Goal: Task Accomplishment & Management: Complete application form

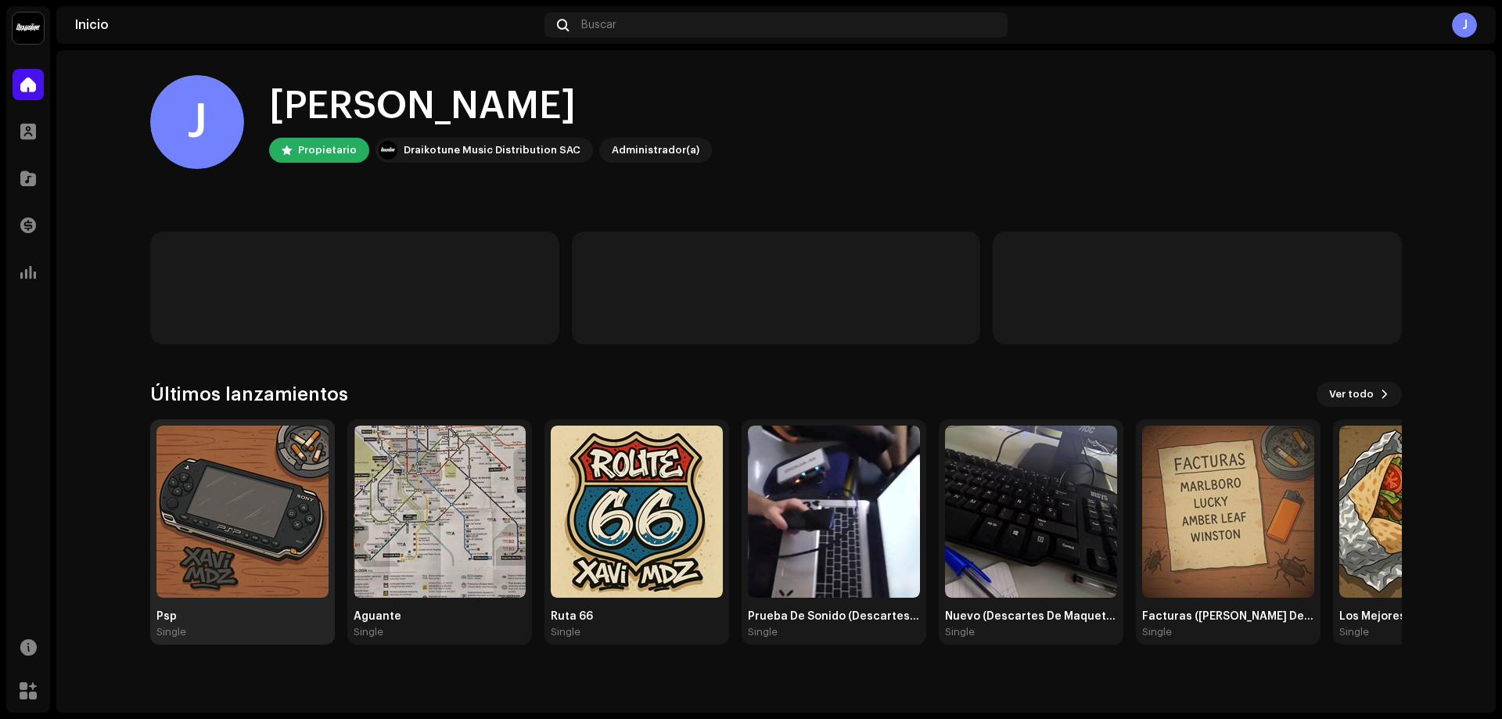
click at [218, 516] on img at bounding box center [242, 512] width 172 height 172
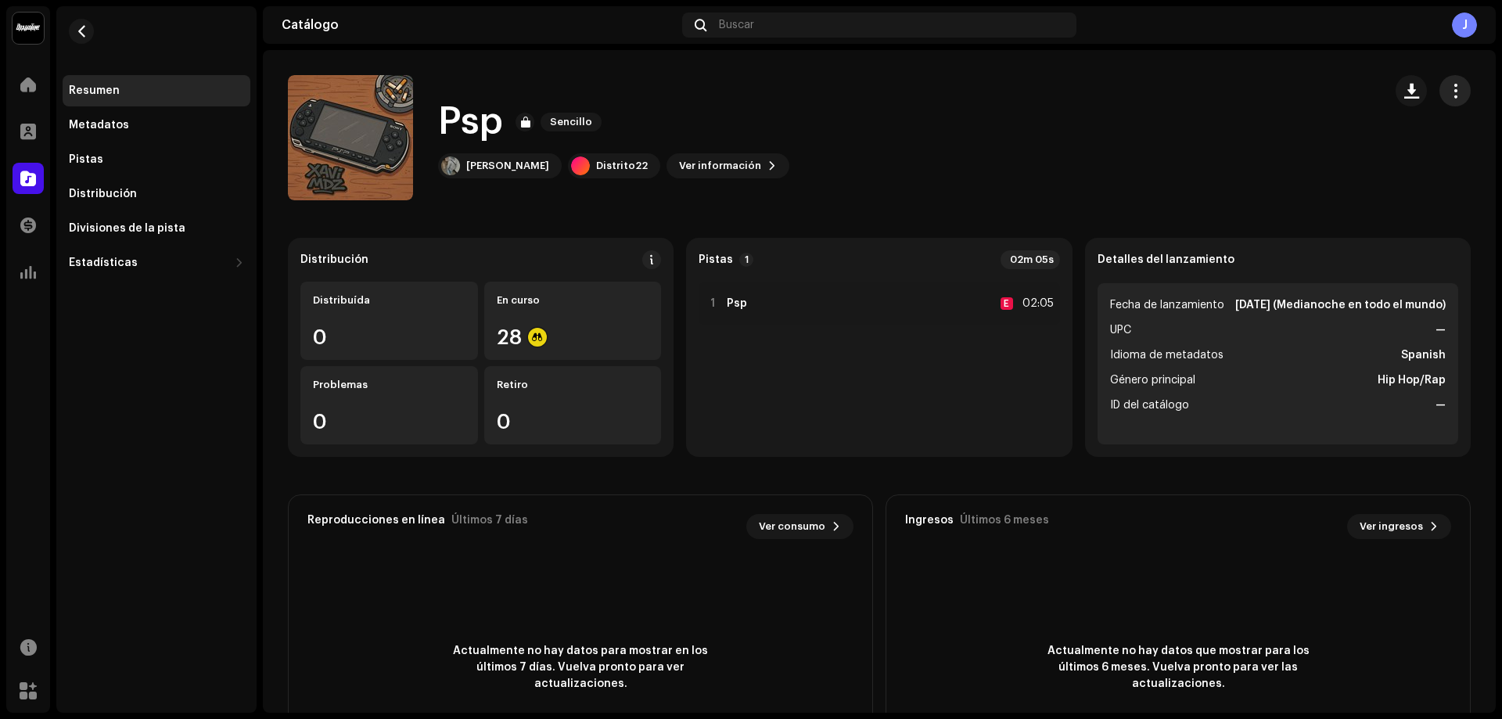
click at [1440, 83] on button "button" at bounding box center [1455, 90] width 31 height 31
click at [1313, 160] on span "Distribuir" at bounding box center [1329, 160] width 52 height 13
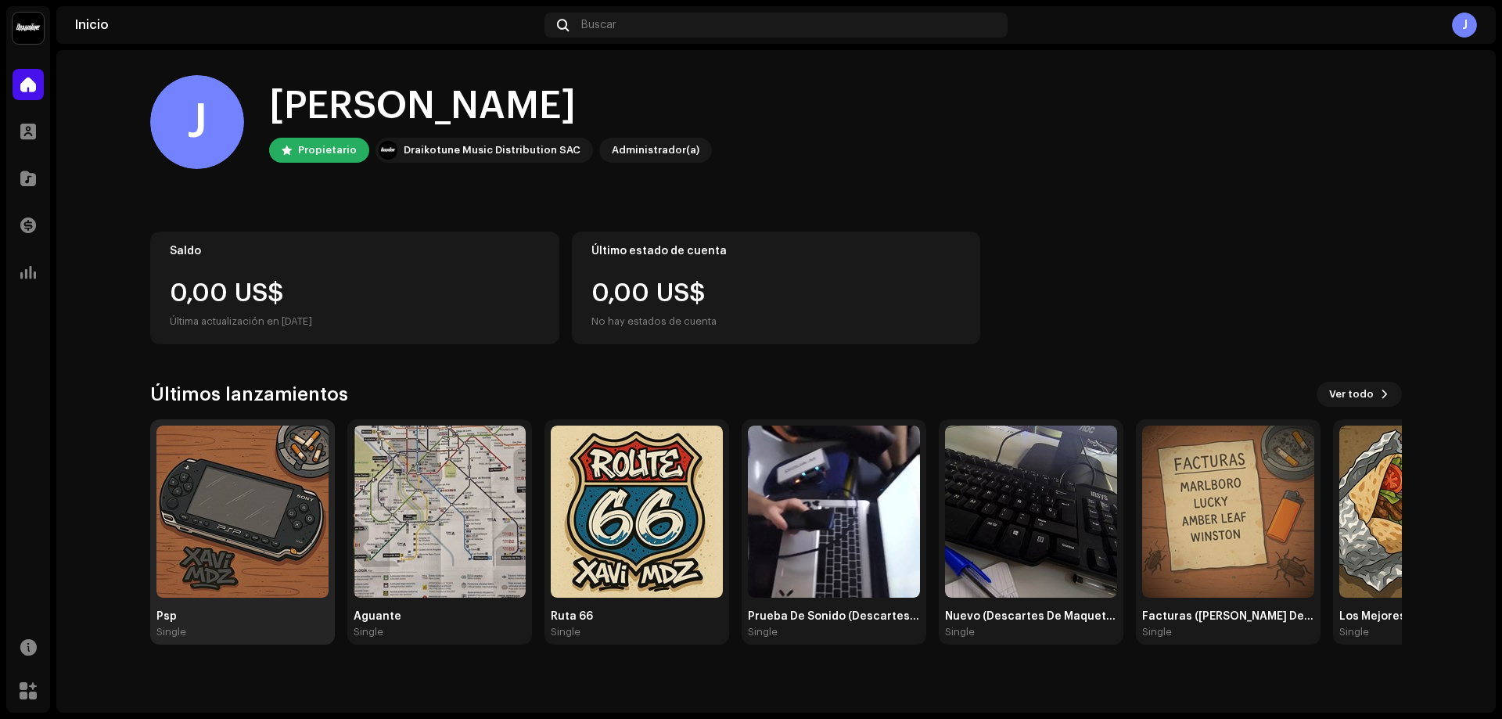
click at [192, 441] on img at bounding box center [242, 512] width 172 height 172
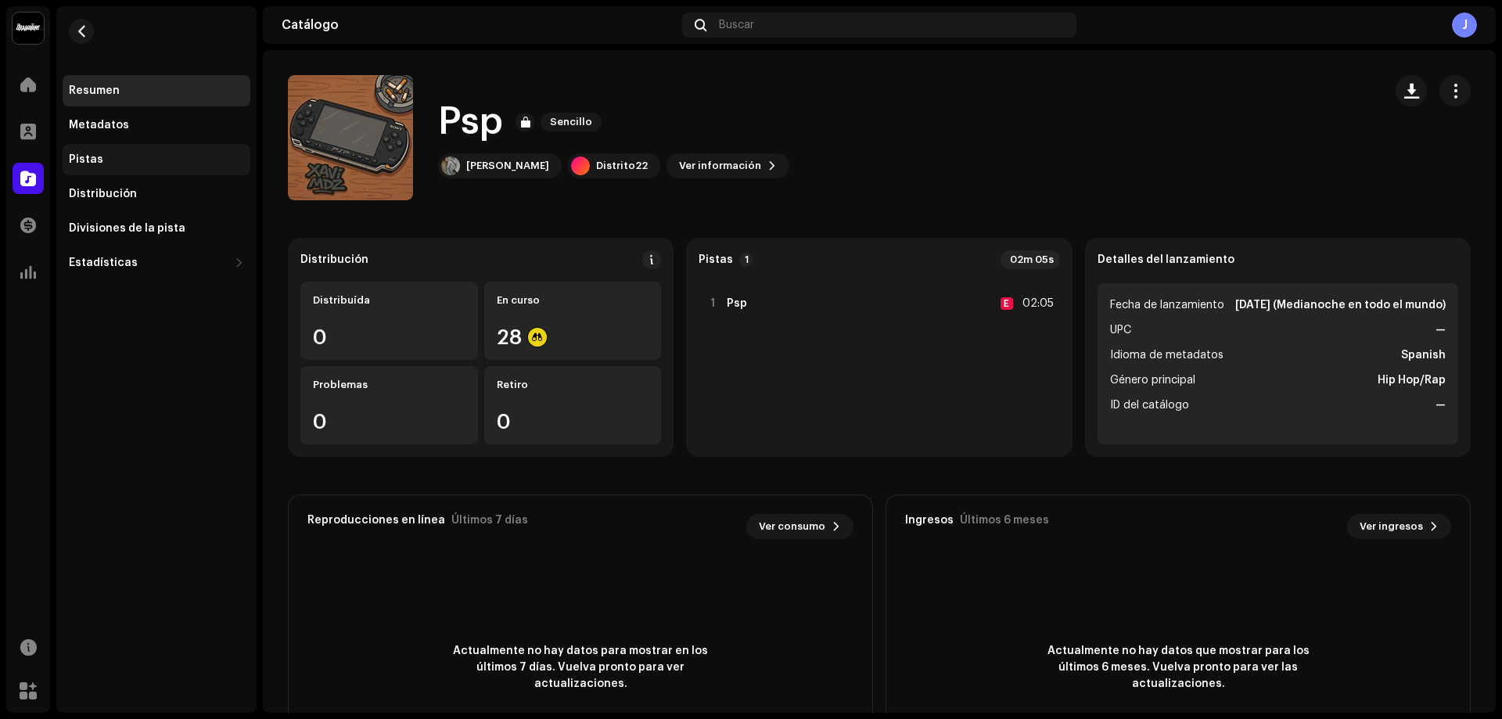
click at [134, 150] on div "Pistas" at bounding box center [157, 159] width 188 height 31
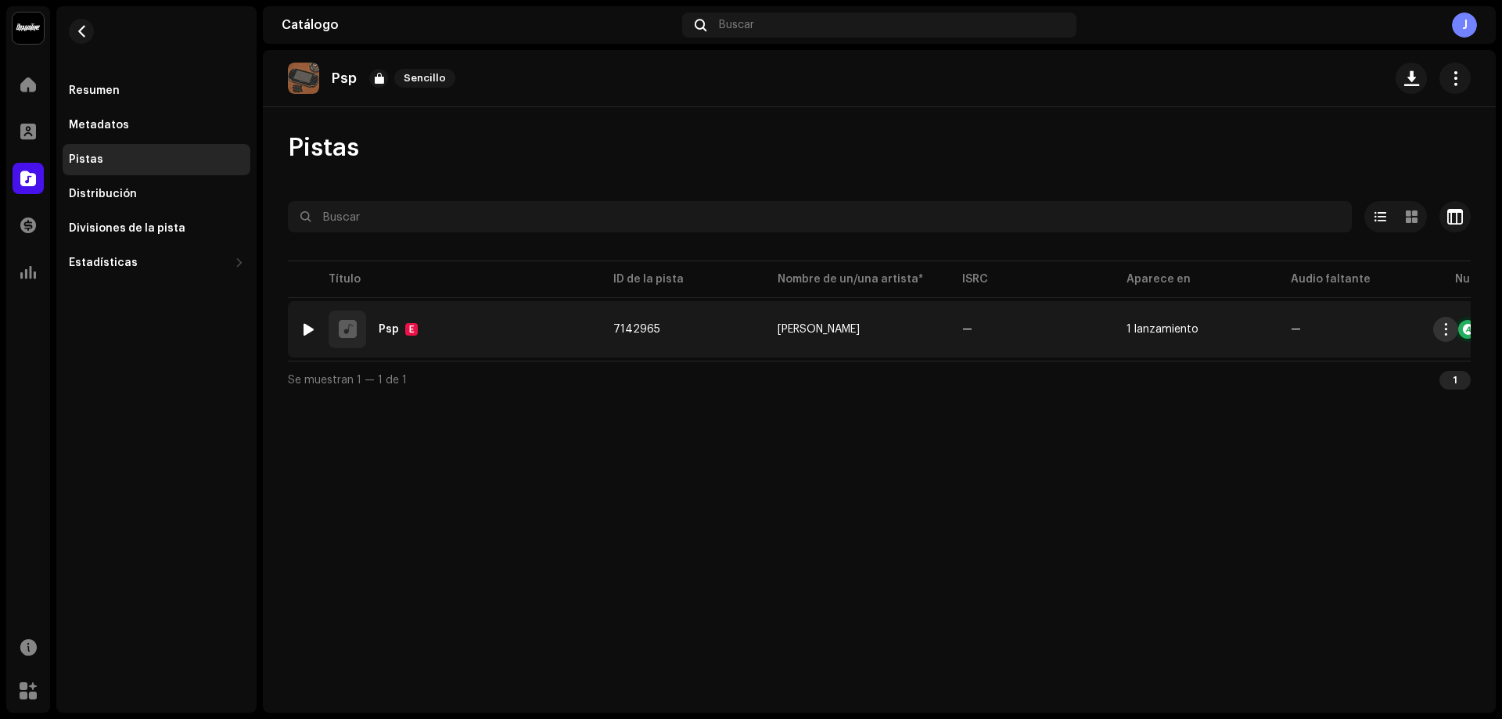
click at [1450, 332] on span "button" at bounding box center [1446, 329] width 12 height 13
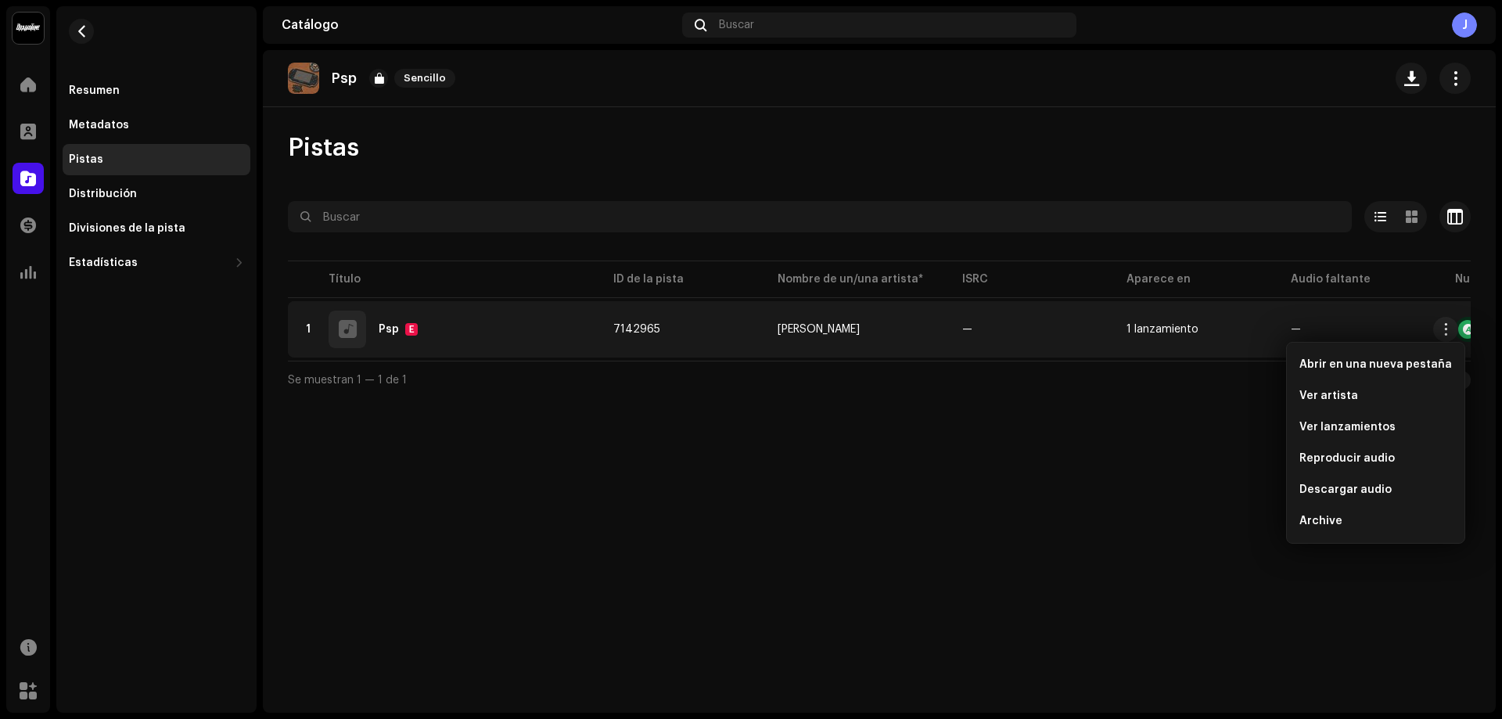
drag, startPoint x: 601, startPoint y: 540, endPoint x: 584, endPoint y: 419, distance: 122.4
click at [601, 538] on div "Psp Sencillo Pistas Seleccionado 0 Opciones Filtros Estado de distribución En c…" at bounding box center [879, 381] width 1233 height 663
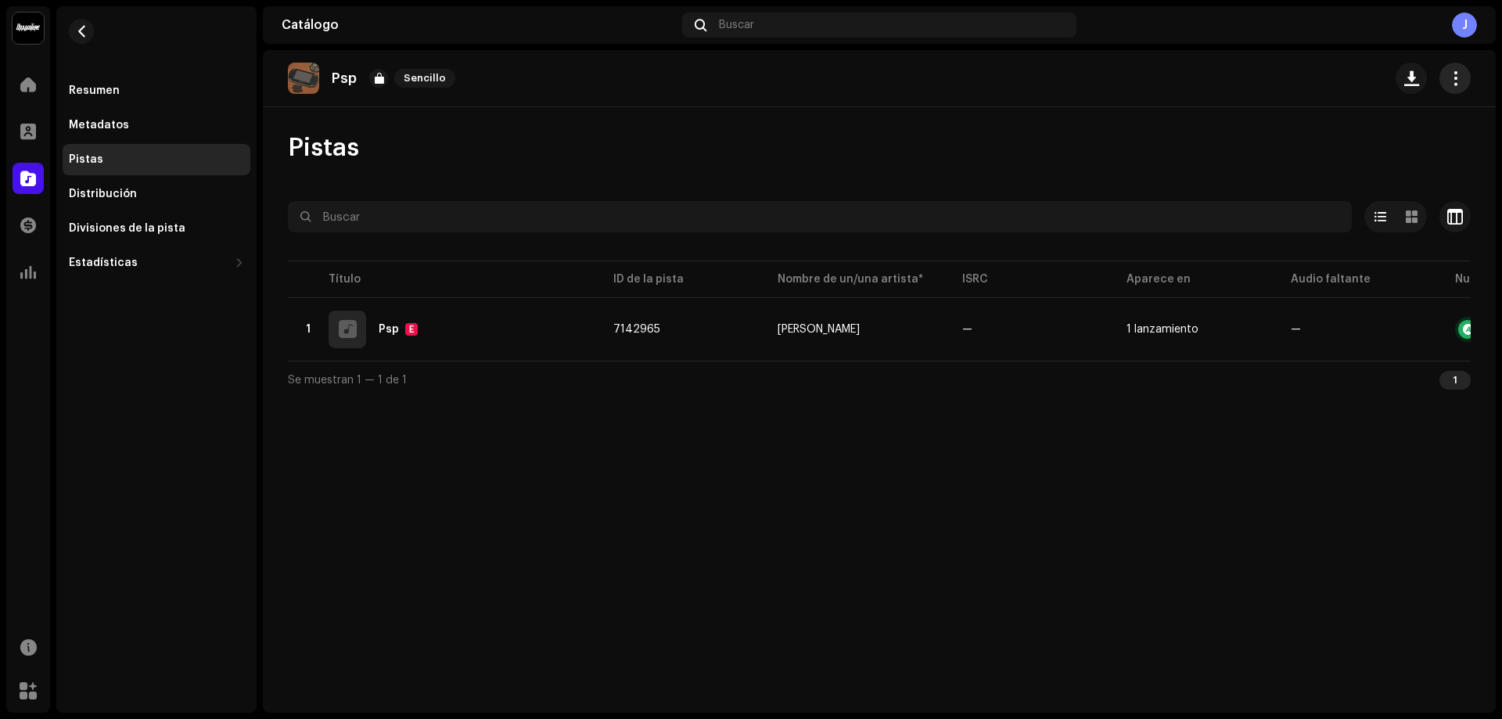
click at [1454, 88] on button "button" at bounding box center [1455, 78] width 31 height 31
click at [1124, 116] on div "Psp Sencillo Pistas Seleccionado 0 Opciones Filtros Estado de distribución En c…" at bounding box center [879, 381] width 1233 height 663
click at [309, 81] on img at bounding box center [303, 78] width 31 height 31
click at [33, 189] on div at bounding box center [28, 178] width 31 height 31
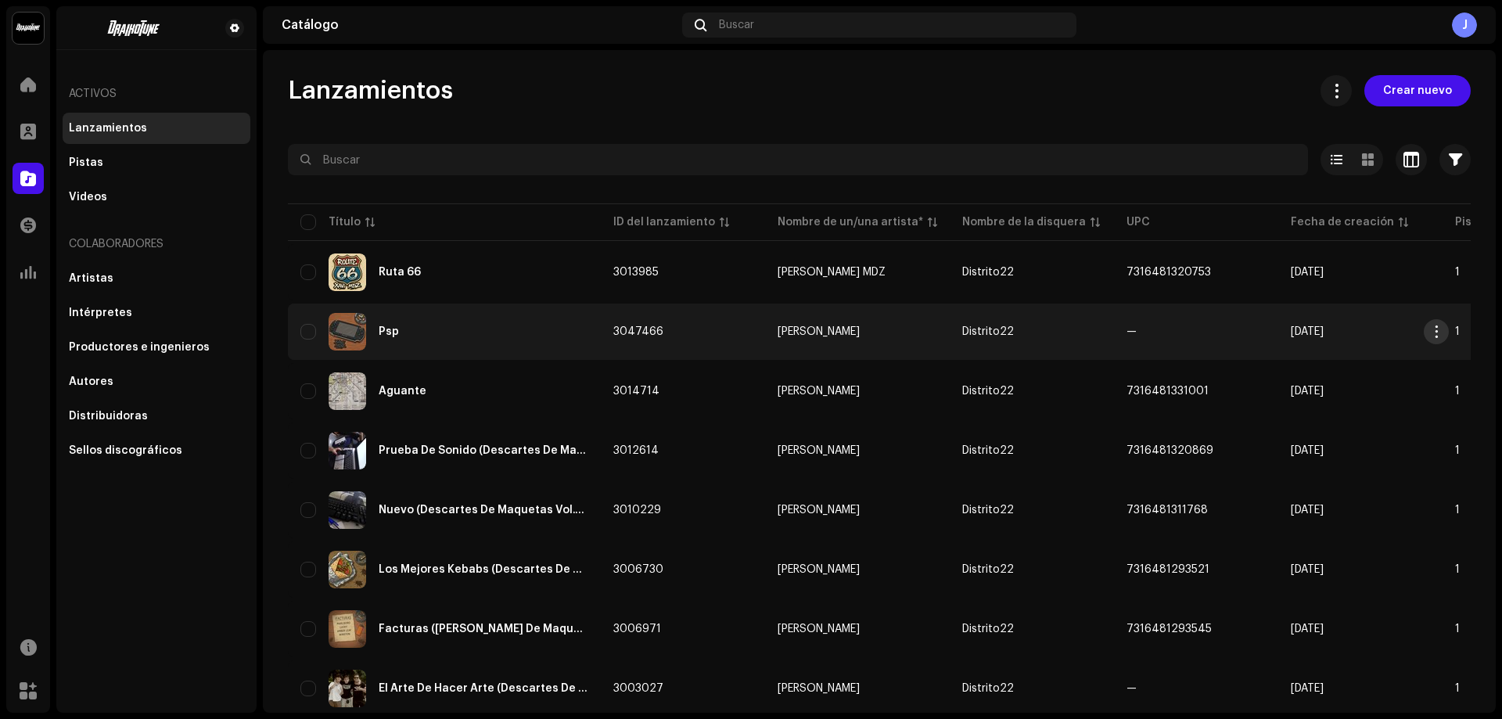
click at [1442, 334] on span "button" at bounding box center [1437, 331] width 12 height 13
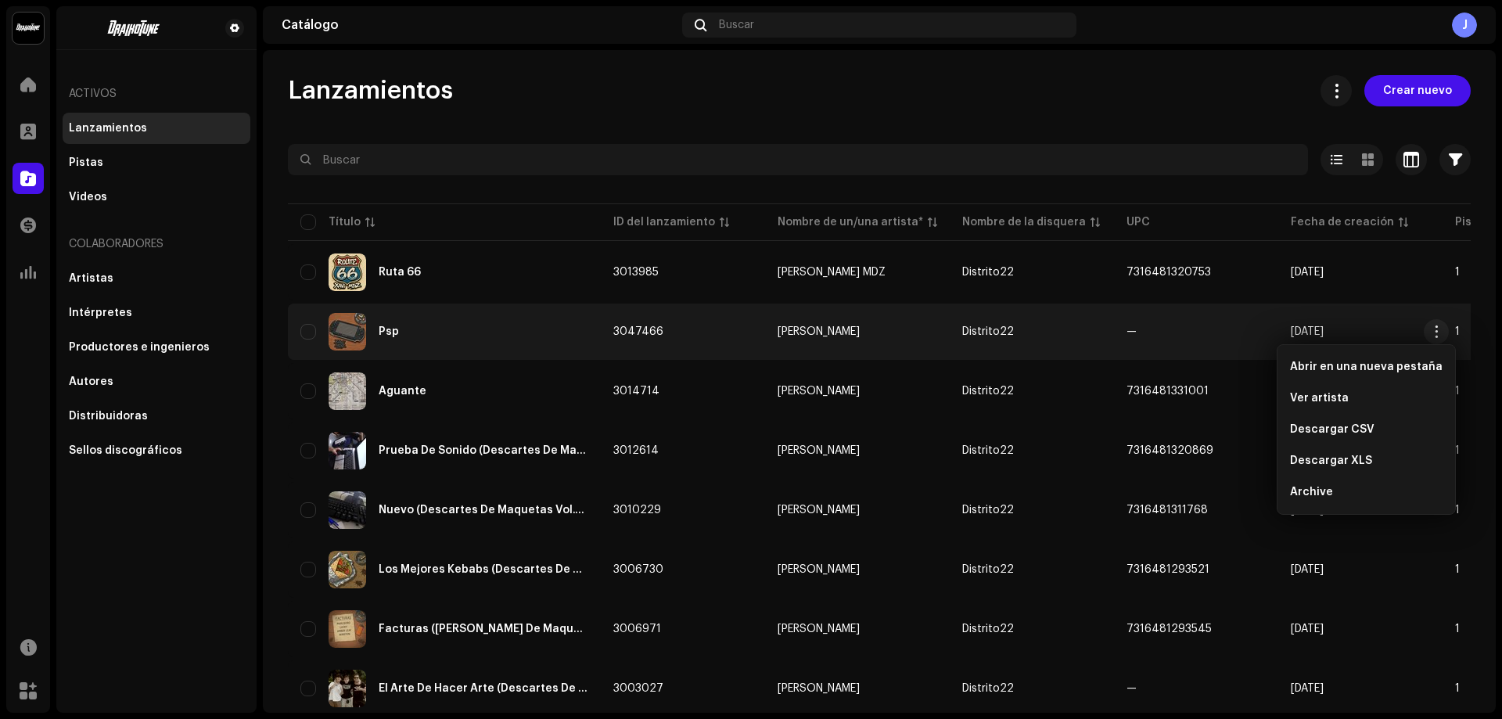
click at [1102, 92] on div "Lanzamientos Crear nuevo" at bounding box center [879, 90] width 1183 height 31
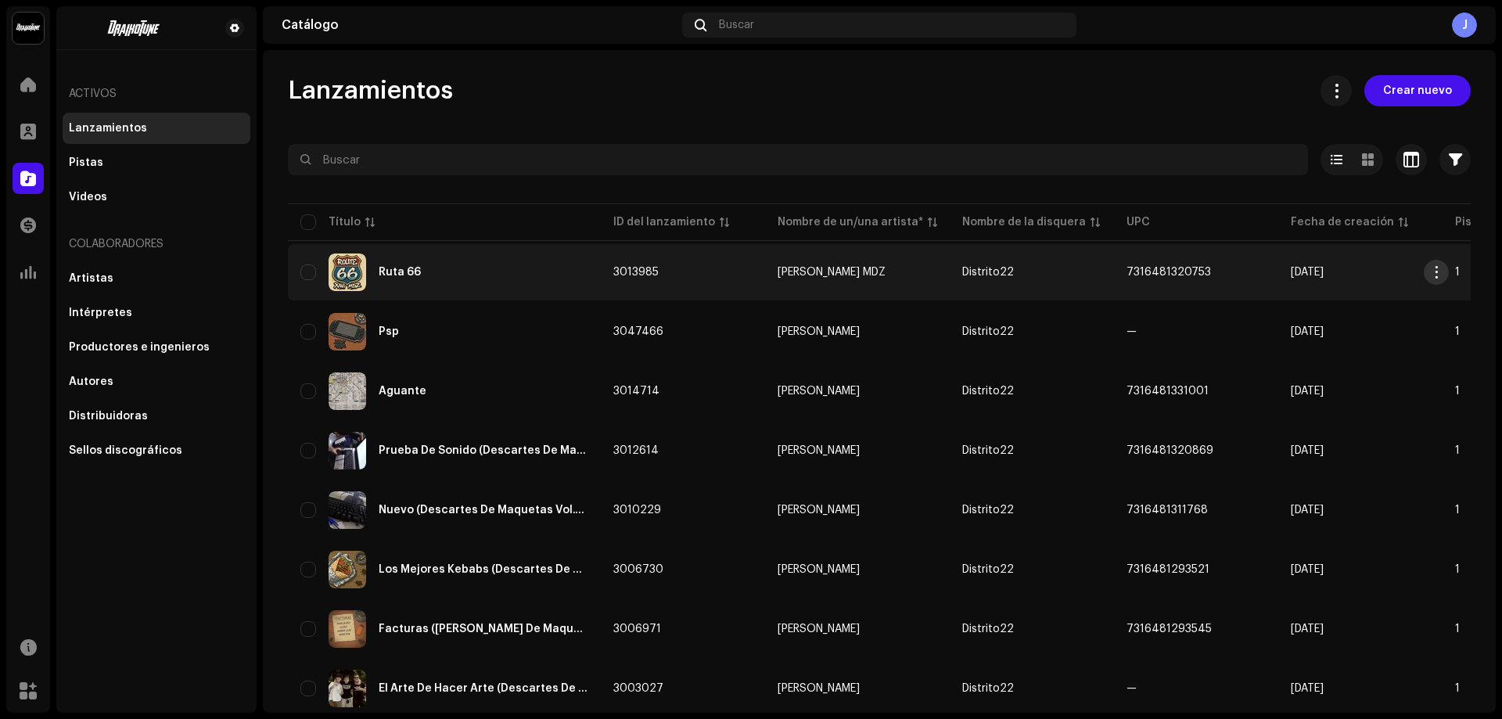
click at [1444, 275] on button "button" at bounding box center [1436, 272] width 25 height 25
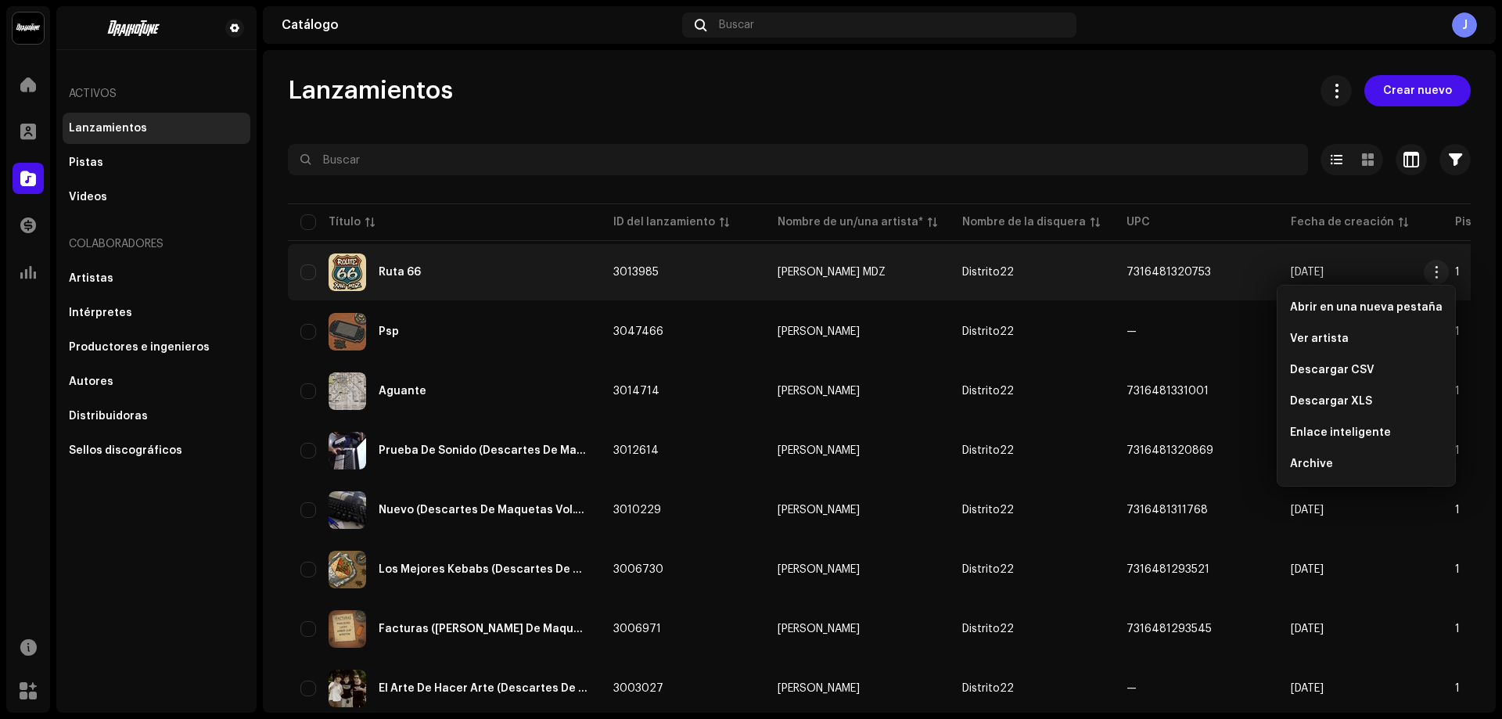
click at [937, 101] on div "Lanzamientos Crear nuevo" at bounding box center [879, 90] width 1183 height 31
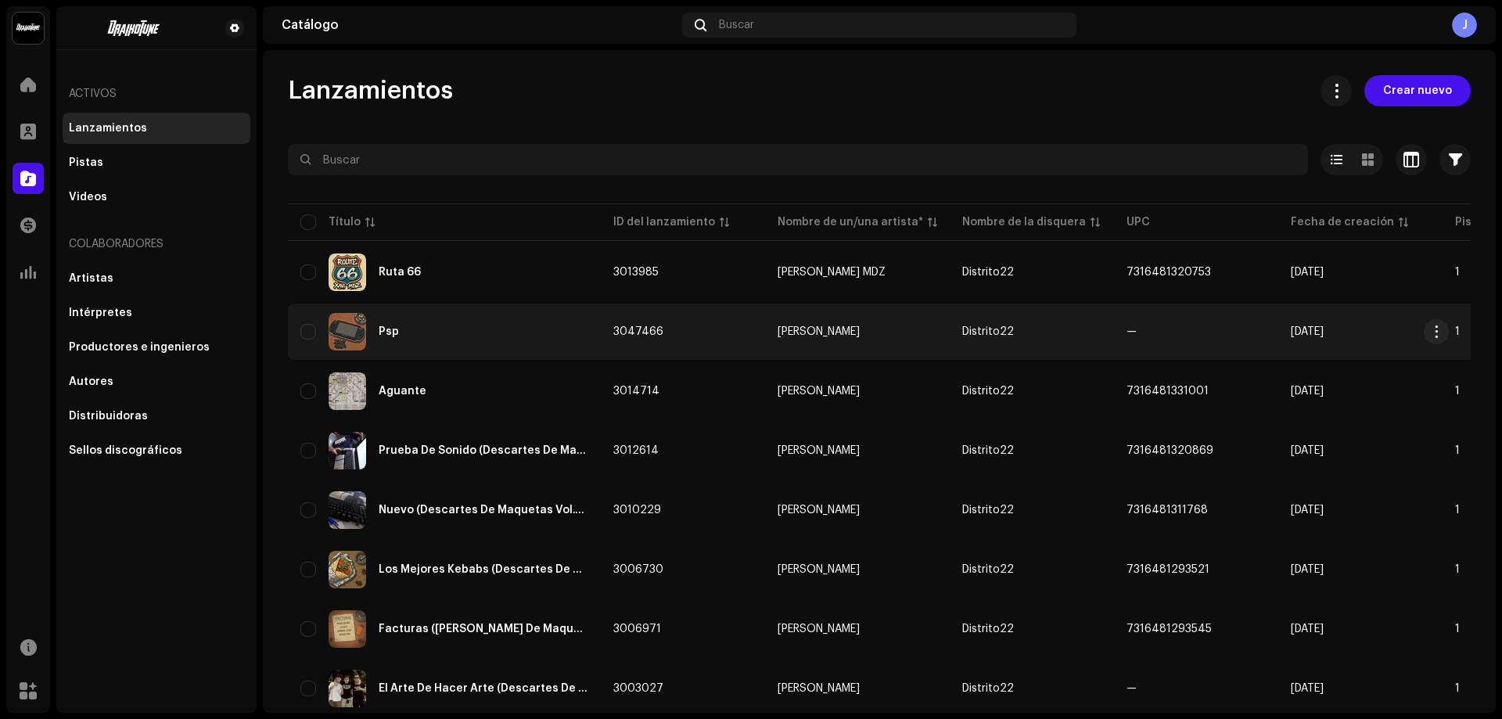
click at [684, 317] on td "3047466" at bounding box center [683, 332] width 164 height 56
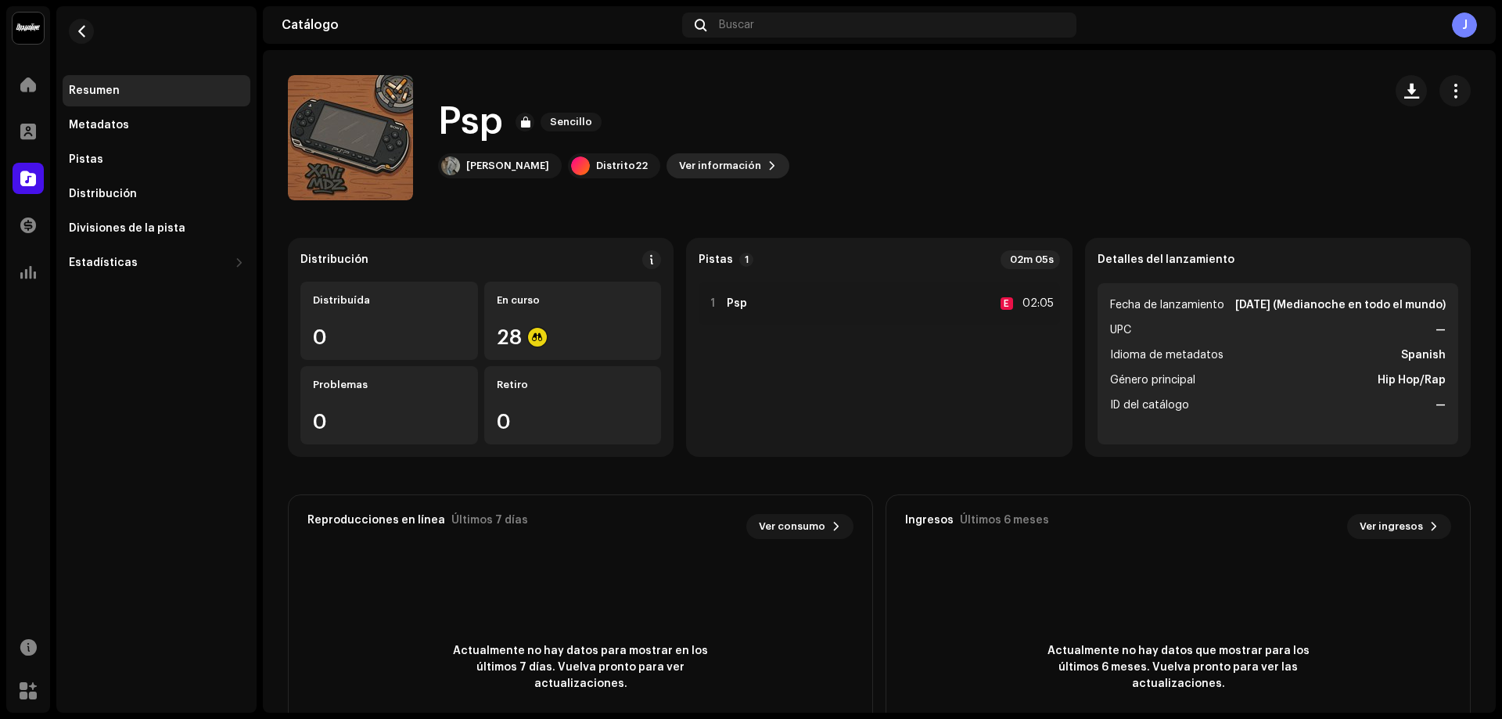
click at [679, 161] on span "Ver información" at bounding box center [720, 165] width 82 height 31
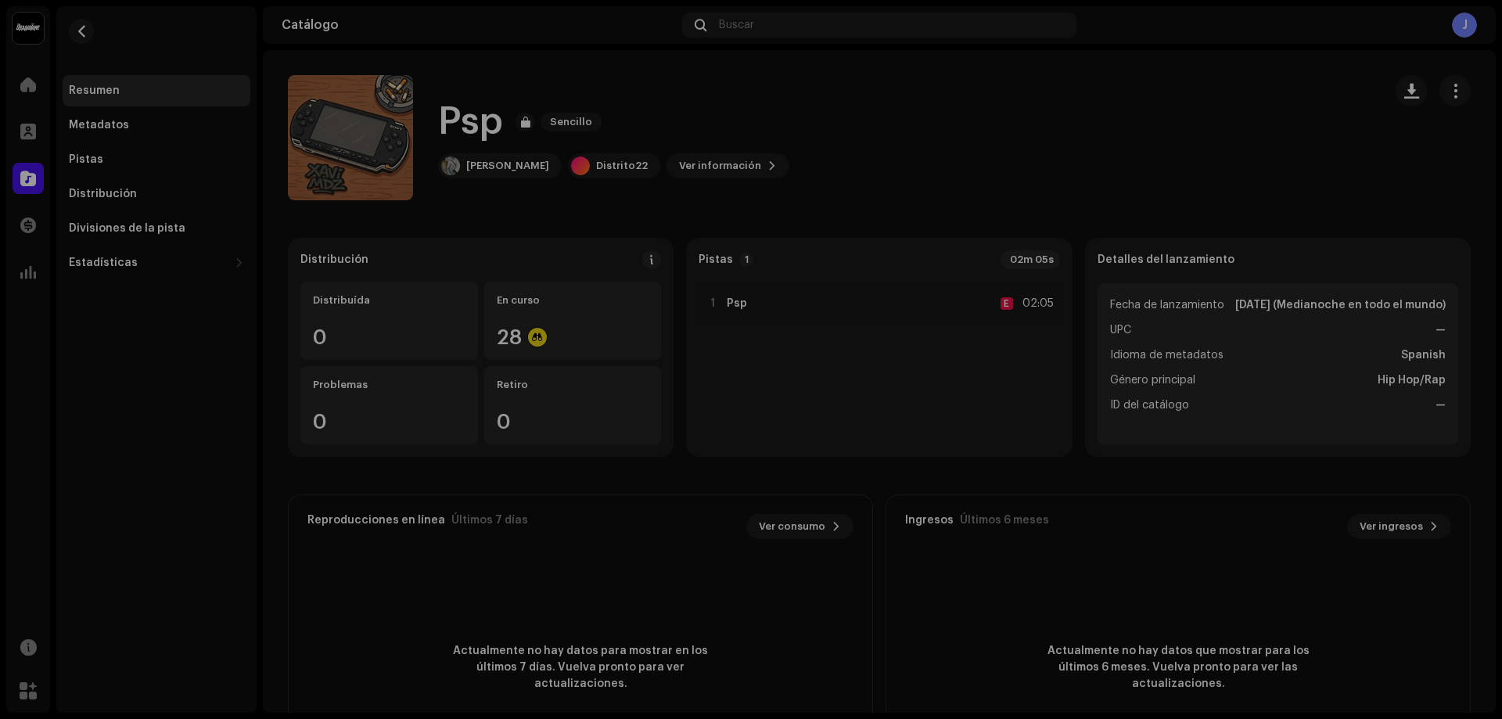
click at [1159, 146] on div "Psp 3047466 Metadatos Distribución Idioma de metadatos Spanish Título del lanza…" at bounding box center [751, 359] width 1502 height 719
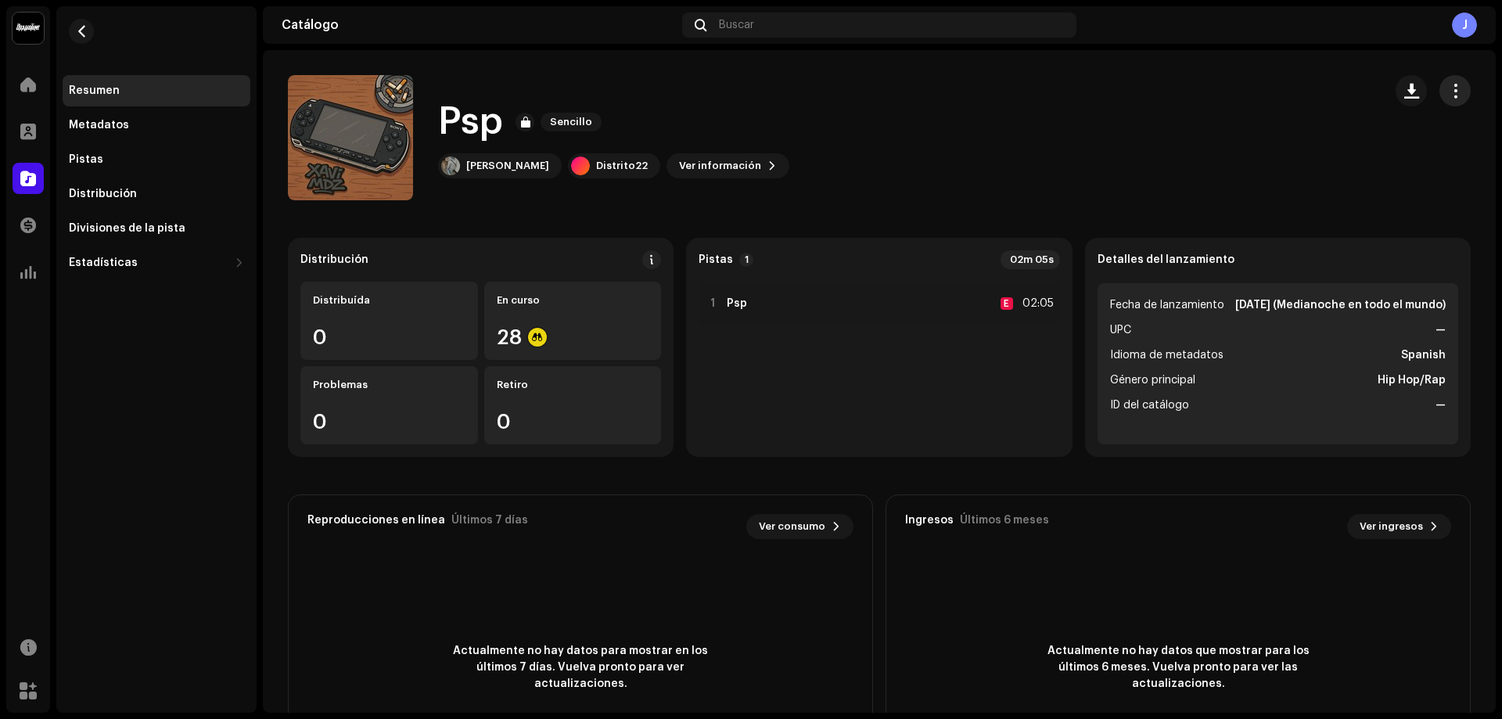
click at [1451, 89] on span "button" at bounding box center [1455, 91] width 15 height 13
click at [28, 176] on span at bounding box center [28, 178] width 16 height 13
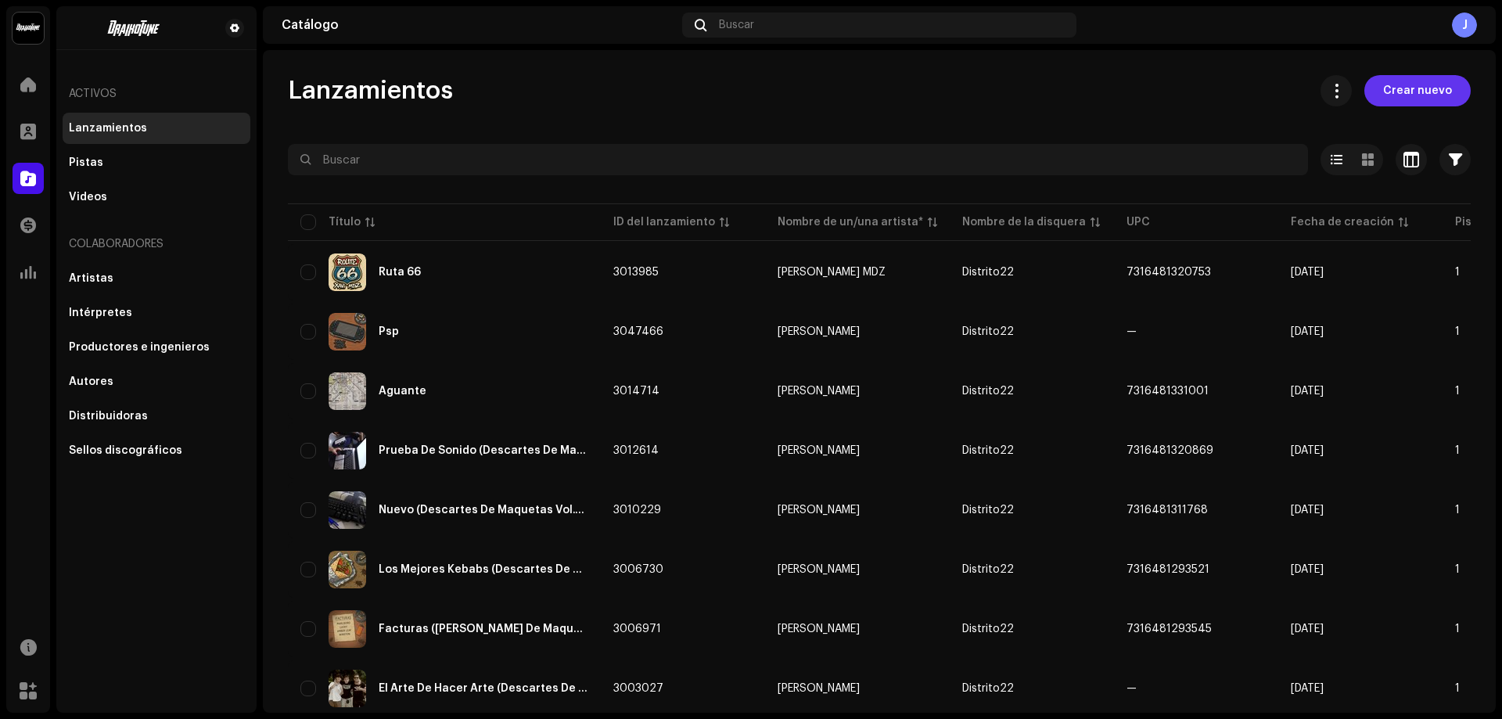
click at [1397, 97] on span "Crear nuevo" at bounding box center [1417, 90] width 69 height 31
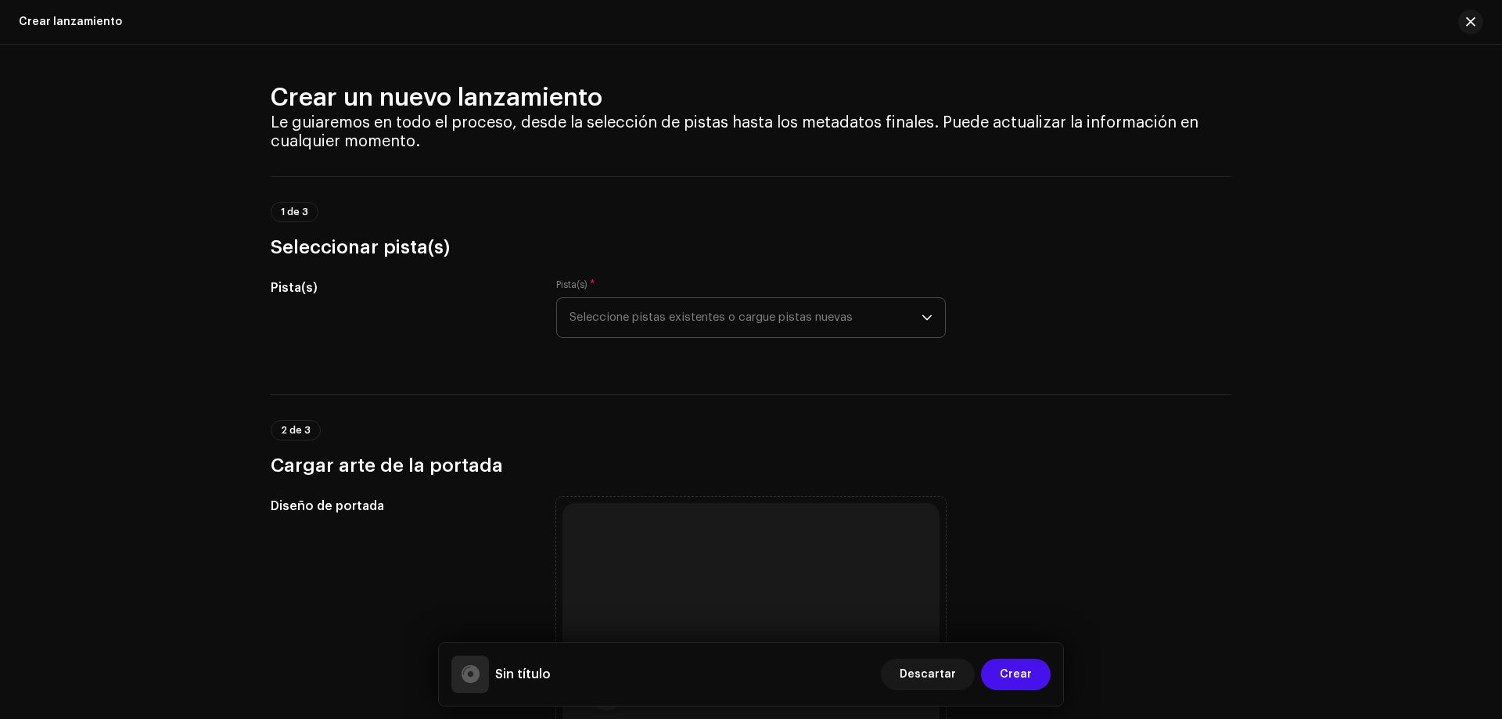
click at [635, 315] on span "Seleccione pistas existentes o cargue pistas nuevas" at bounding box center [746, 317] width 352 height 39
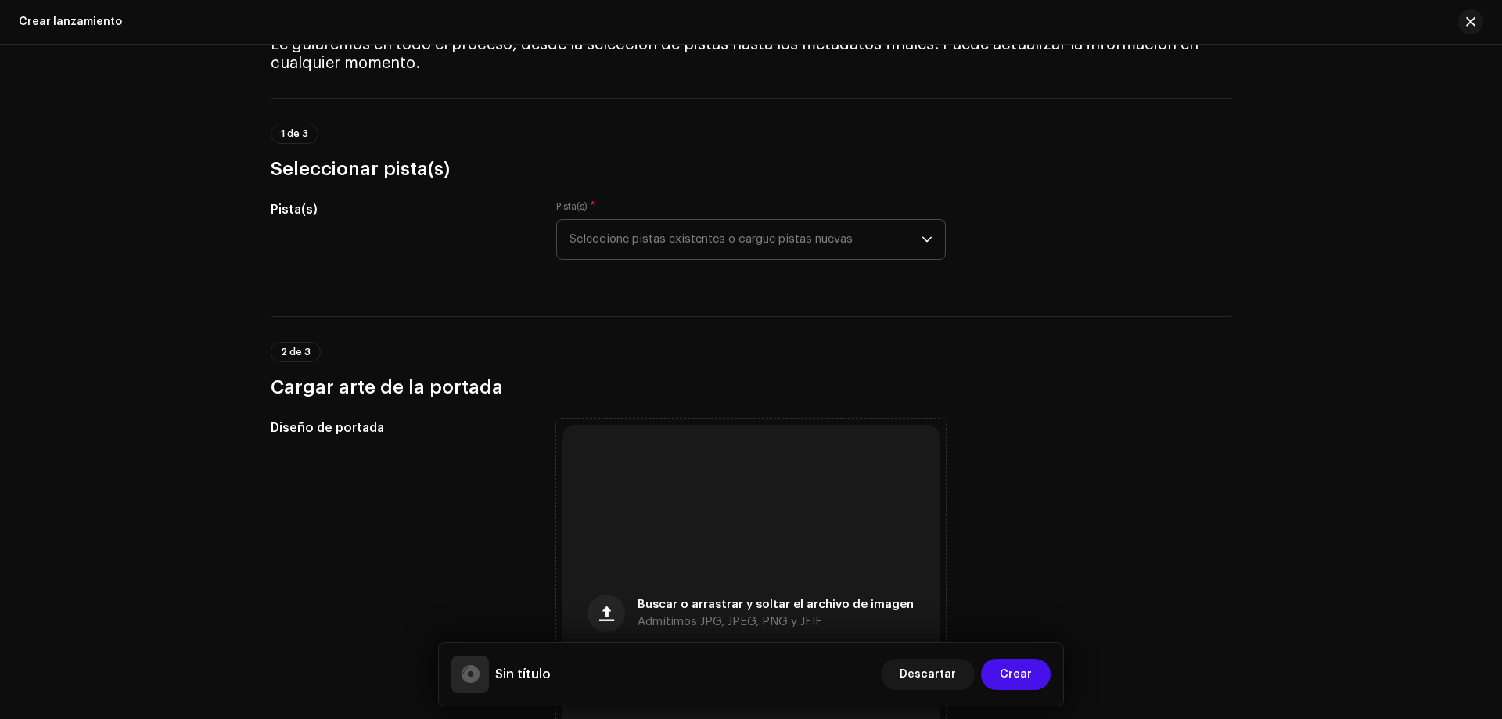
click at [808, 241] on span "Seleccione pistas existentes o cargue pistas nuevas" at bounding box center [746, 239] width 352 height 39
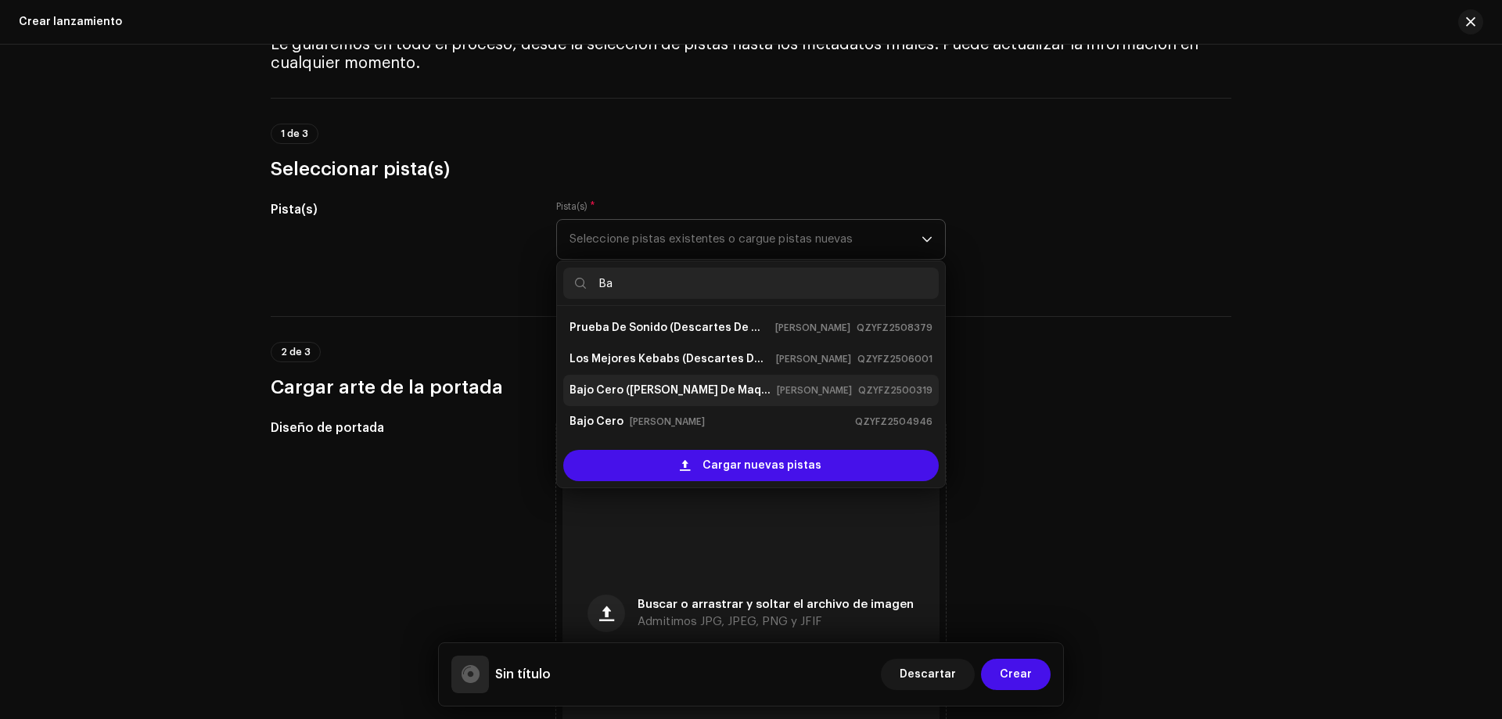
type input "Ba"
click at [731, 392] on strong "Bajo Cero ([PERSON_NAME] De Maquetas Vol.2)" at bounding box center [670, 390] width 201 height 25
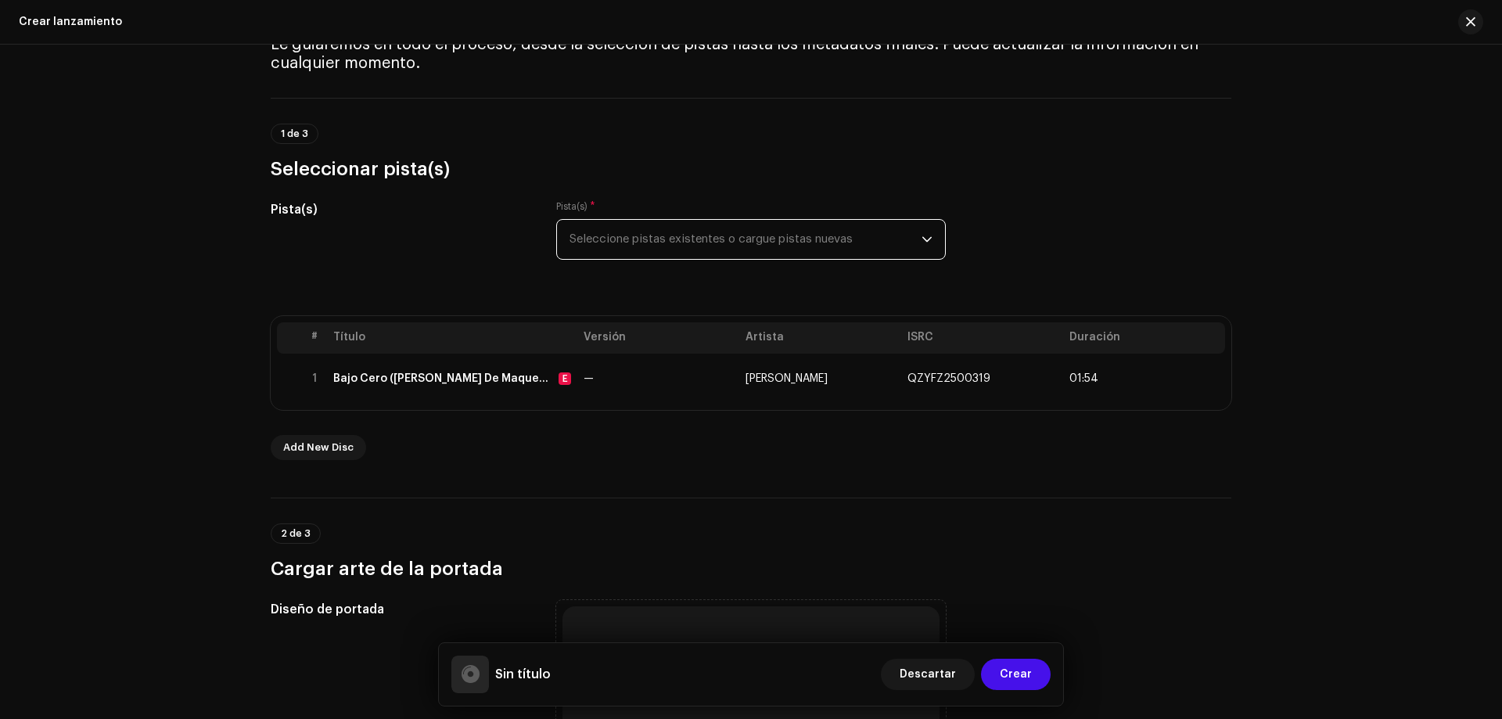
click at [872, 229] on span "Seleccione pistas existentes o cargue pistas nuevas" at bounding box center [746, 239] width 352 height 39
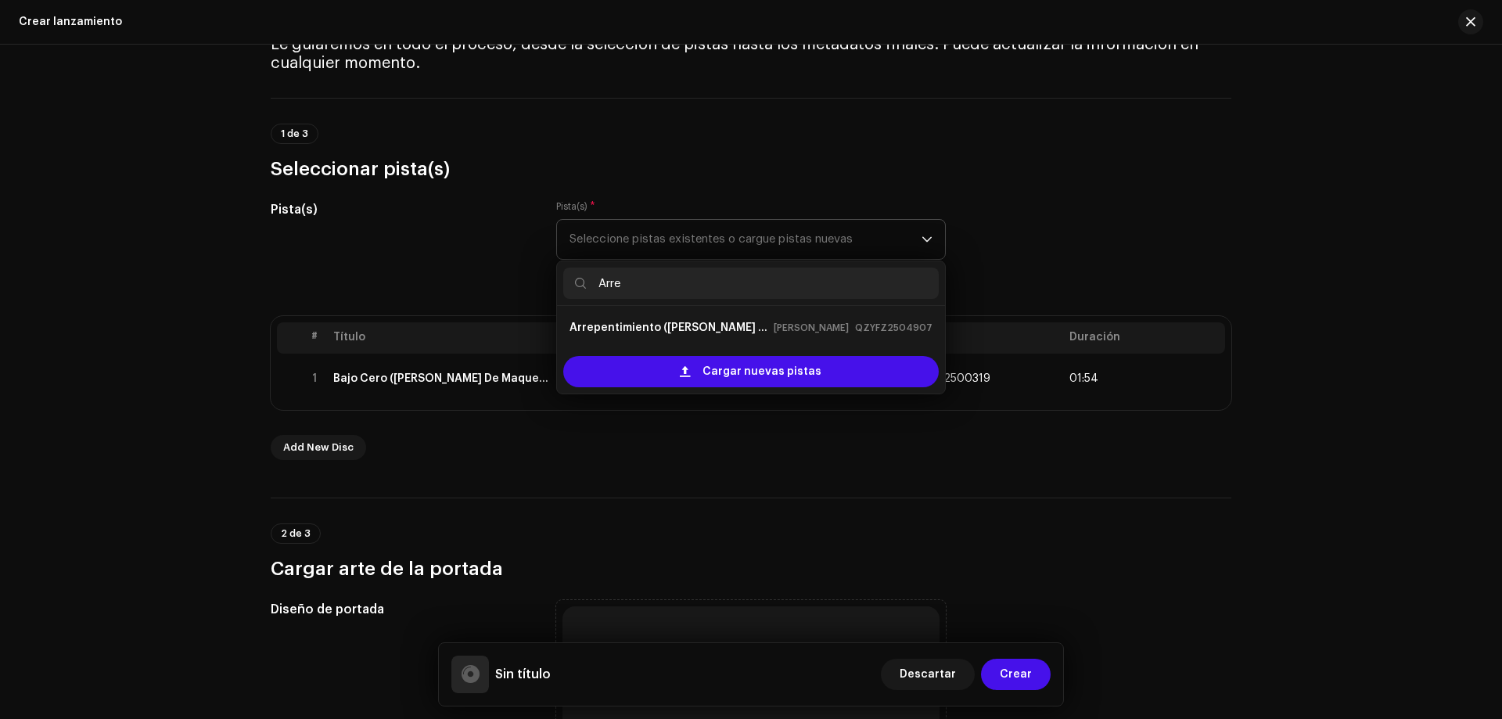
type input "Arre"
click at [771, 341] on li "Arrepentimiento ([PERSON_NAME] De Maquetas Vol.5) Xavier QZYFZ2504907" at bounding box center [751, 327] width 376 height 31
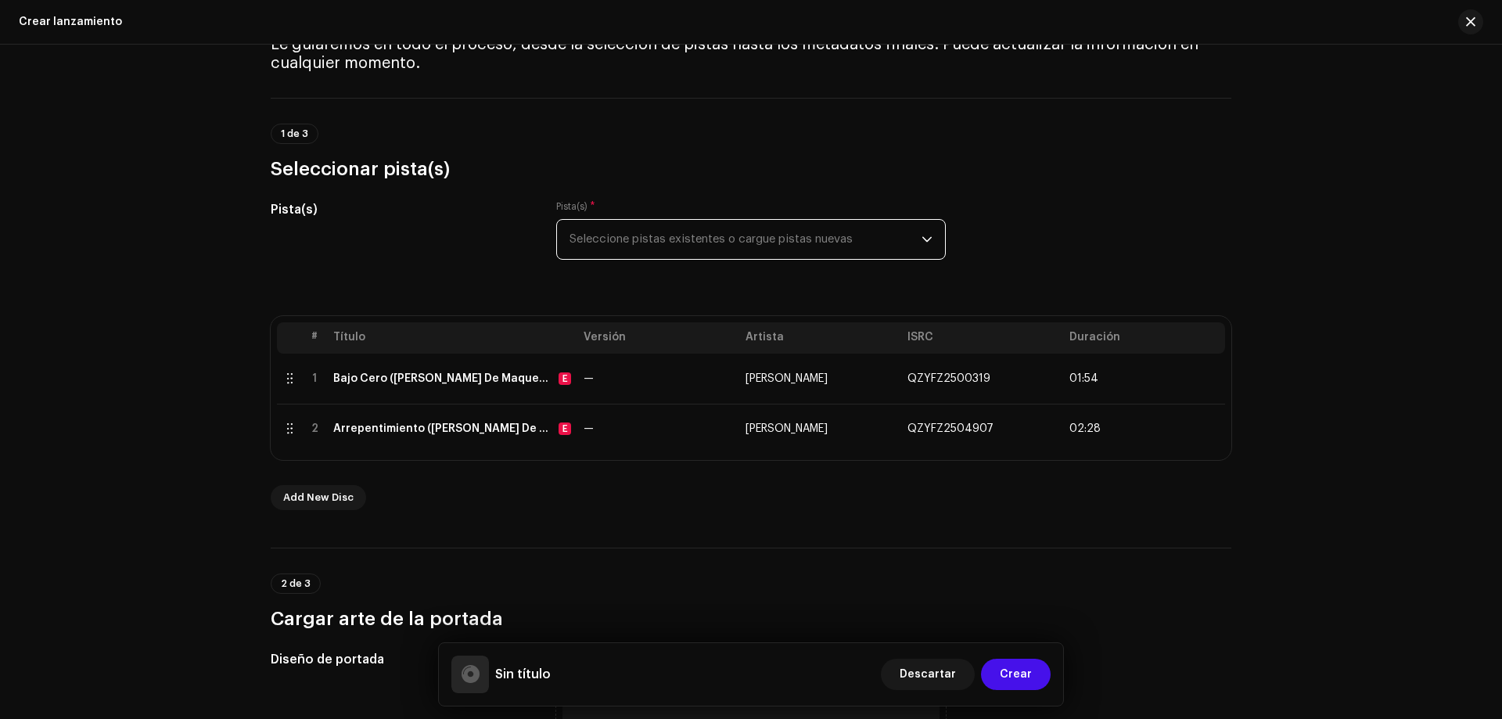
click at [767, 228] on span "Seleccione pistas existentes o cargue pistas nuevas" at bounding box center [746, 239] width 352 height 39
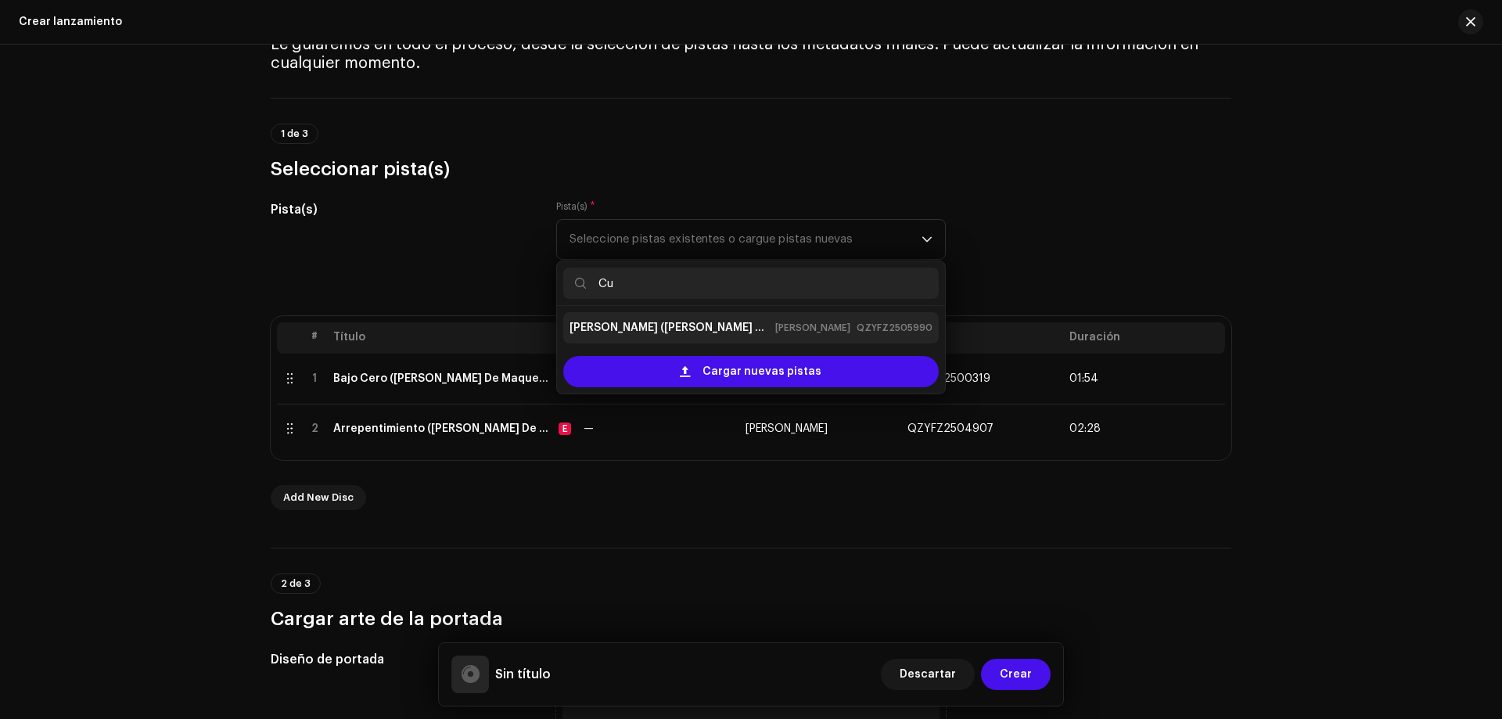
type input "Cu"
click at [764, 318] on div "[PERSON_NAME] ([PERSON_NAME] De Maquetas Vol.7) Xavier QZYFZ2505990" at bounding box center [751, 327] width 363 height 25
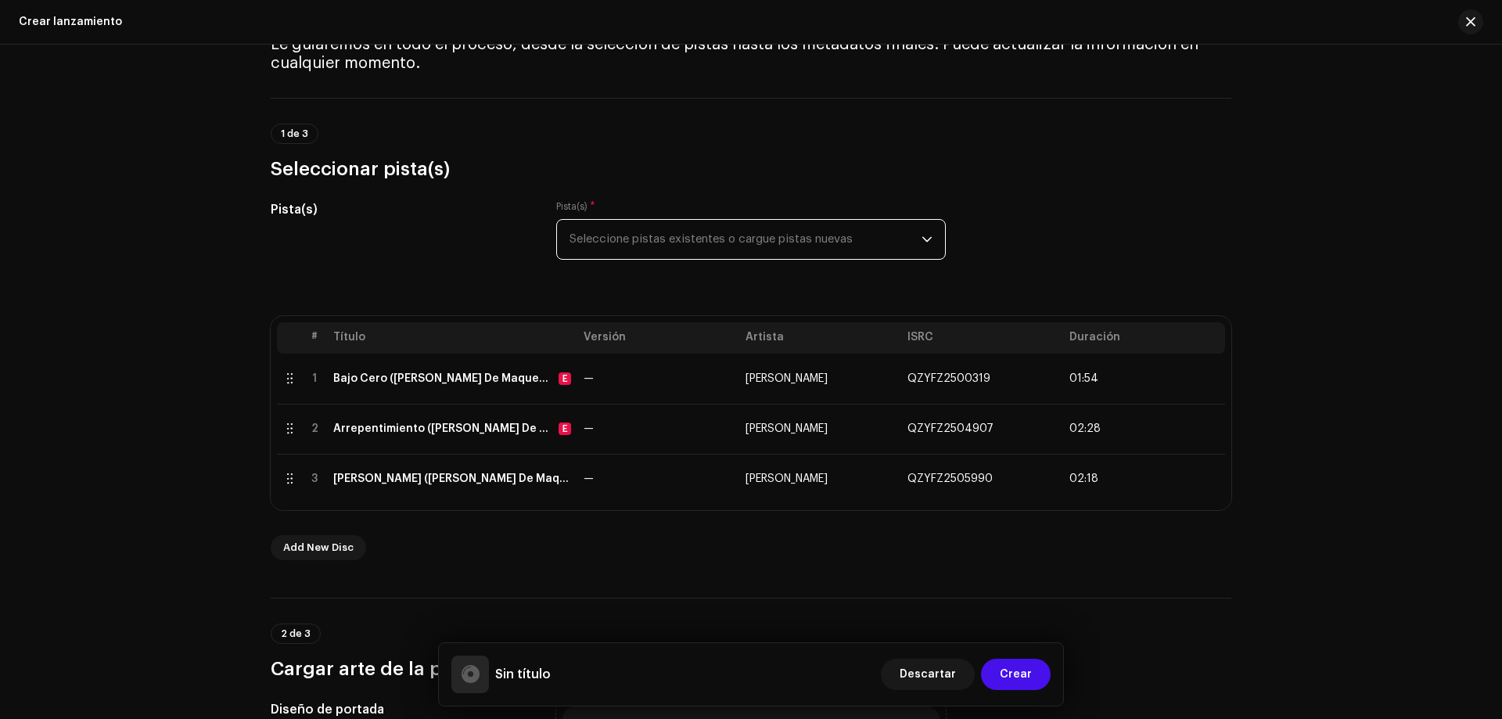
click at [757, 230] on span "Seleccione pistas existentes o cargue pistas nuevas" at bounding box center [746, 239] width 352 height 39
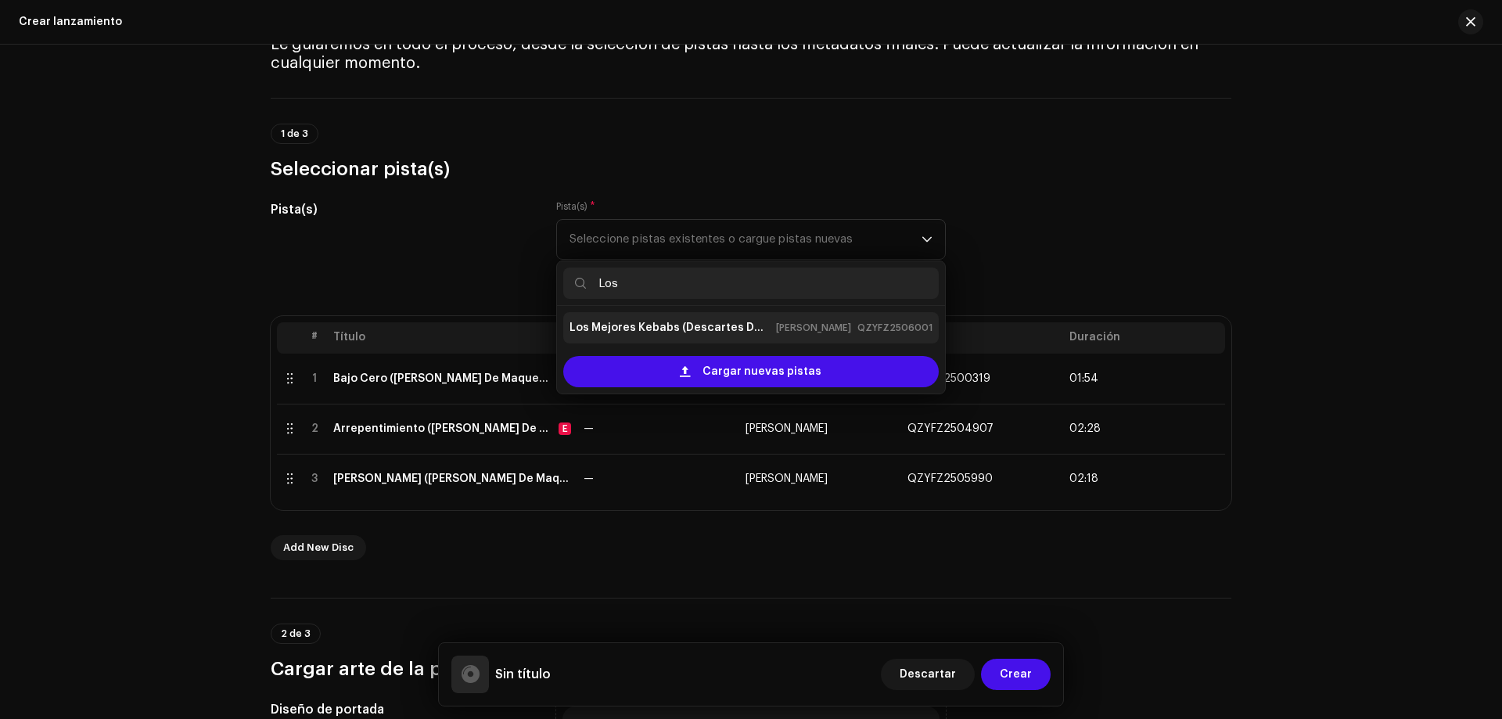
type input "Los"
click at [755, 330] on strong "Los Mejores Kebabs (Descartes De Maquetas Vol.8)" at bounding box center [670, 327] width 200 height 25
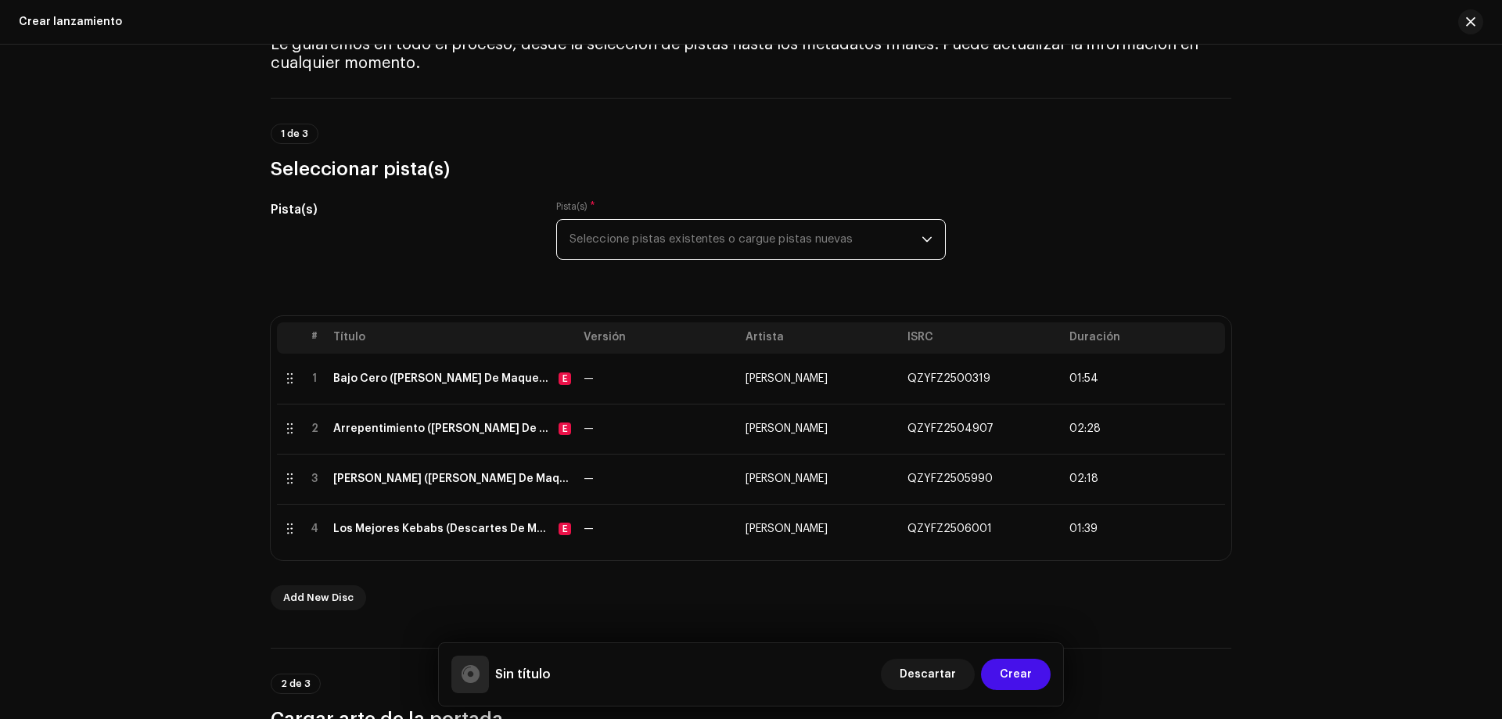
click at [753, 228] on span "Seleccione pistas existentes o cargue pistas nuevas" at bounding box center [746, 239] width 352 height 39
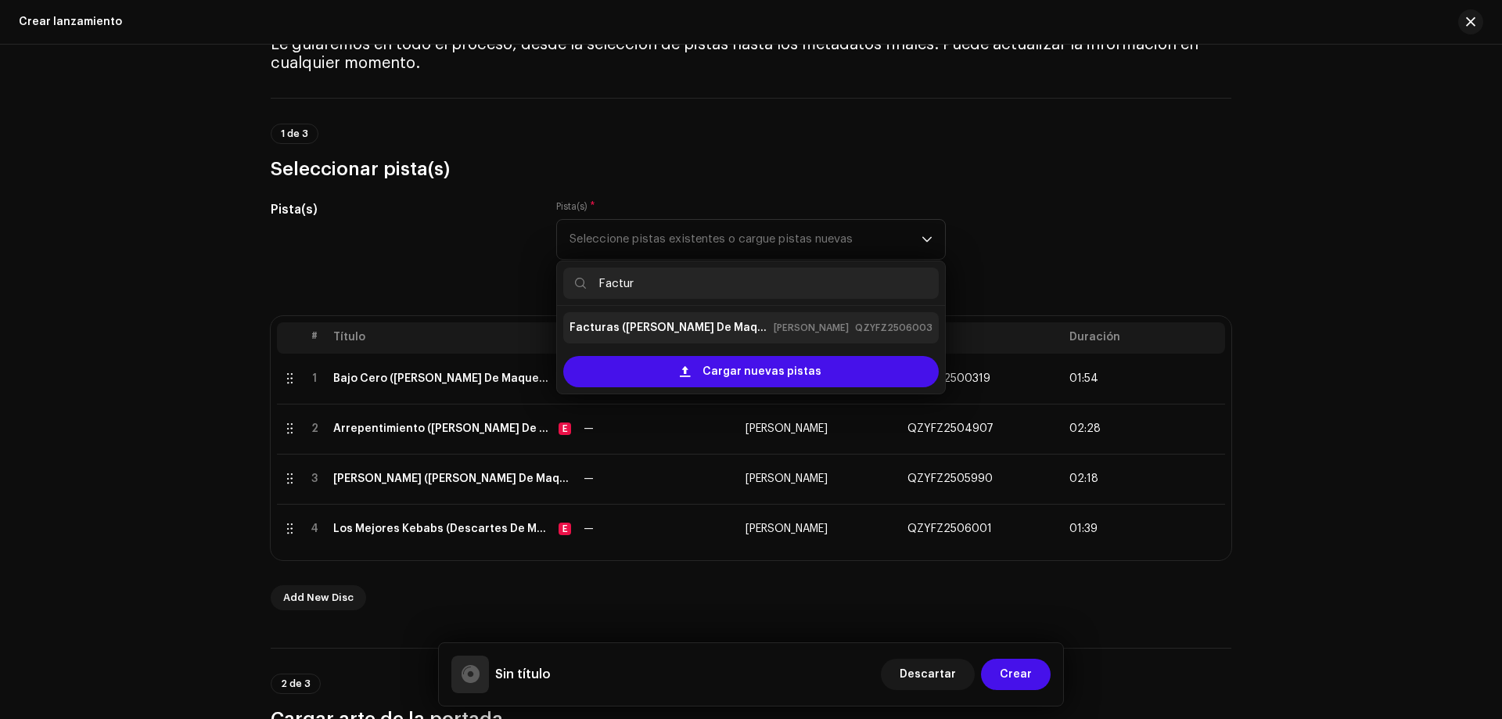
type input "Factur"
click at [717, 325] on strong "Facturas ([PERSON_NAME] De Maquetas Vol.9)" at bounding box center [669, 327] width 198 height 25
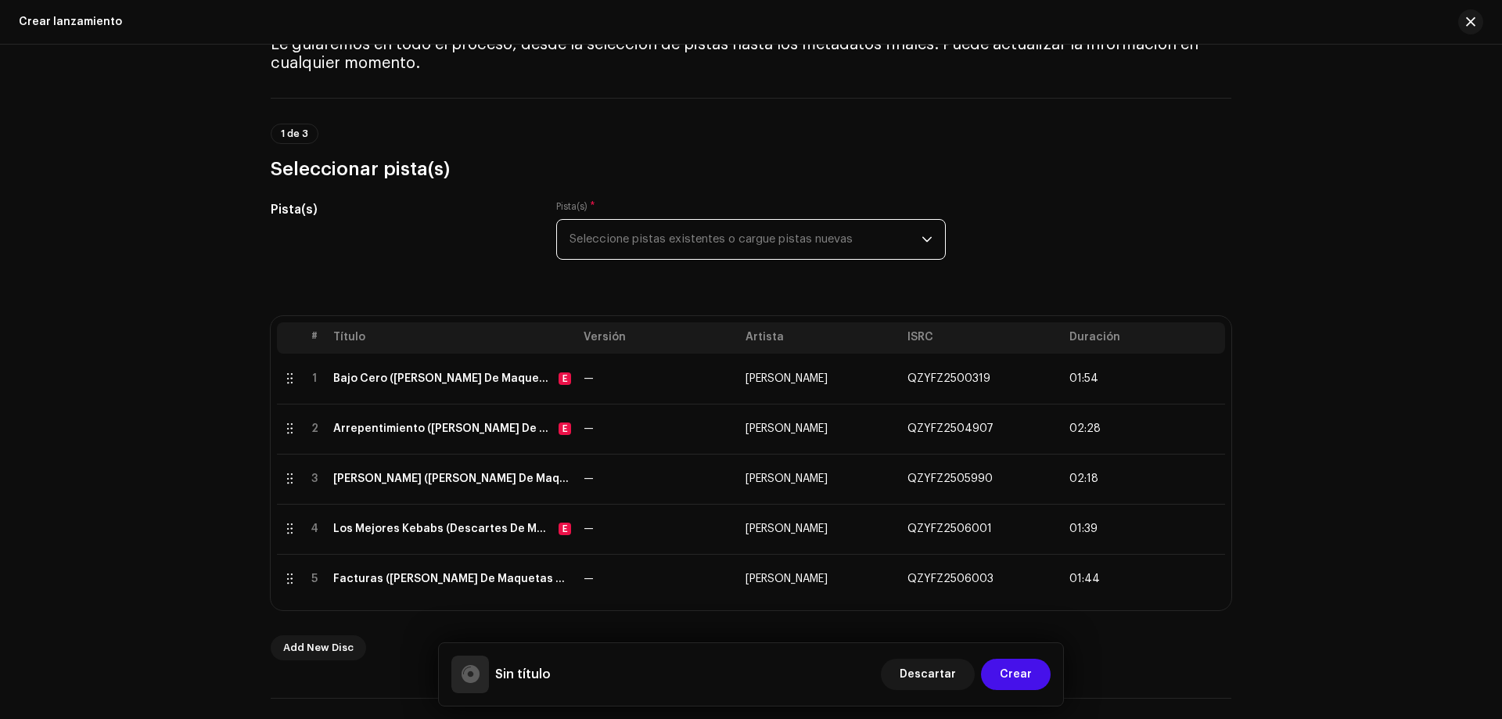
click at [714, 243] on span "Seleccione pistas existentes o cargue pistas nuevas" at bounding box center [746, 239] width 352 height 39
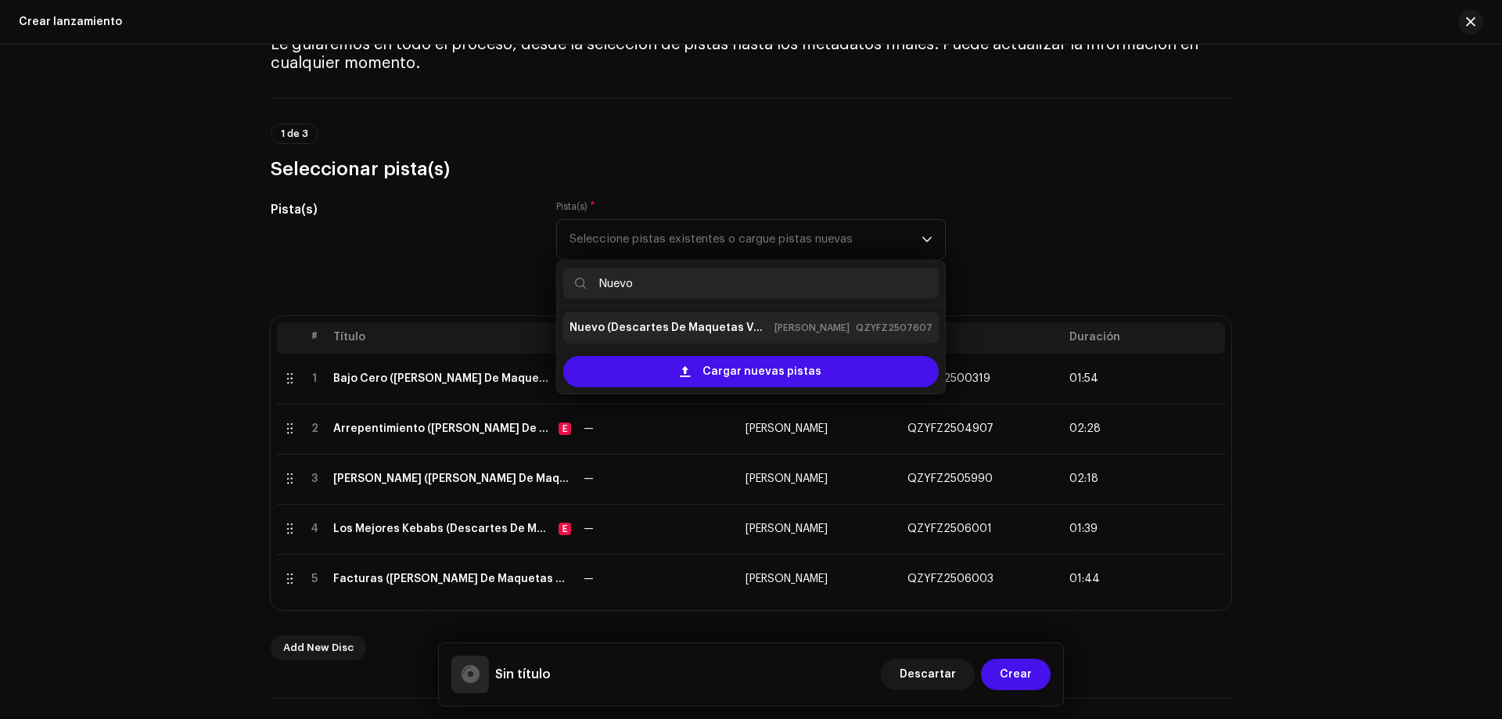
type input "Nuevo"
click at [712, 319] on strong "Nuevo (Descartes De Maquetas Vol.10)" at bounding box center [669, 327] width 199 height 25
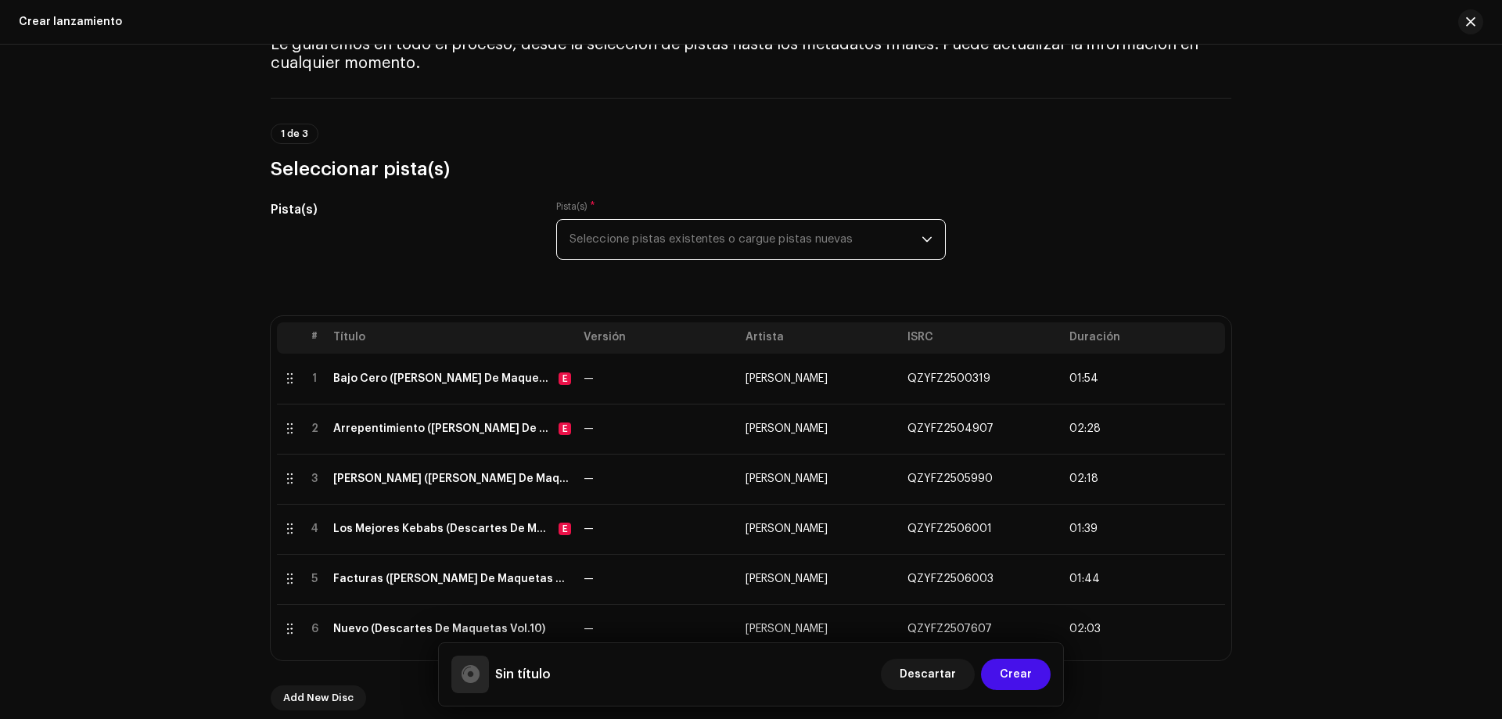
click at [768, 233] on span "Seleccione pistas existentes o cargue pistas nuevas" at bounding box center [746, 239] width 352 height 39
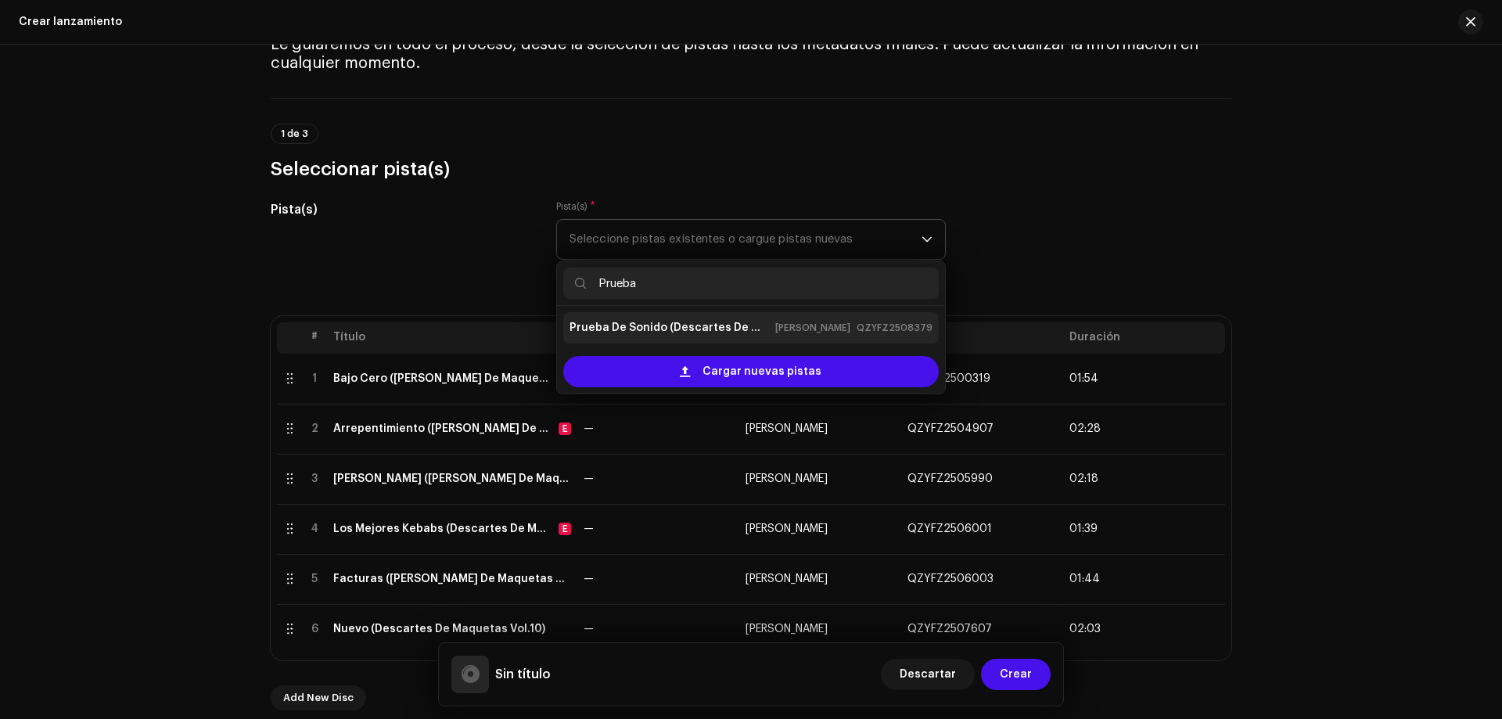
type input "Prueba"
click at [769, 335] on strong "Prueba De Sonido (Descartes De Maquetas Vol.11)" at bounding box center [670, 327] width 200 height 25
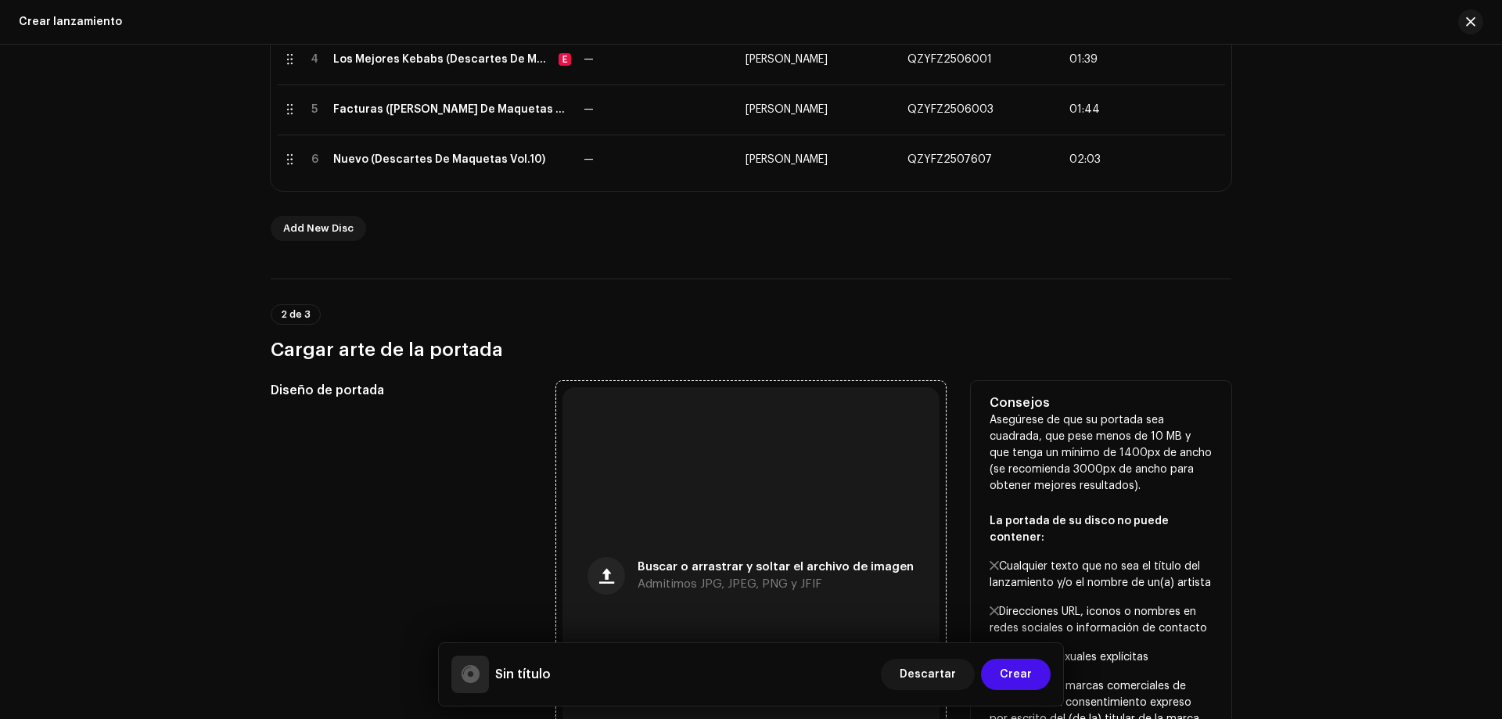
scroll to position [782, 0]
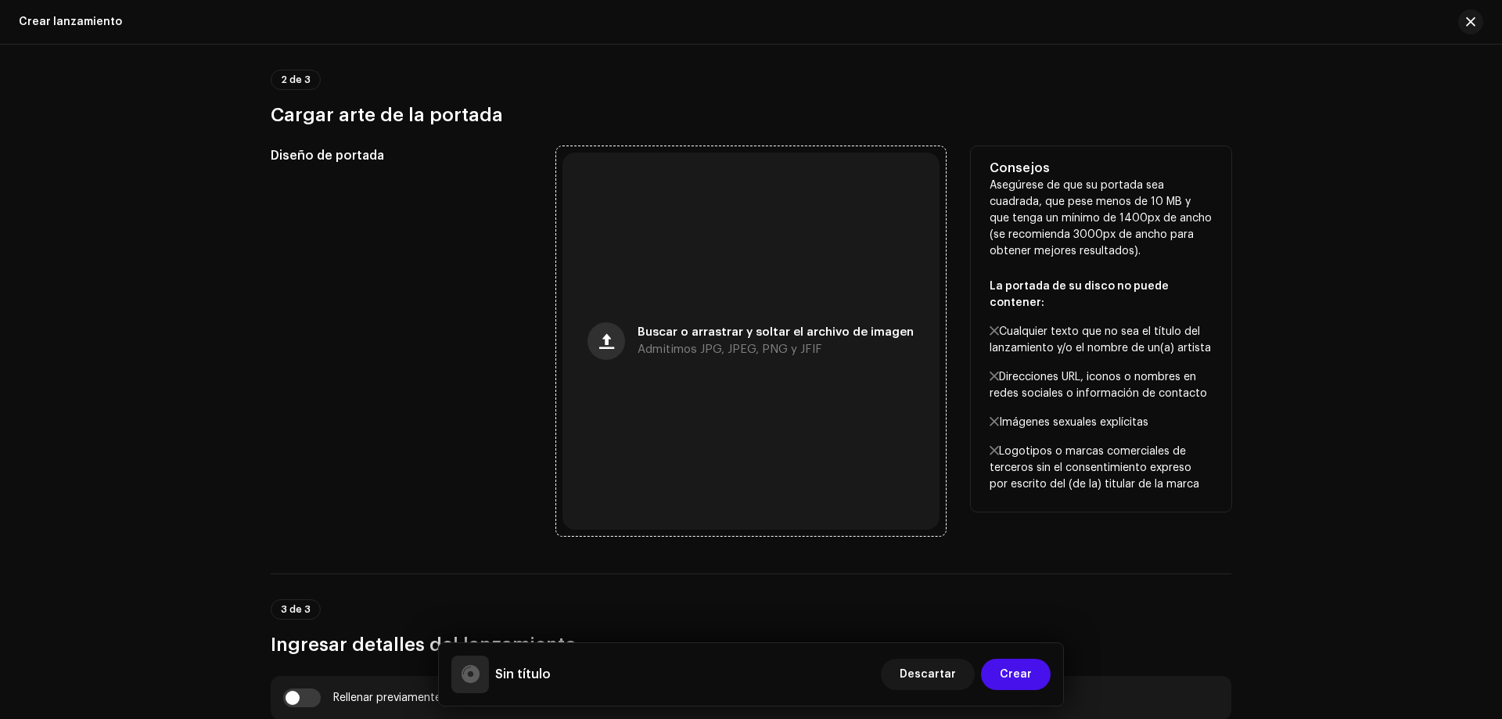
click at [605, 345] on span "button" at bounding box center [606, 341] width 15 height 13
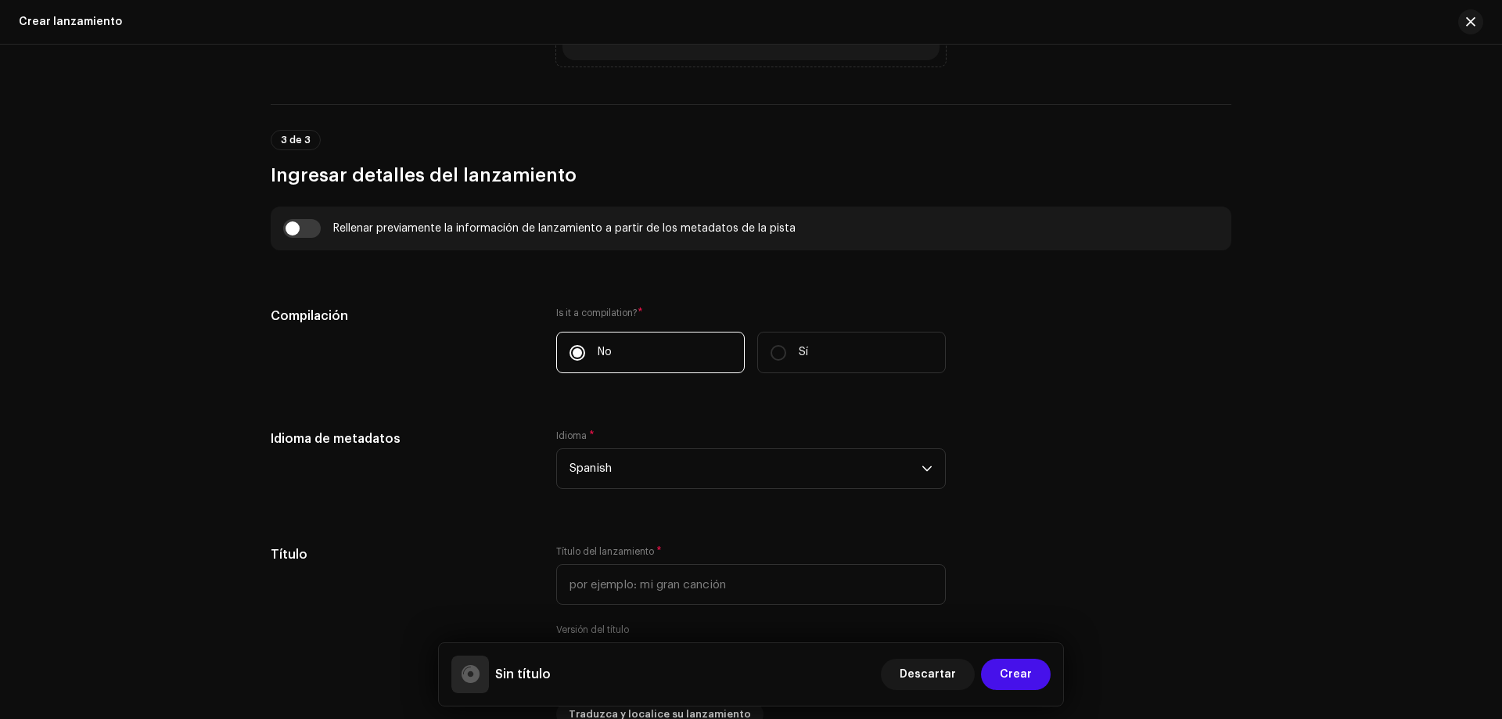
scroll to position [1380, 0]
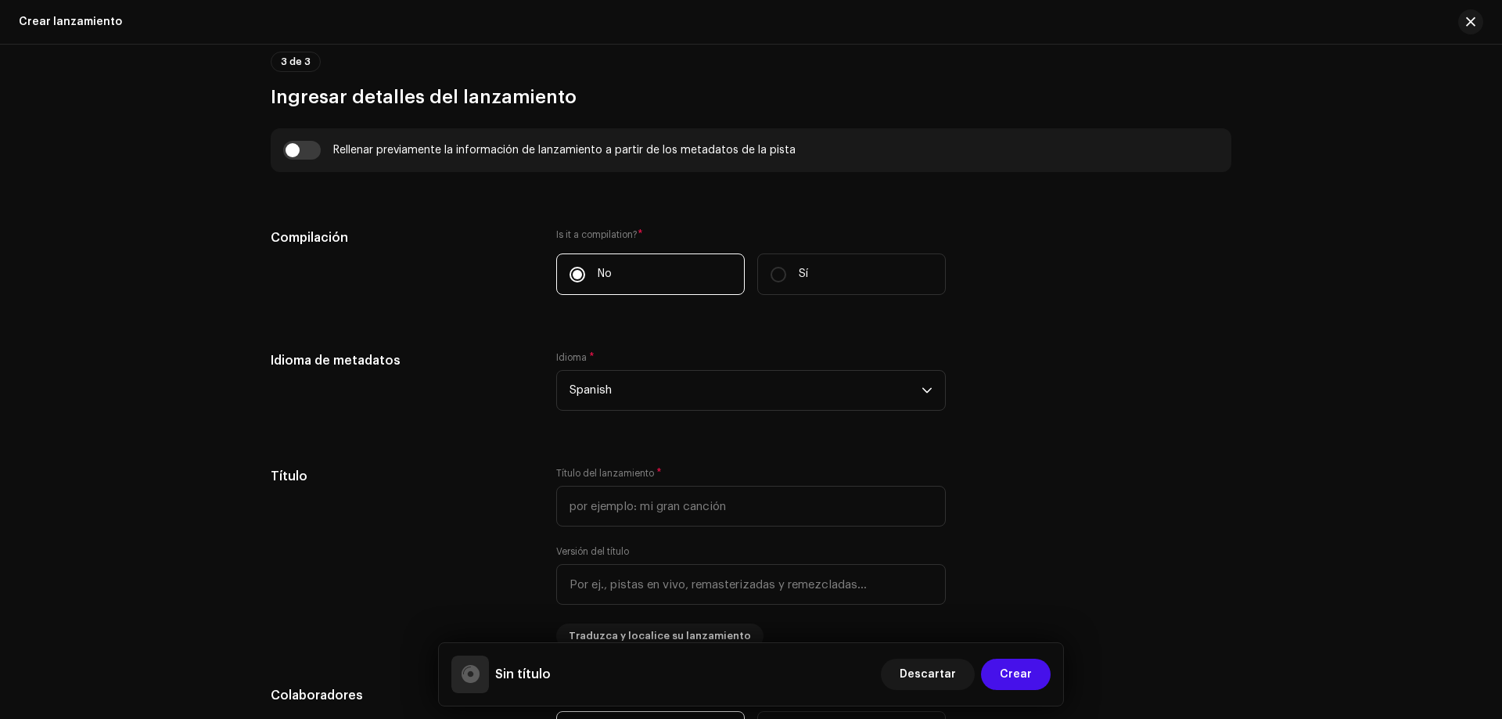
click at [638, 231] on span "*" at bounding box center [640, 234] width 5 height 11
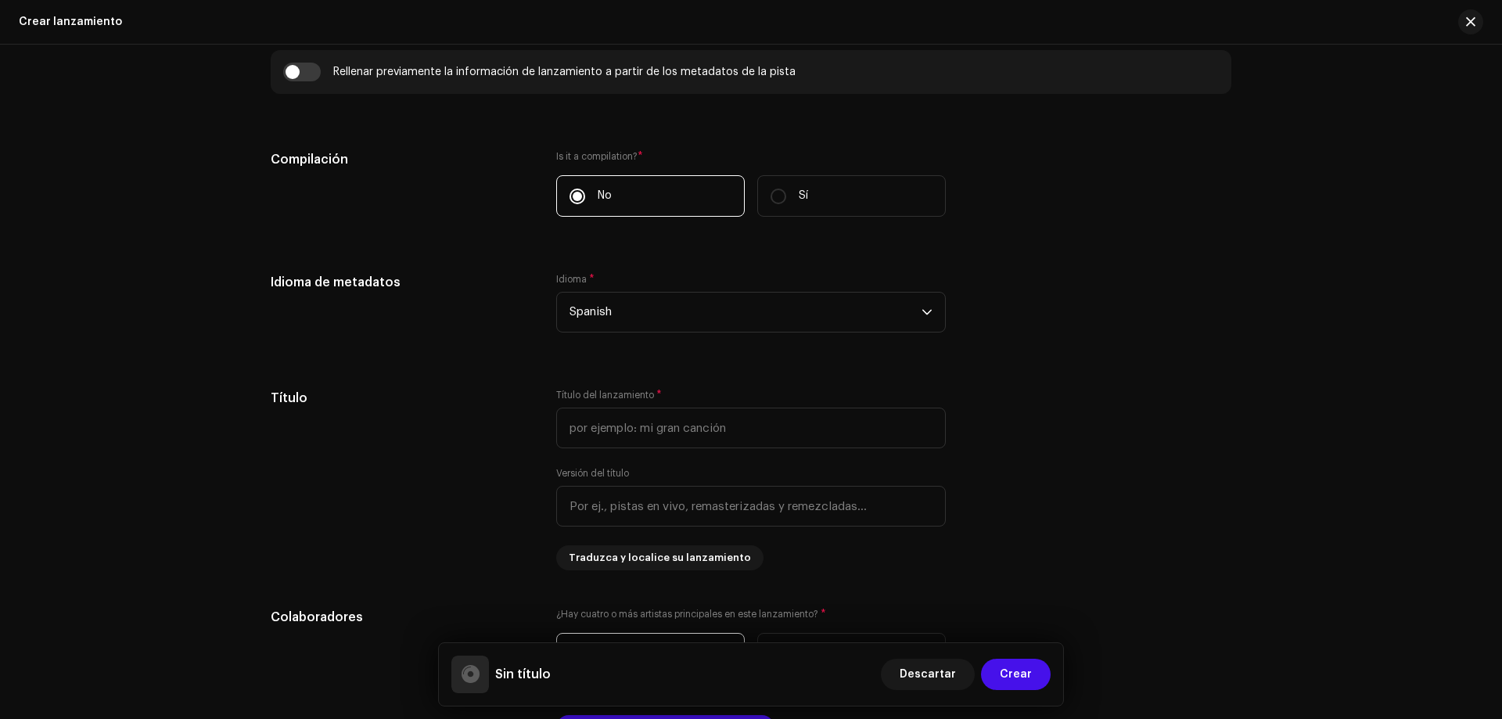
scroll to position [1537, 0]
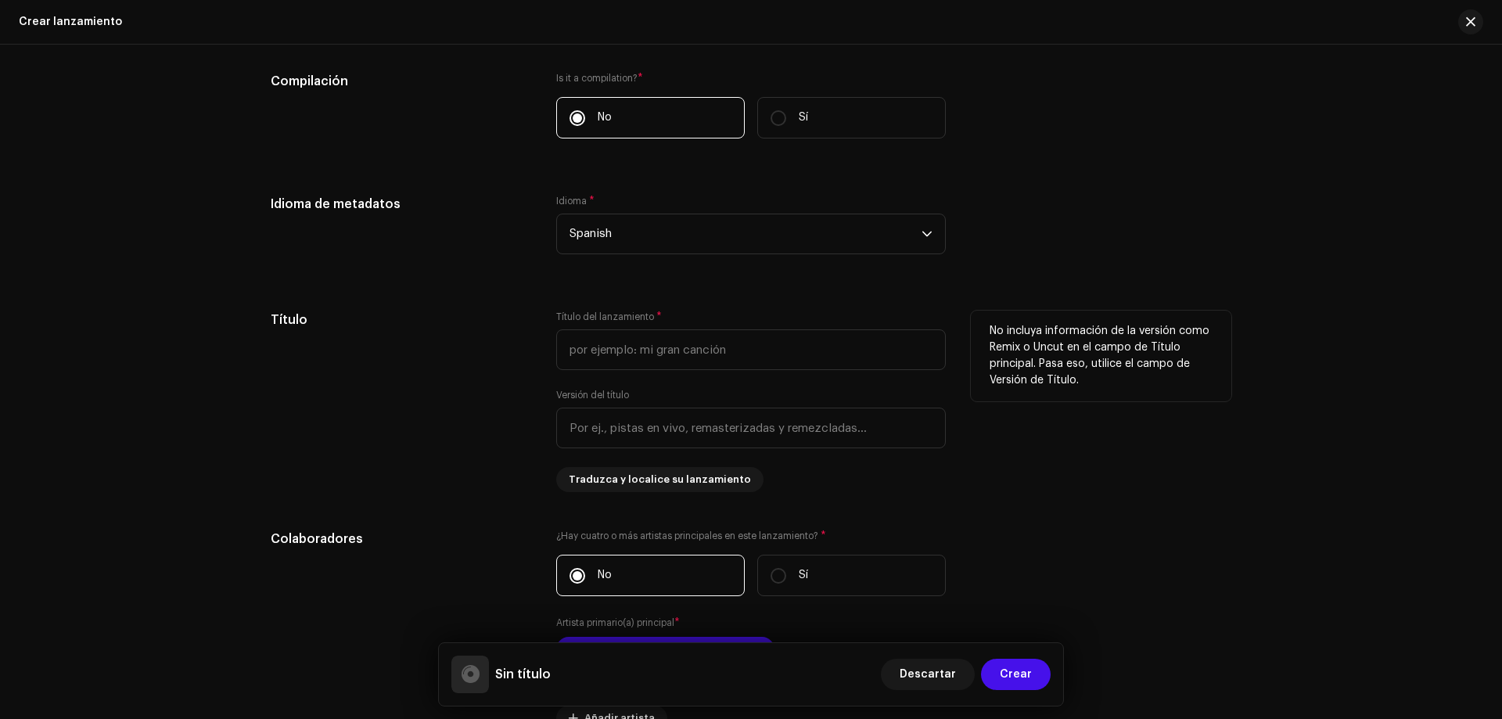
click at [678, 370] on div "Título del lanzamiento * Versión del título Traduzca y localice su lanzamiento" at bounding box center [751, 402] width 390 height 182
click at [679, 358] on input "text" at bounding box center [751, 349] width 390 height 41
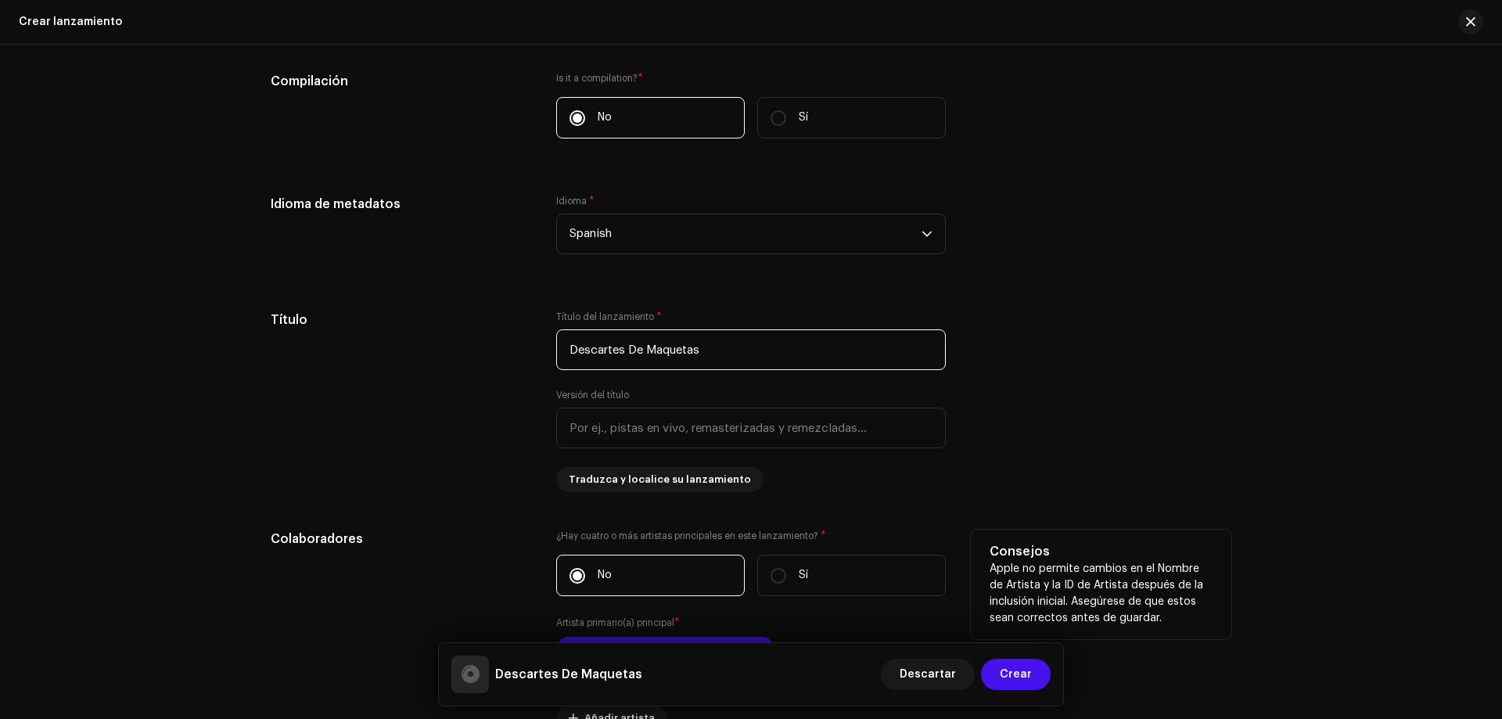
scroll to position [1771, 0]
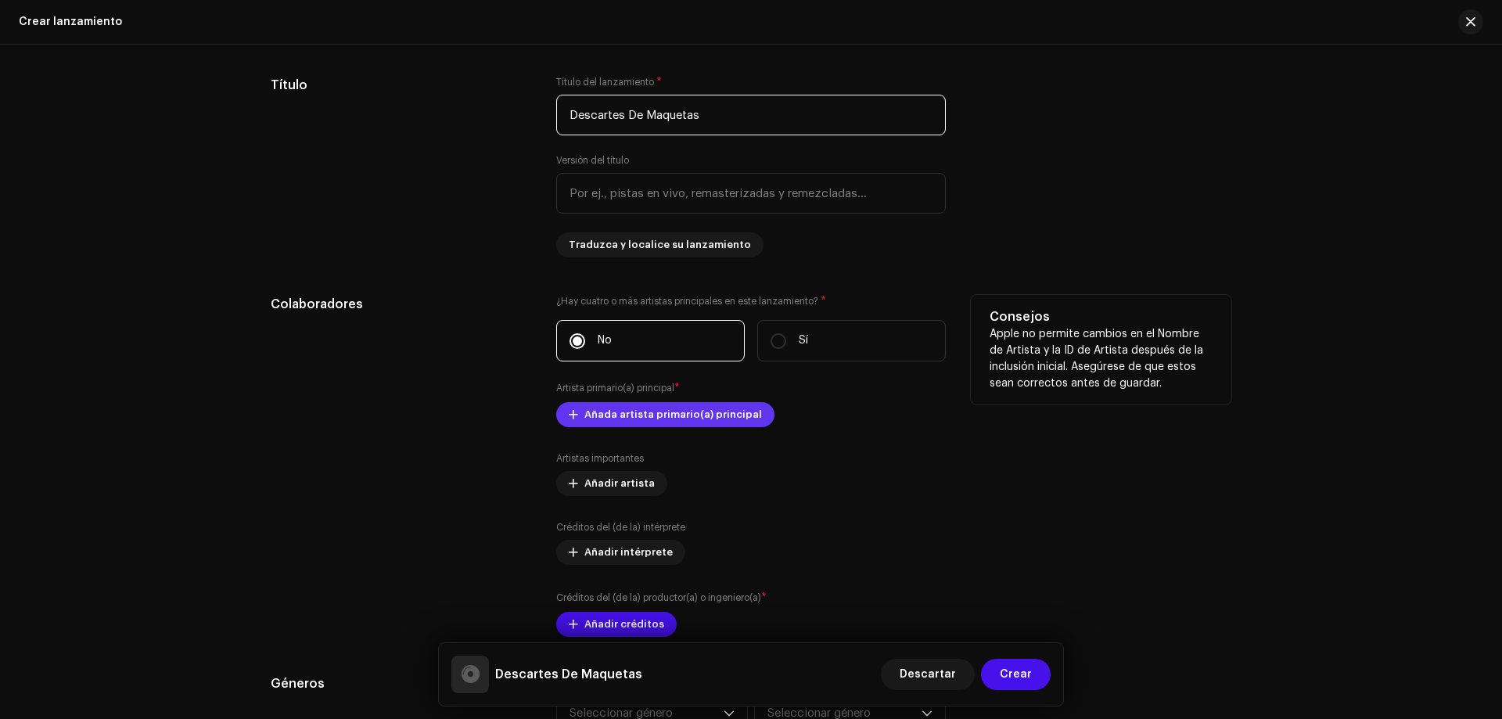
type input "Descartes De Maquetas"
click at [671, 412] on span "Añada artista primario(a) principal" at bounding box center [673, 414] width 178 height 31
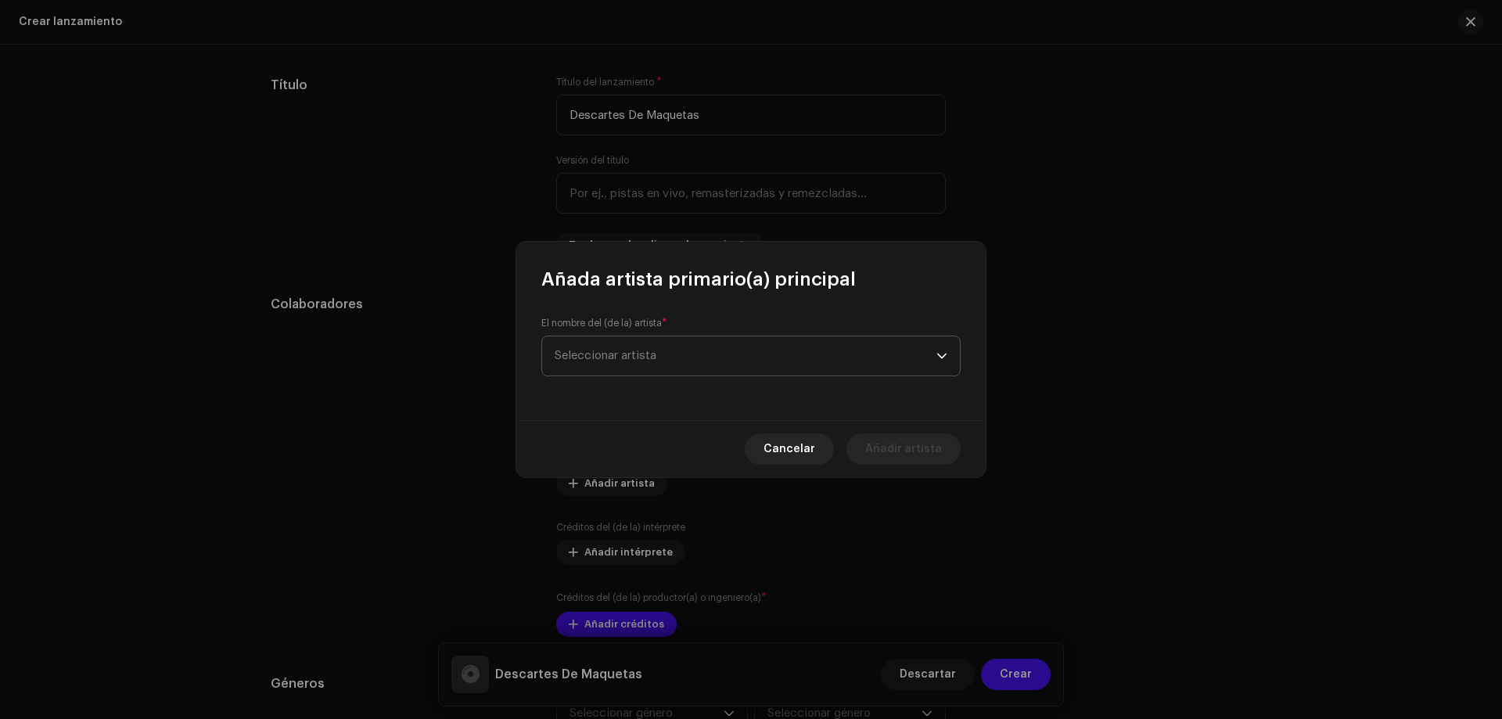
click at [674, 366] on span "Seleccionar artista" at bounding box center [746, 355] width 382 height 39
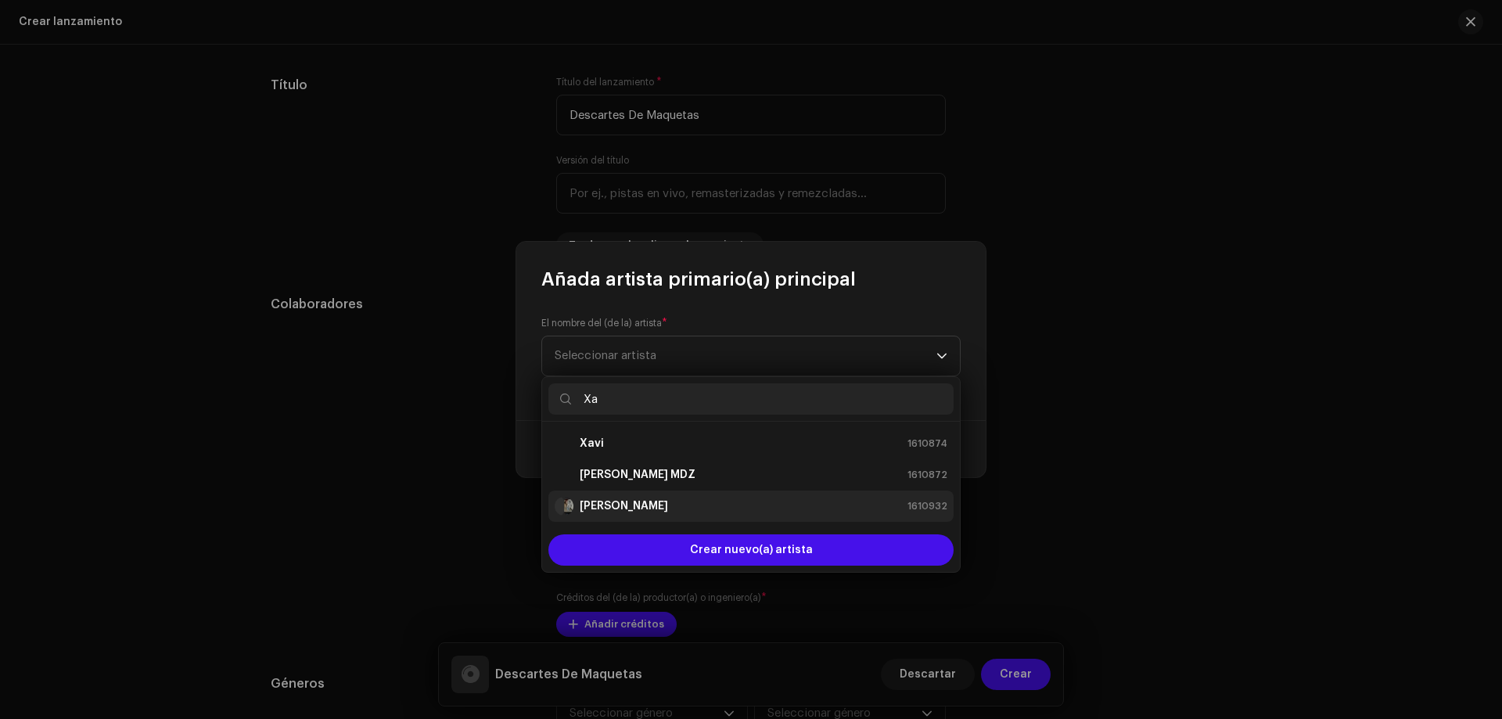
type input "Xa"
click at [631, 500] on div "Xavier 1610932" at bounding box center [751, 506] width 393 height 19
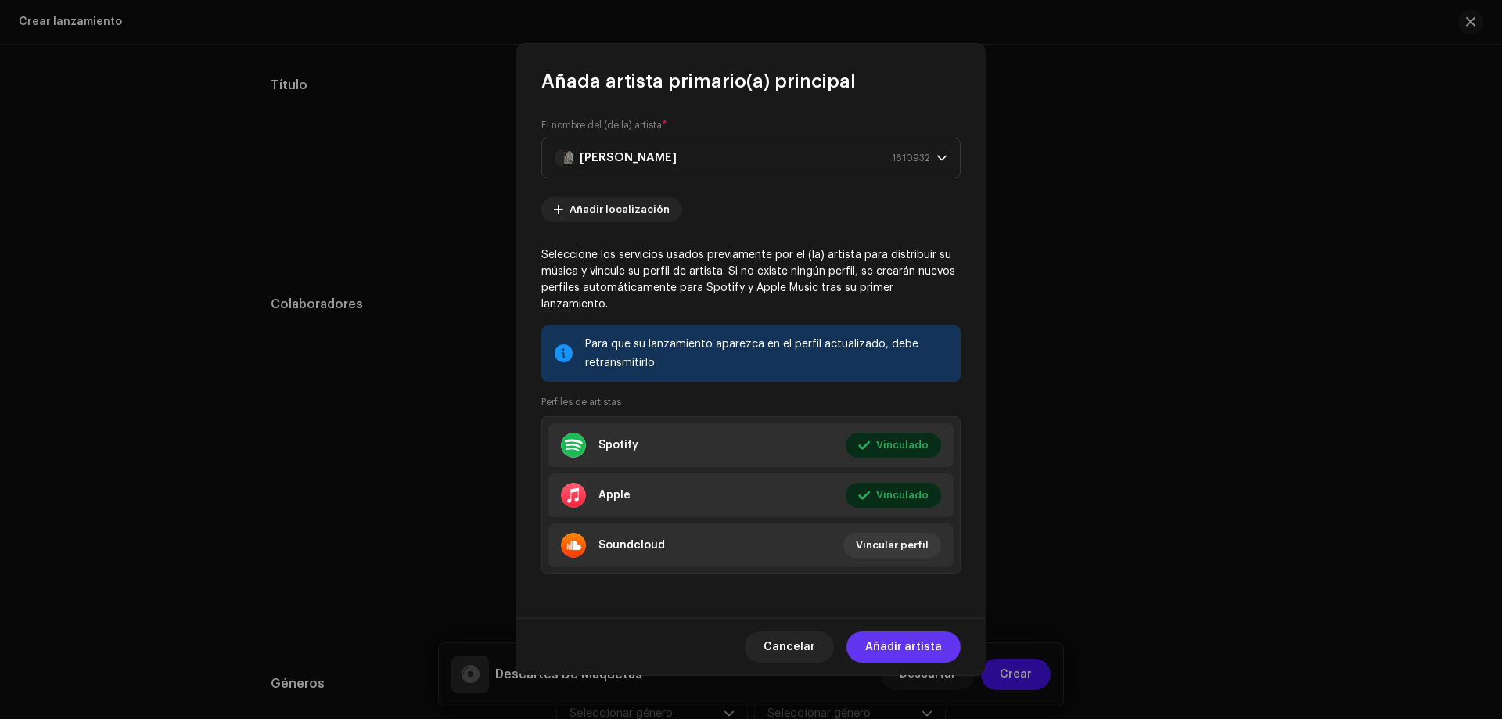
click at [886, 637] on span "Añadir artista" at bounding box center [903, 646] width 77 height 31
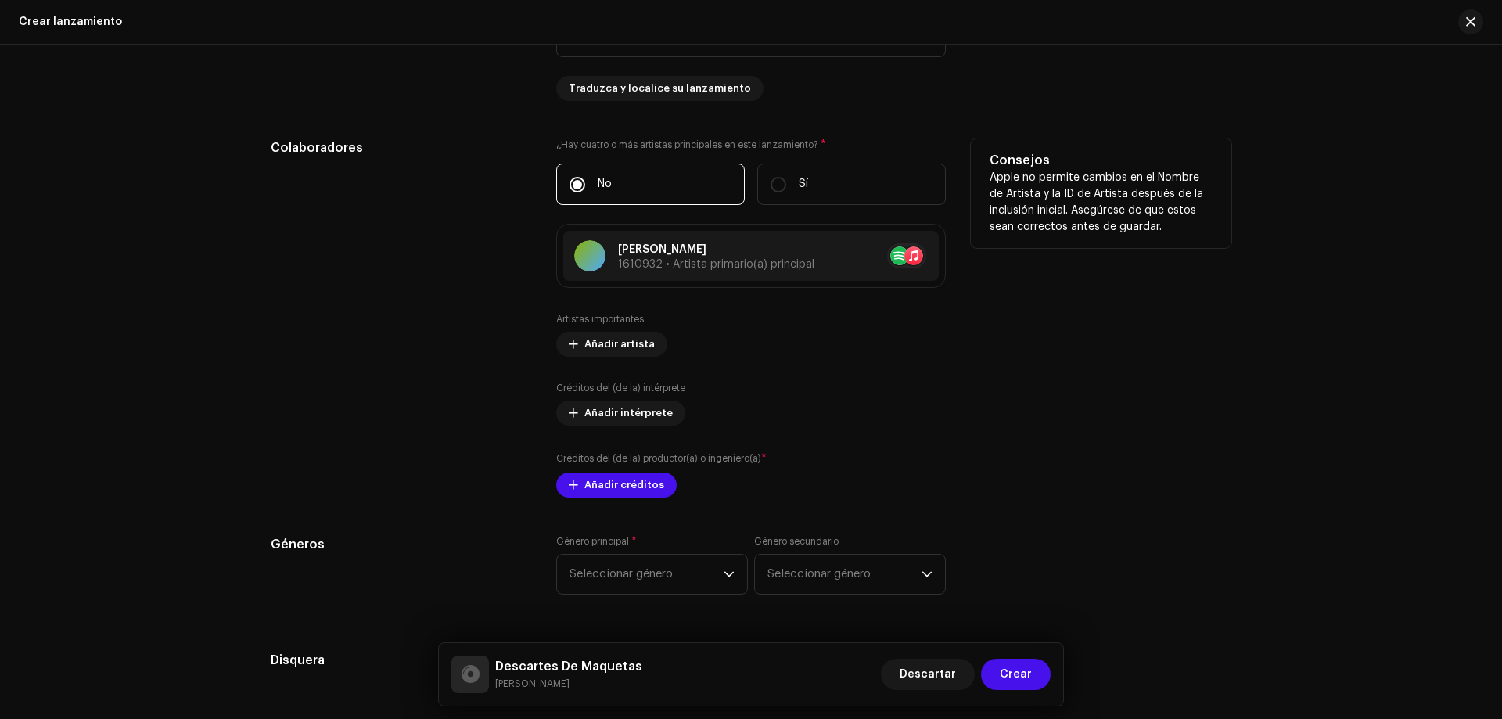
scroll to position [2084, 0]
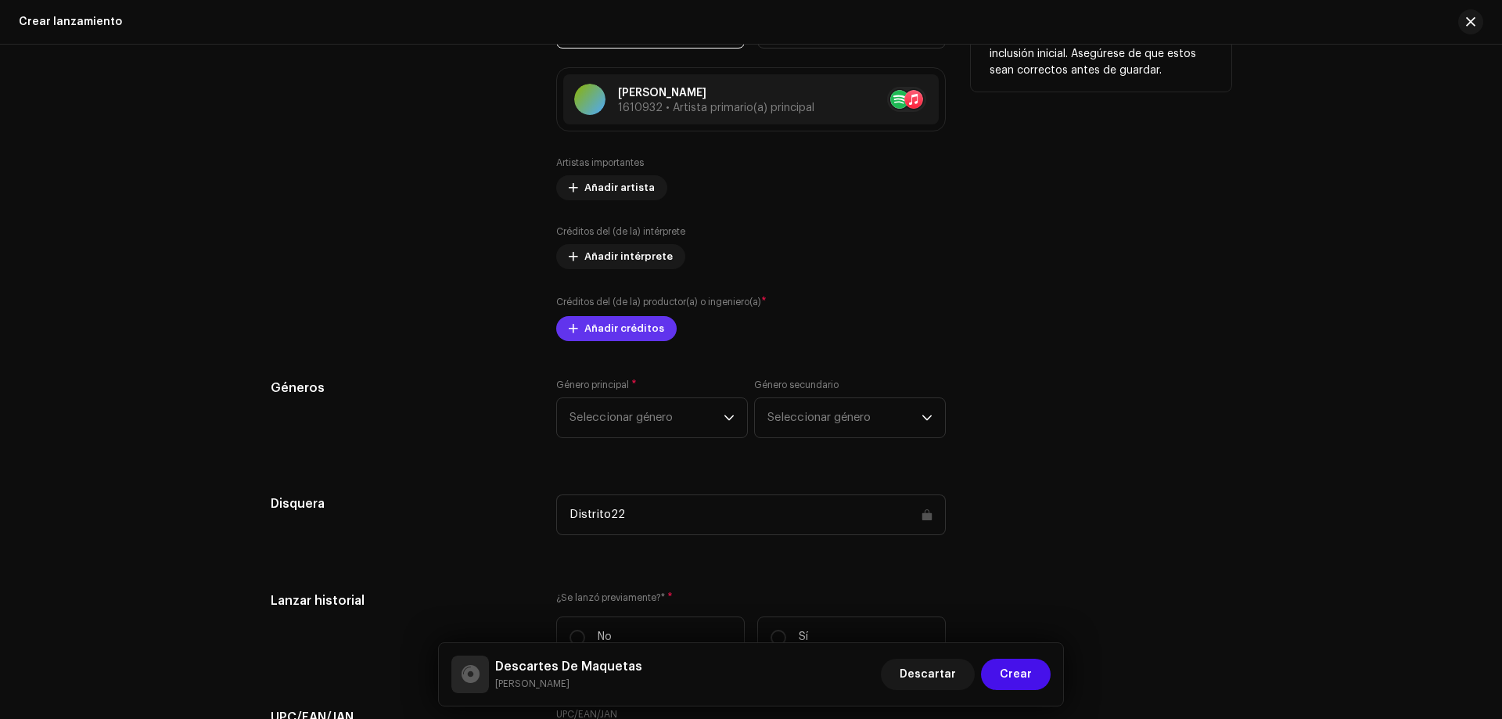
click at [593, 329] on span "Añadir créditos" at bounding box center [624, 328] width 80 height 31
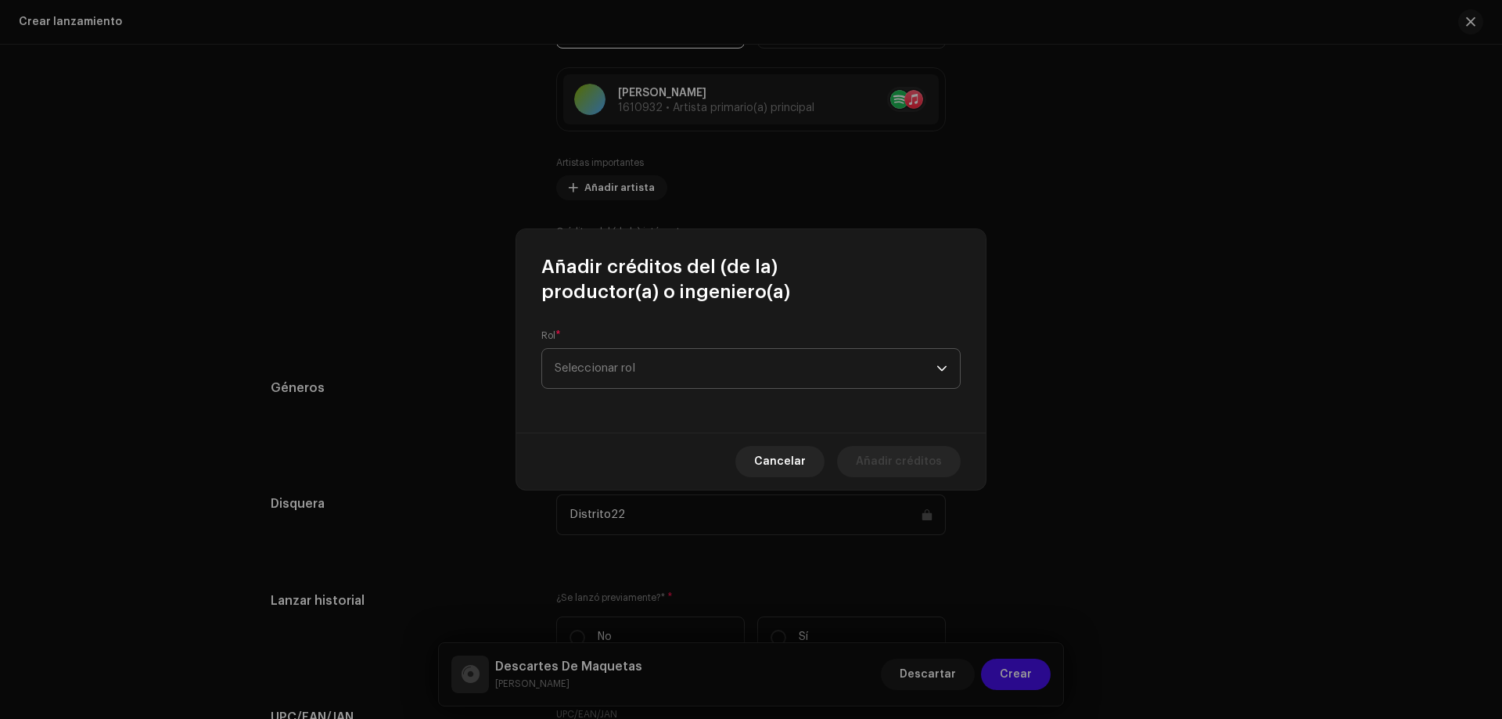
click at [669, 365] on span "Seleccionar rol" at bounding box center [746, 368] width 382 height 39
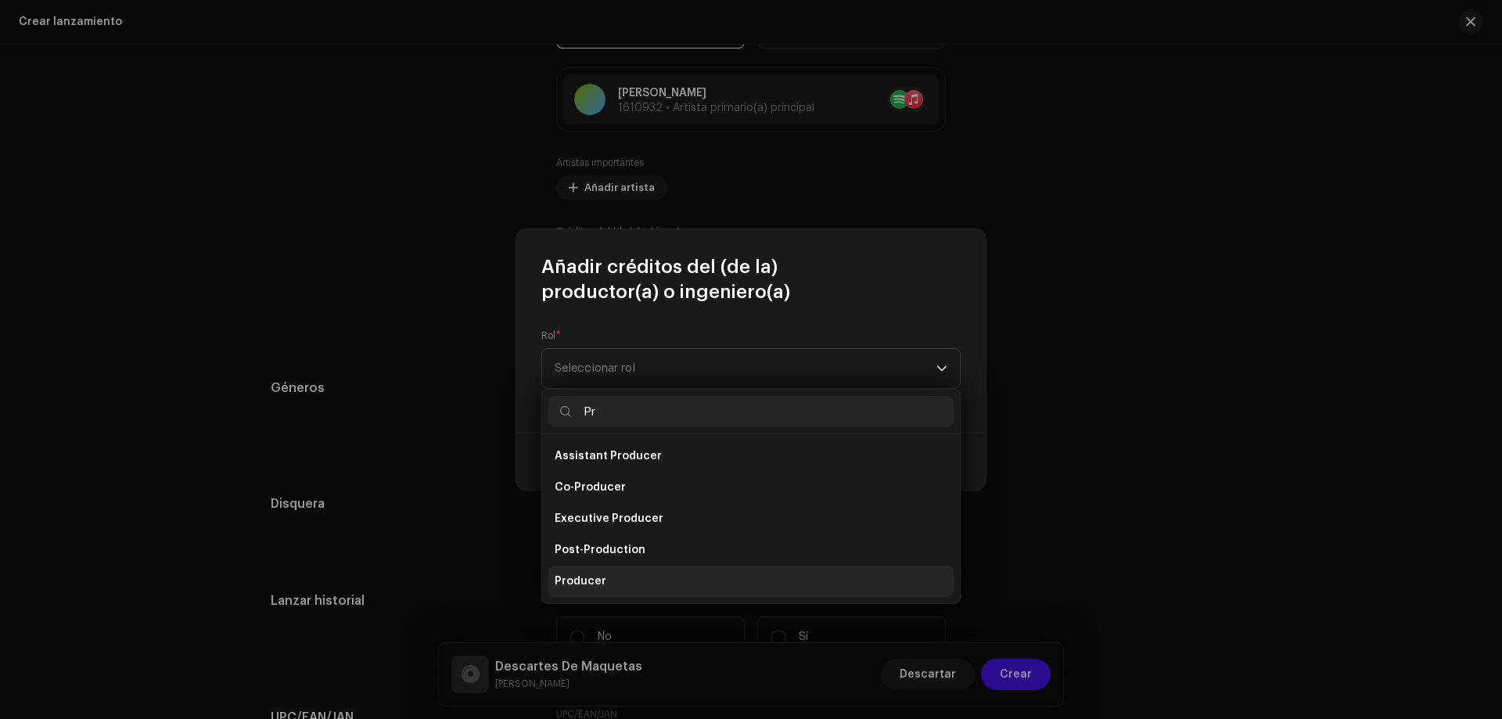
type input "Pr"
click at [645, 574] on li "Producer" at bounding box center [750, 581] width 405 height 31
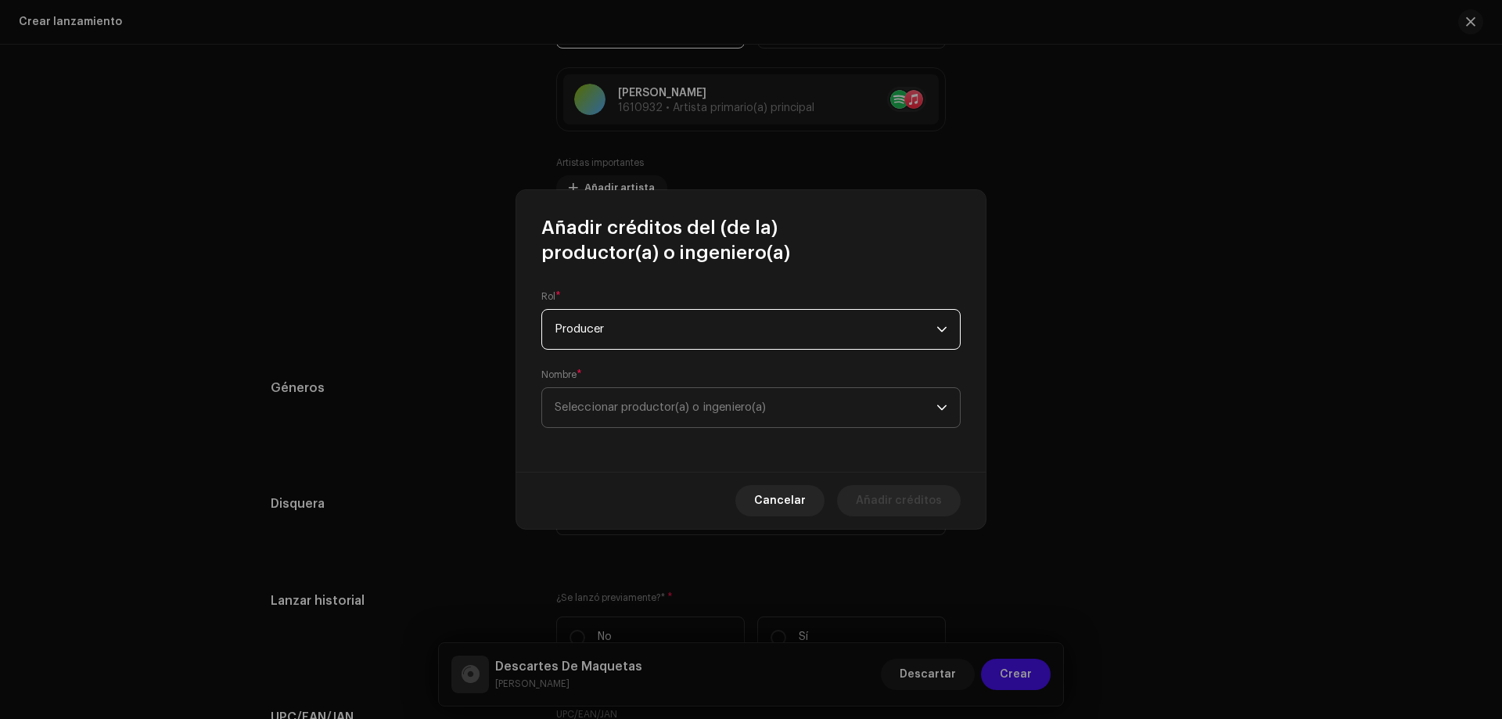
click at [681, 401] on span "Seleccionar productor(a) o ingeniero(a)" at bounding box center [746, 407] width 382 height 39
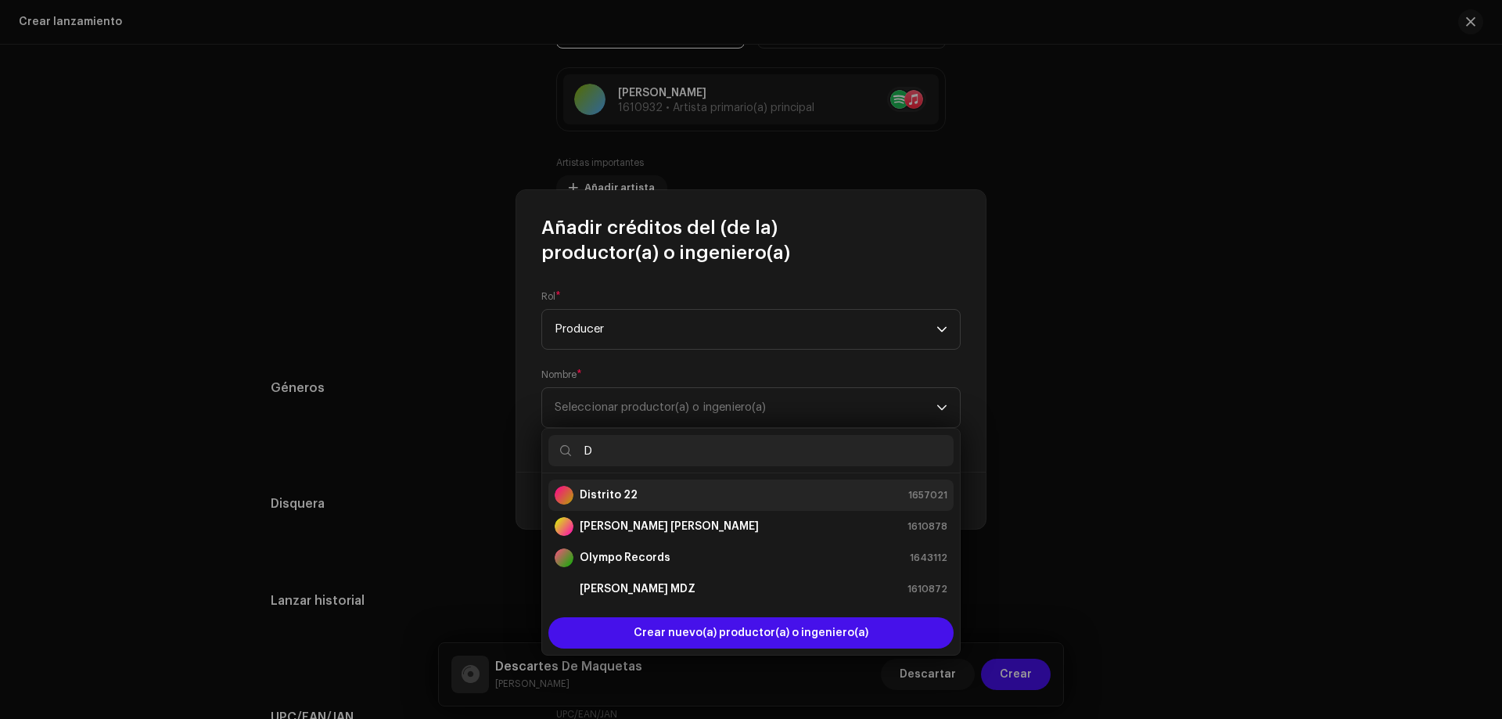
type input "D"
click at [655, 492] on div "Distrito 22 1657021" at bounding box center [751, 495] width 393 height 19
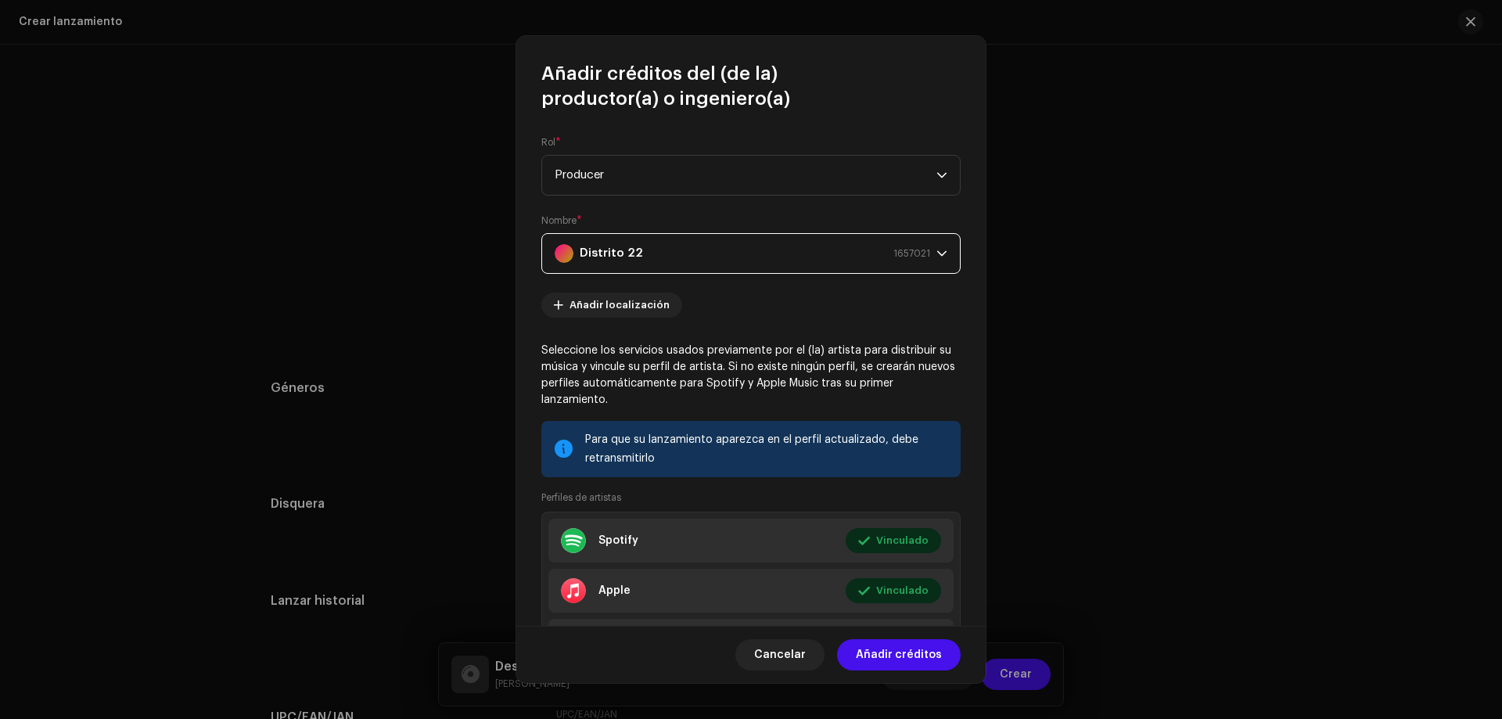
click at [916, 649] on span "Añadir créditos" at bounding box center [899, 654] width 86 height 31
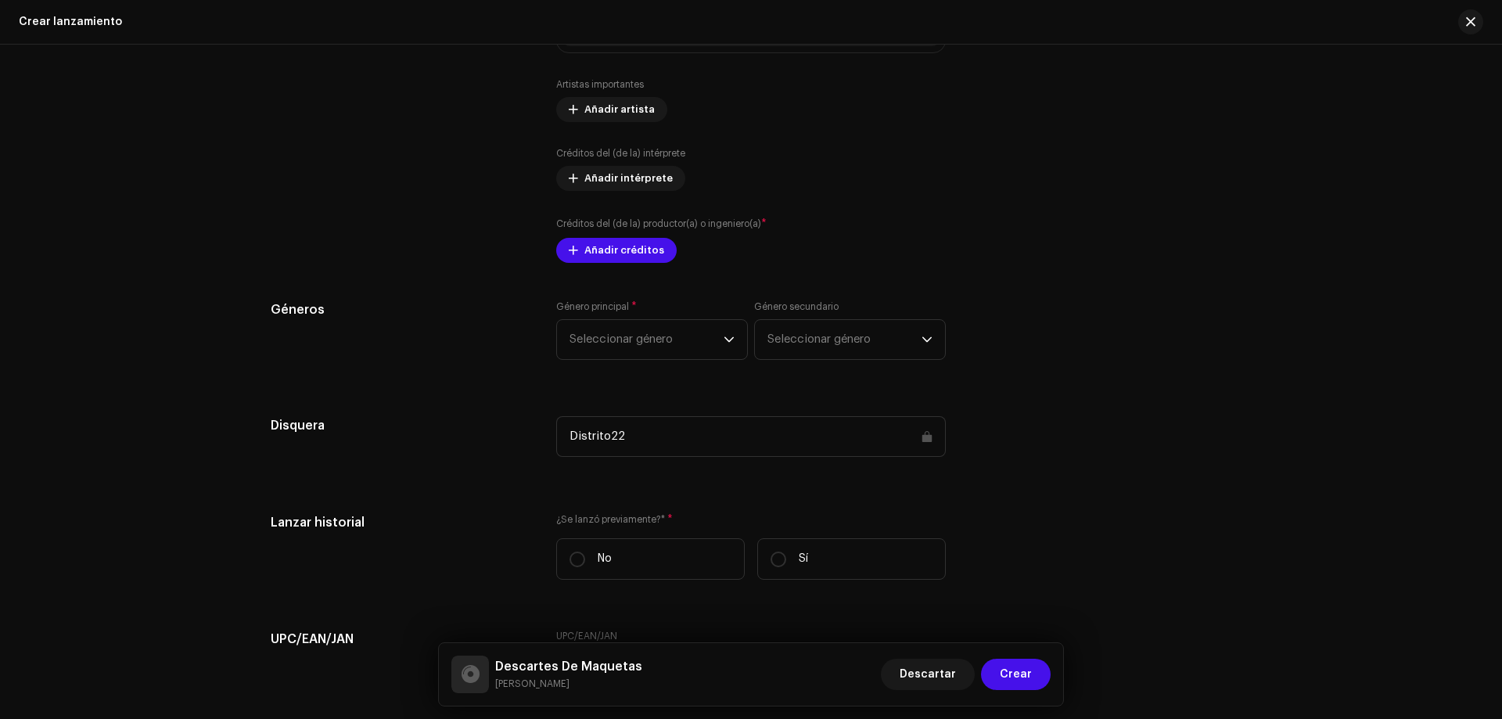
scroll to position [2241, 0]
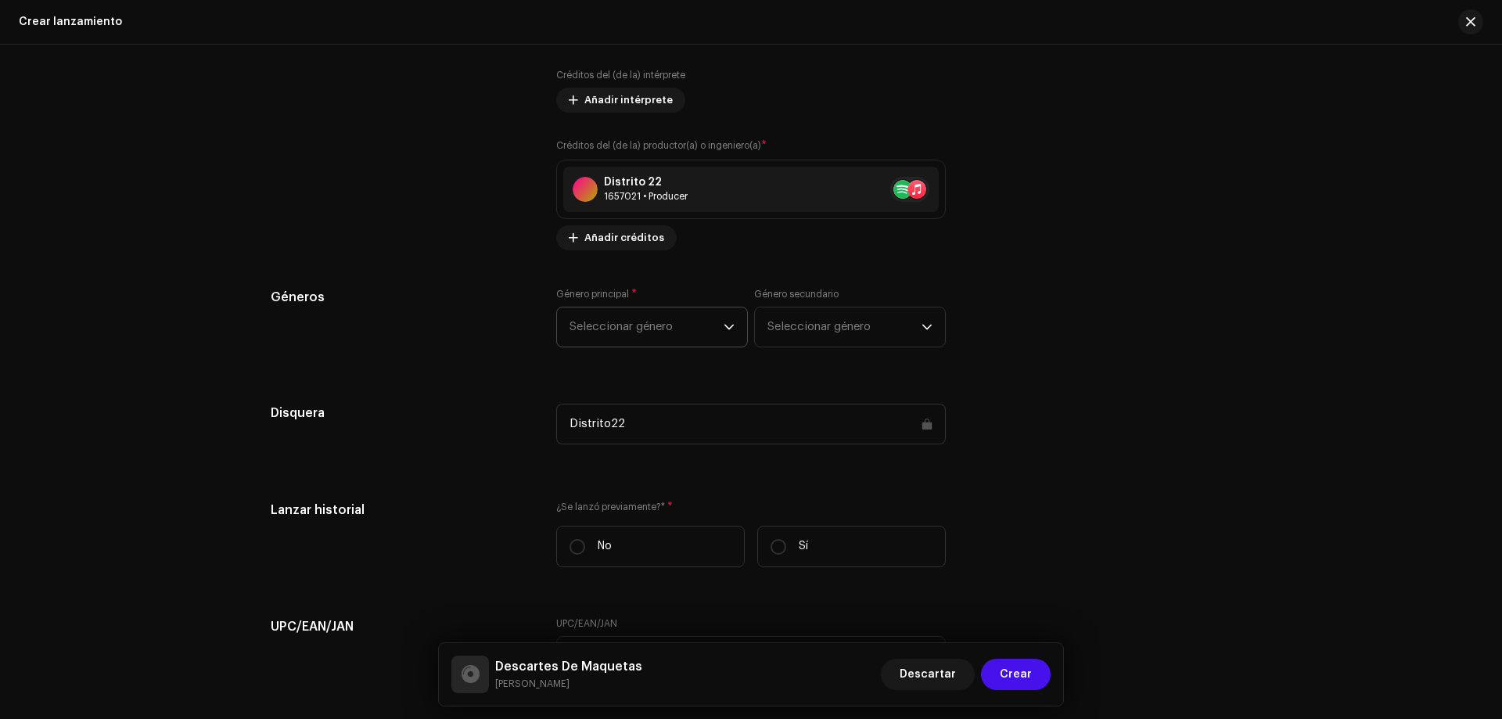
click at [671, 311] on span "Seleccionar género" at bounding box center [647, 326] width 154 height 39
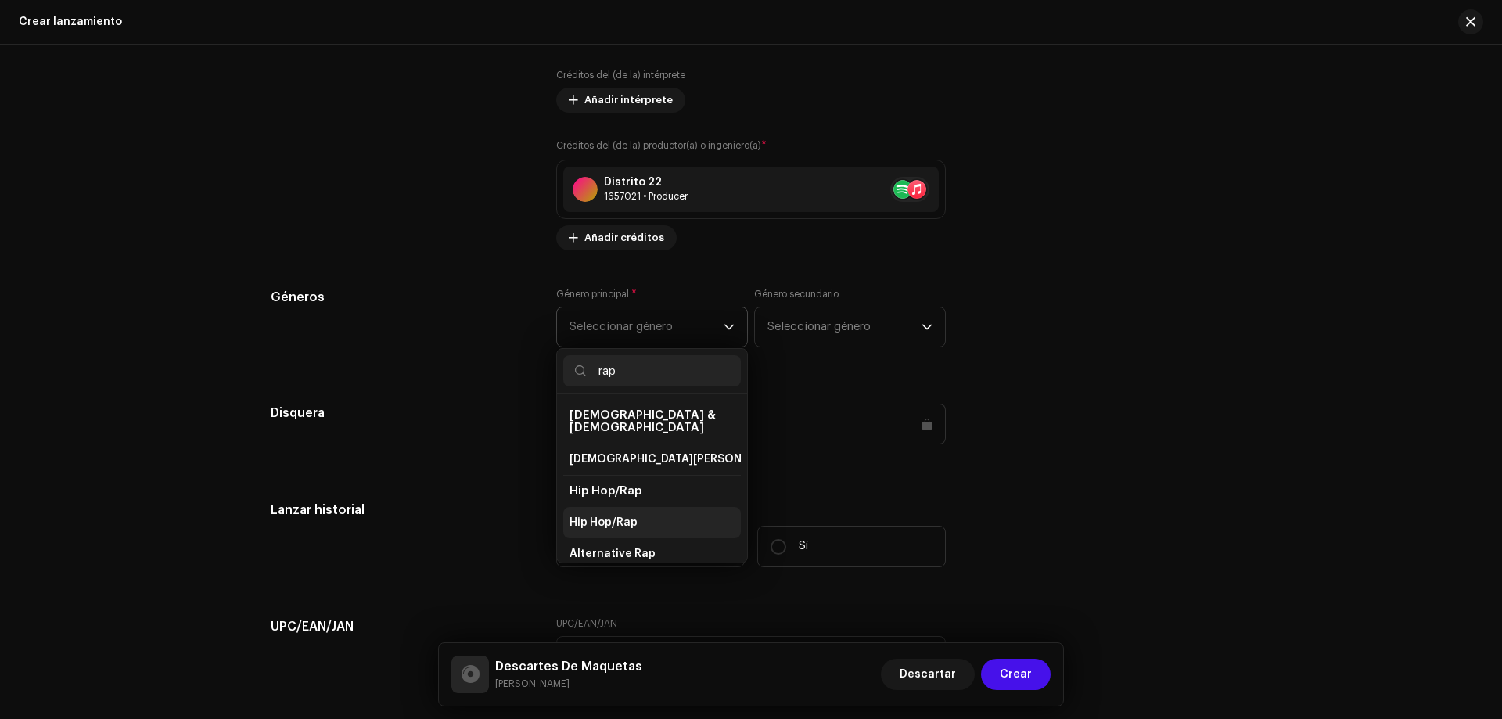
type input "rap"
click at [639, 509] on li "Hip Hop/Rap" at bounding box center [652, 522] width 178 height 31
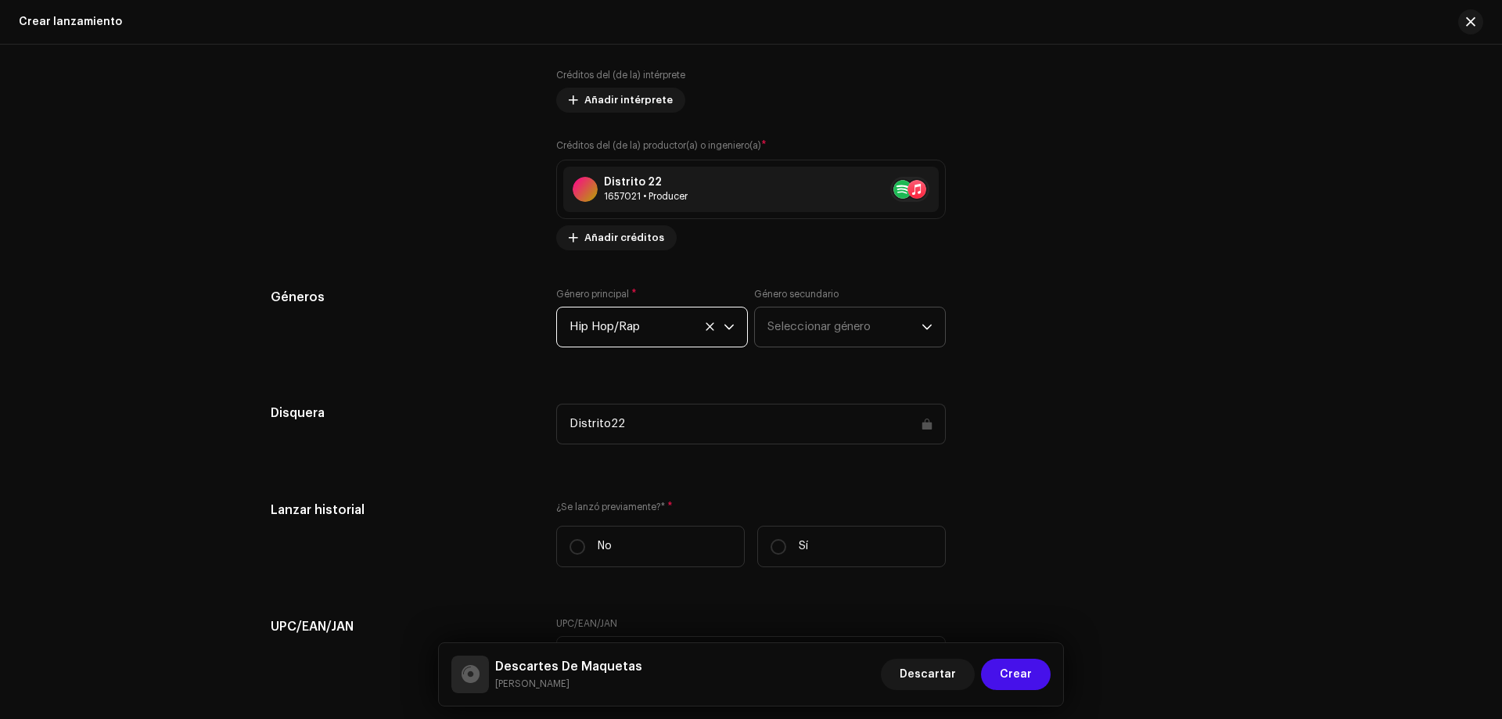
click at [788, 325] on span "Seleccionar género" at bounding box center [845, 326] width 154 height 39
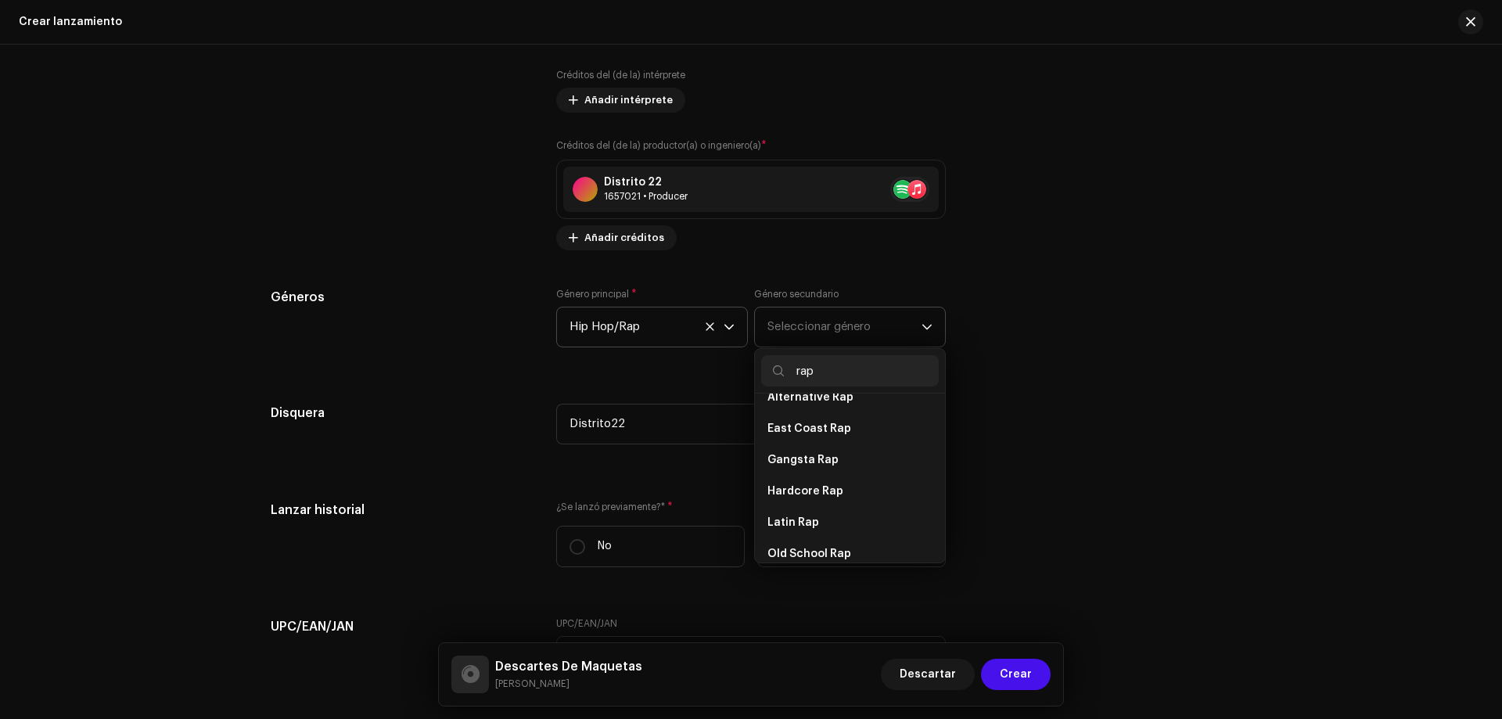
scroll to position [245, 0]
type input "rap"
click at [804, 484] on li "Rap" at bounding box center [850, 496] width 178 height 31
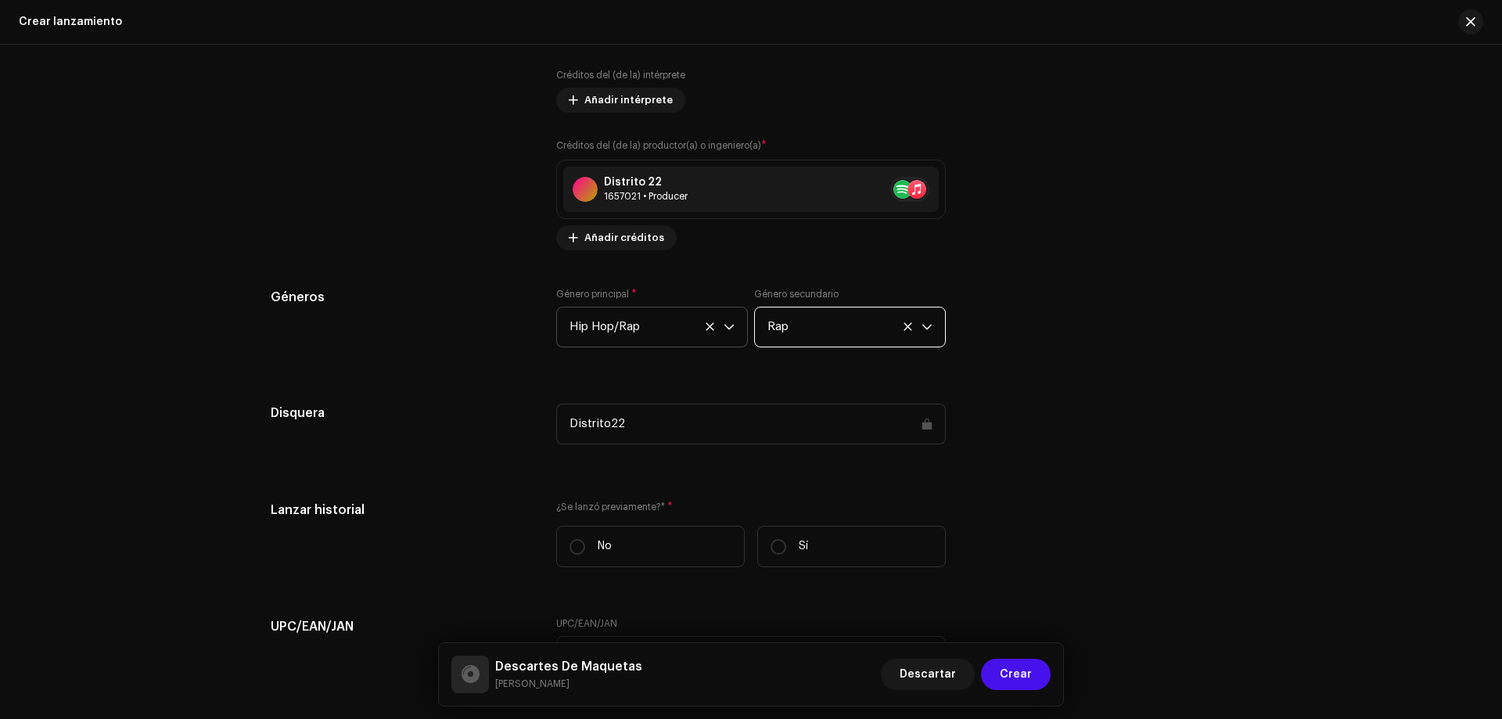
scroll to position [2397, 0]
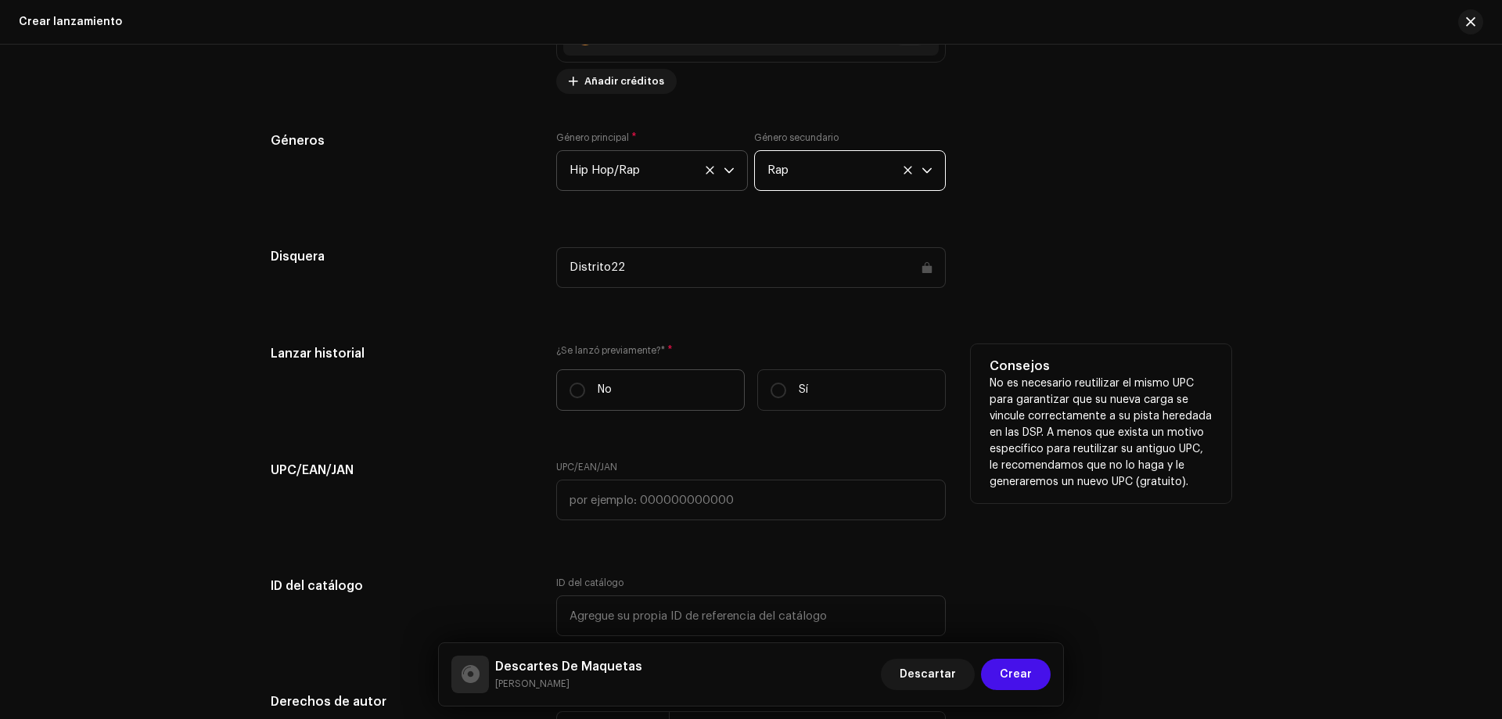
click at [598, 397] on p "No" at bounding box center [605, 390] width 14 height 16
click at [585, 397] on input "No" at bounding box center [578, 391] width 16 height 16
radio input "true"
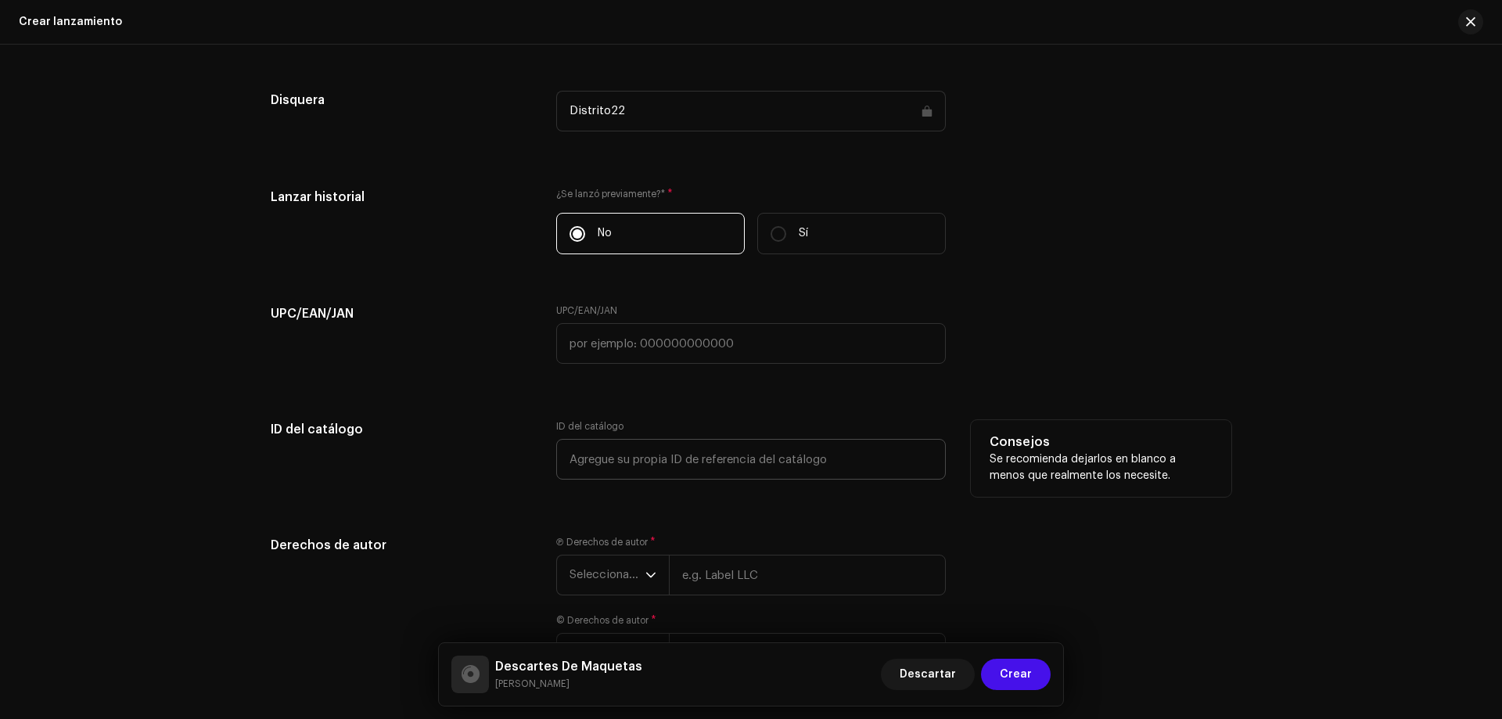
scroll to position [2677, 0]
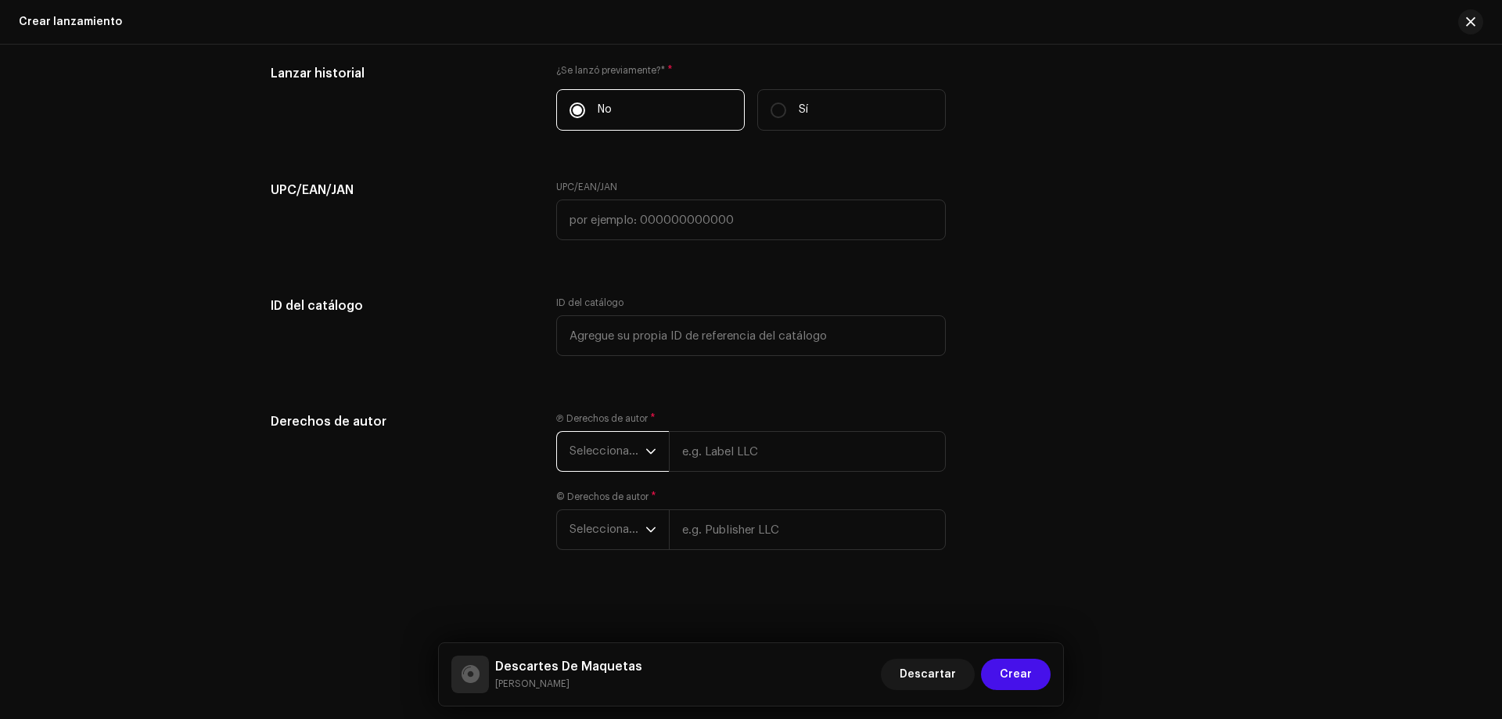
click at [602, 456] on span "Seleccionar año" at bounding box center [608, 451] width 76 height 39
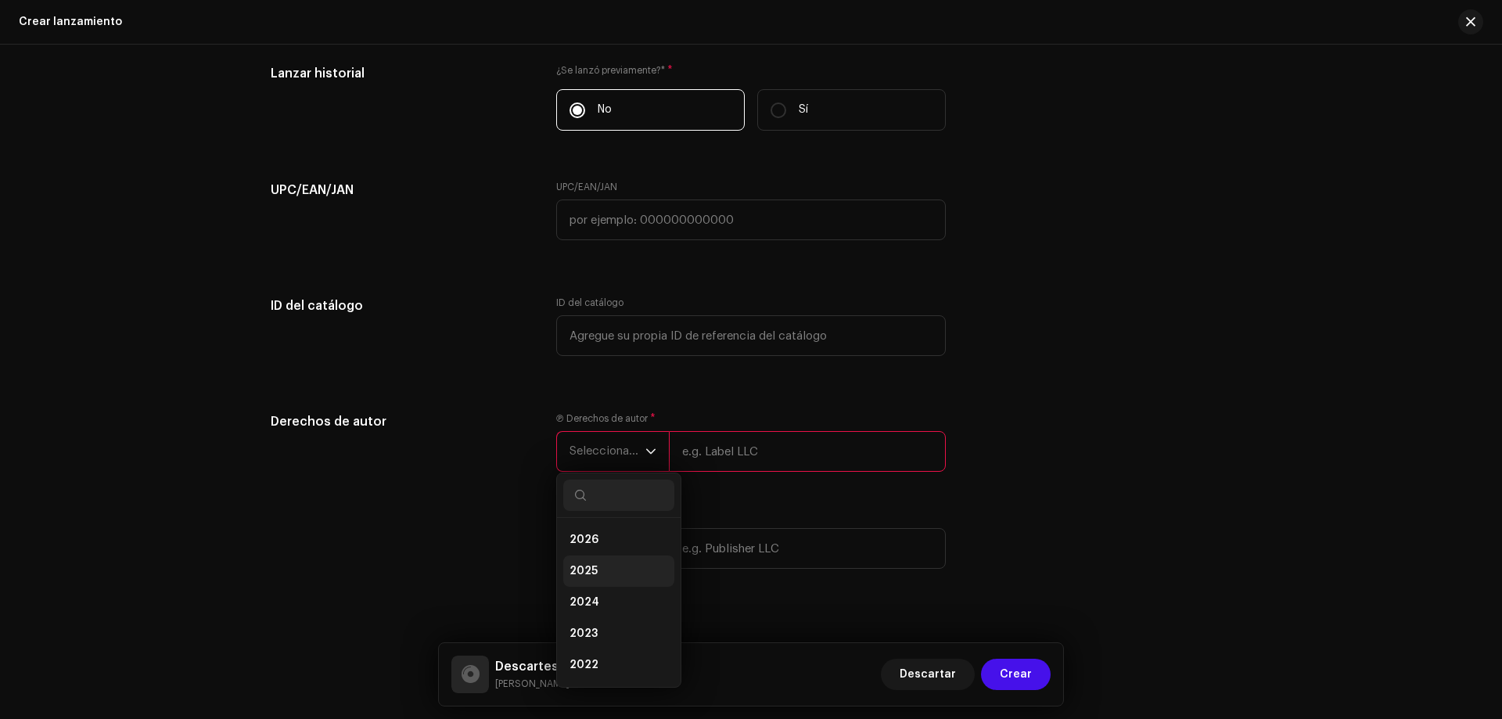
click at [606, 570] on li "2025" at bounding box center [618, 571] width 111 height 31
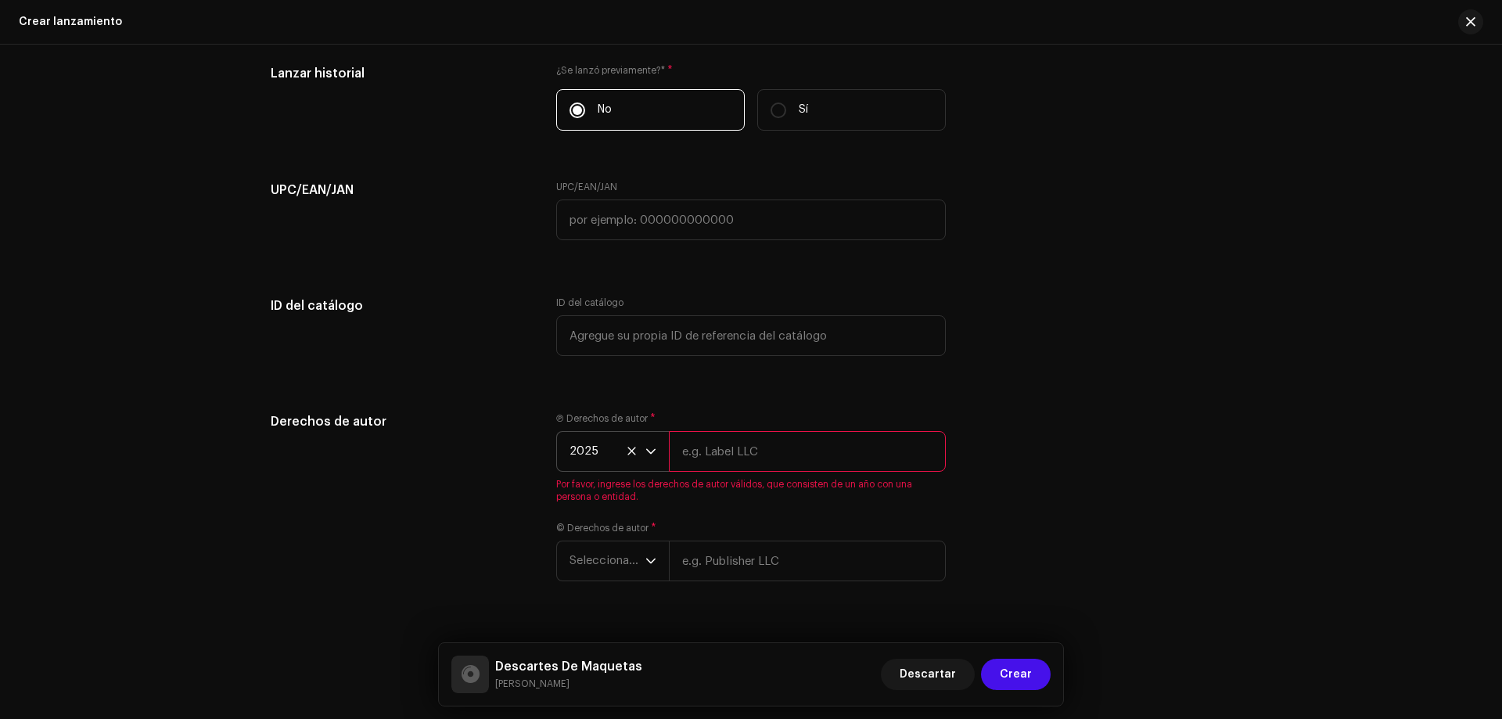
click at [732, 442] on input "text" at bounding box center [807, 451] width 277 height 41
type input "El Distrito 22"
click at [640, 527] on span "Seleccionar año" at bounding box center [608, 529] width 76 height 39
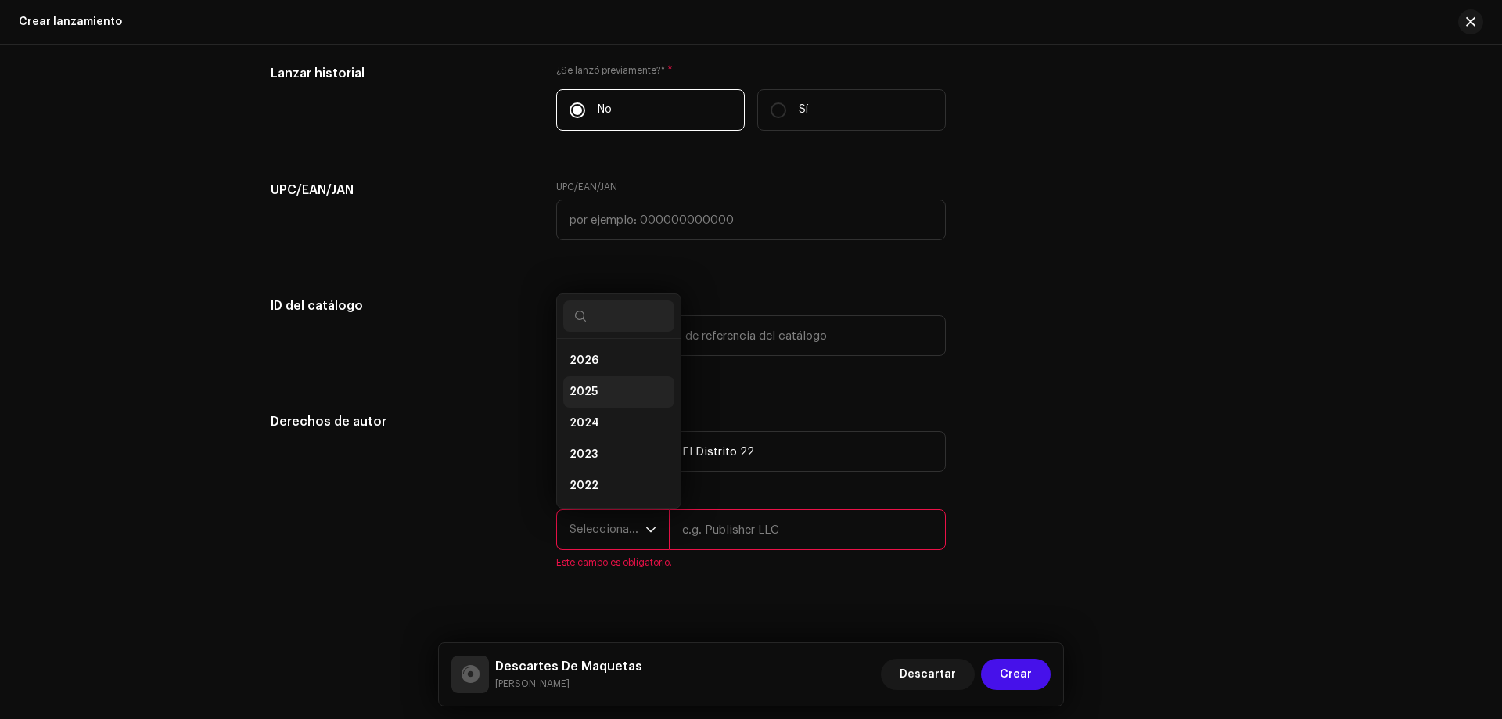
click at [580, 387] on span "2025" at bounding box center [584, 392] width 28 height 16
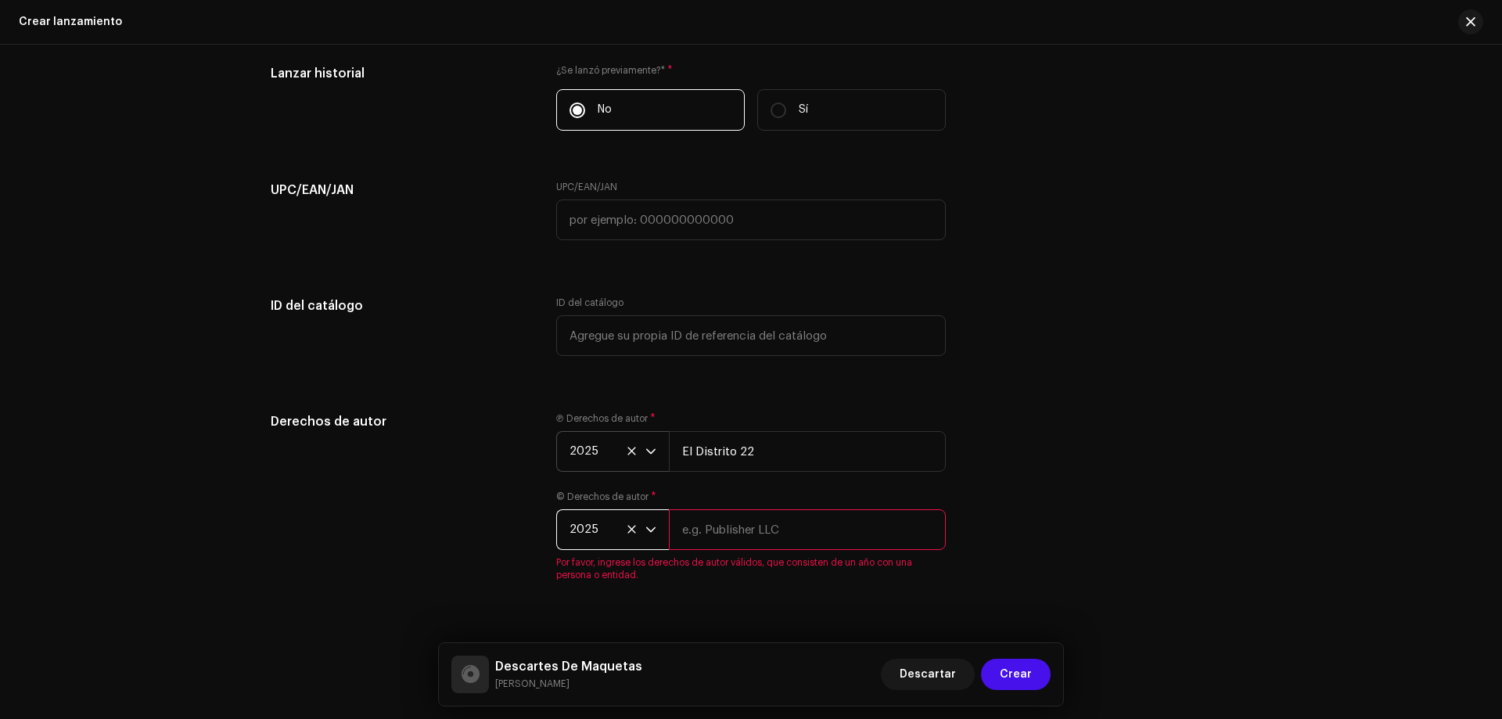
click at [715, 532] on input "text" at bounding box center [807, 529] width 277 height 41
type input "El Distrito 22"
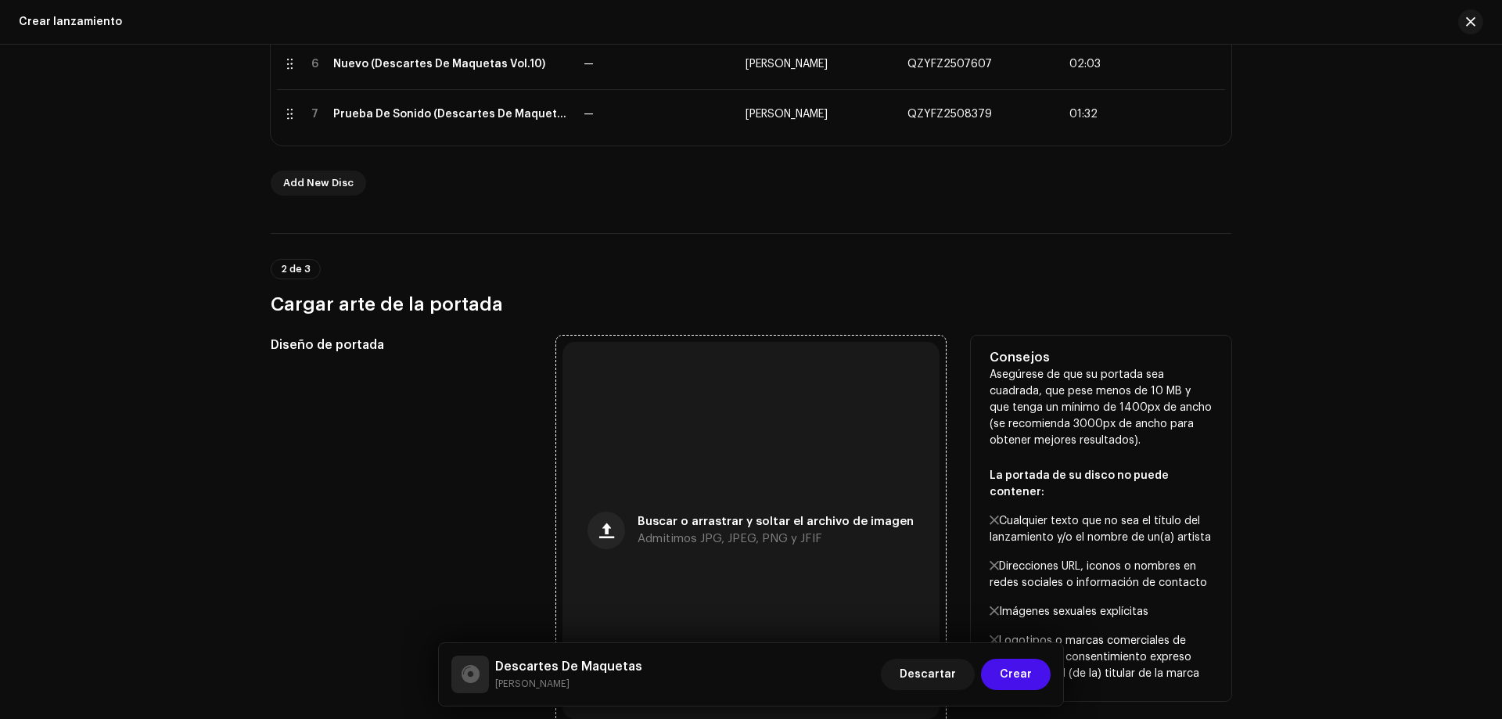
scroll to position [565, 0]
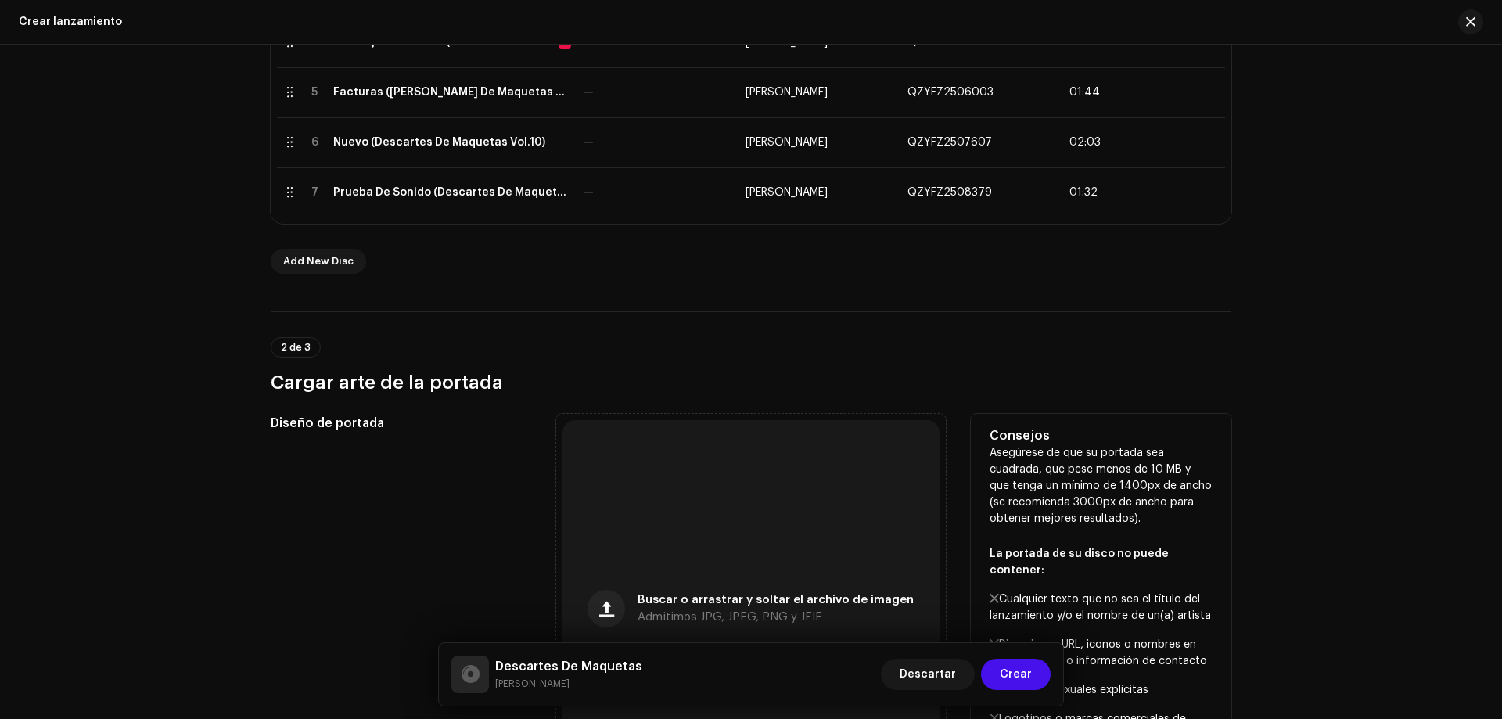
click at [464, 462] on div "Diseño de portada" at bounding box center [401, 609] width 261 height 390
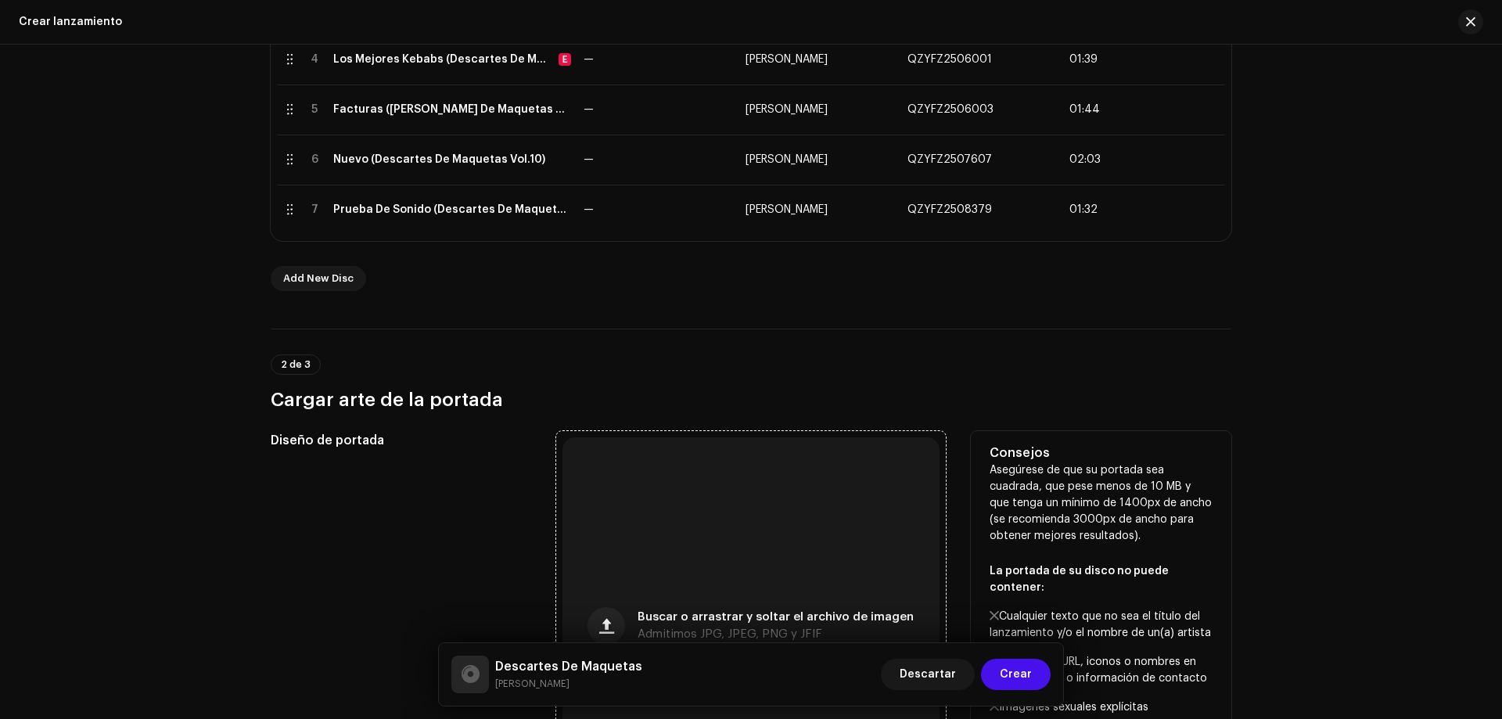
scroll to position [626, 0]
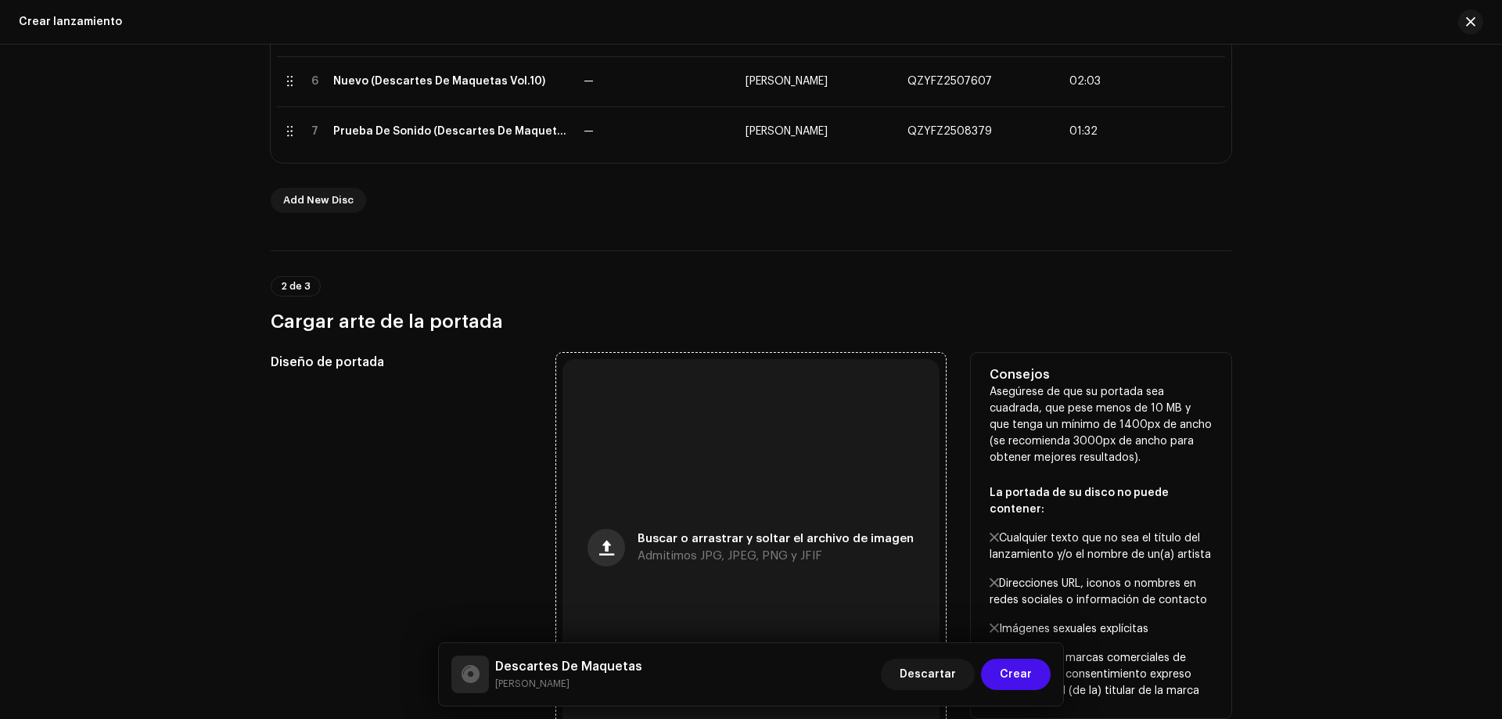
click at [606, 548] on span "button" at bounding box center [606, 547] width 15 height 13
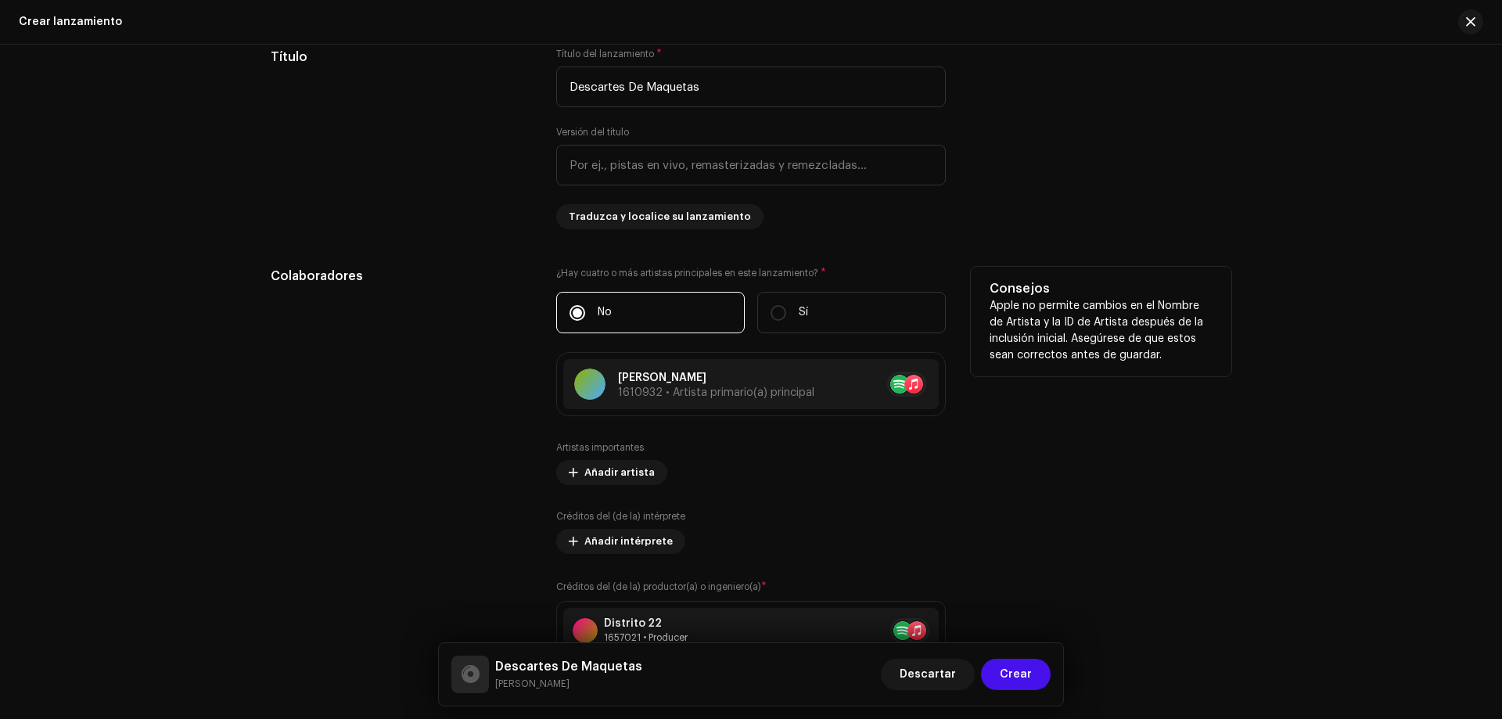
scroll to position [1956, 0]
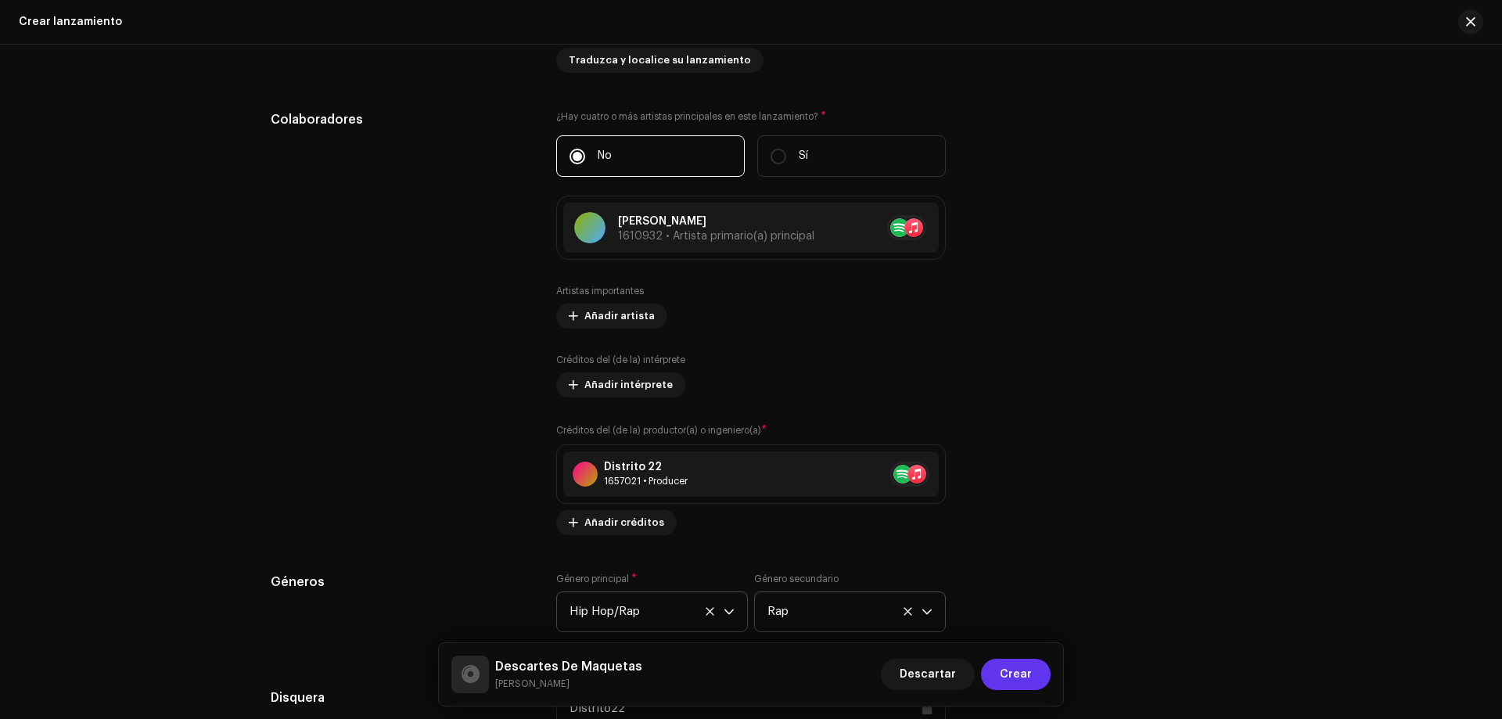
click at [1035, 679] on button "Crear" at bounding box center [1016, 674] width 70 height 31
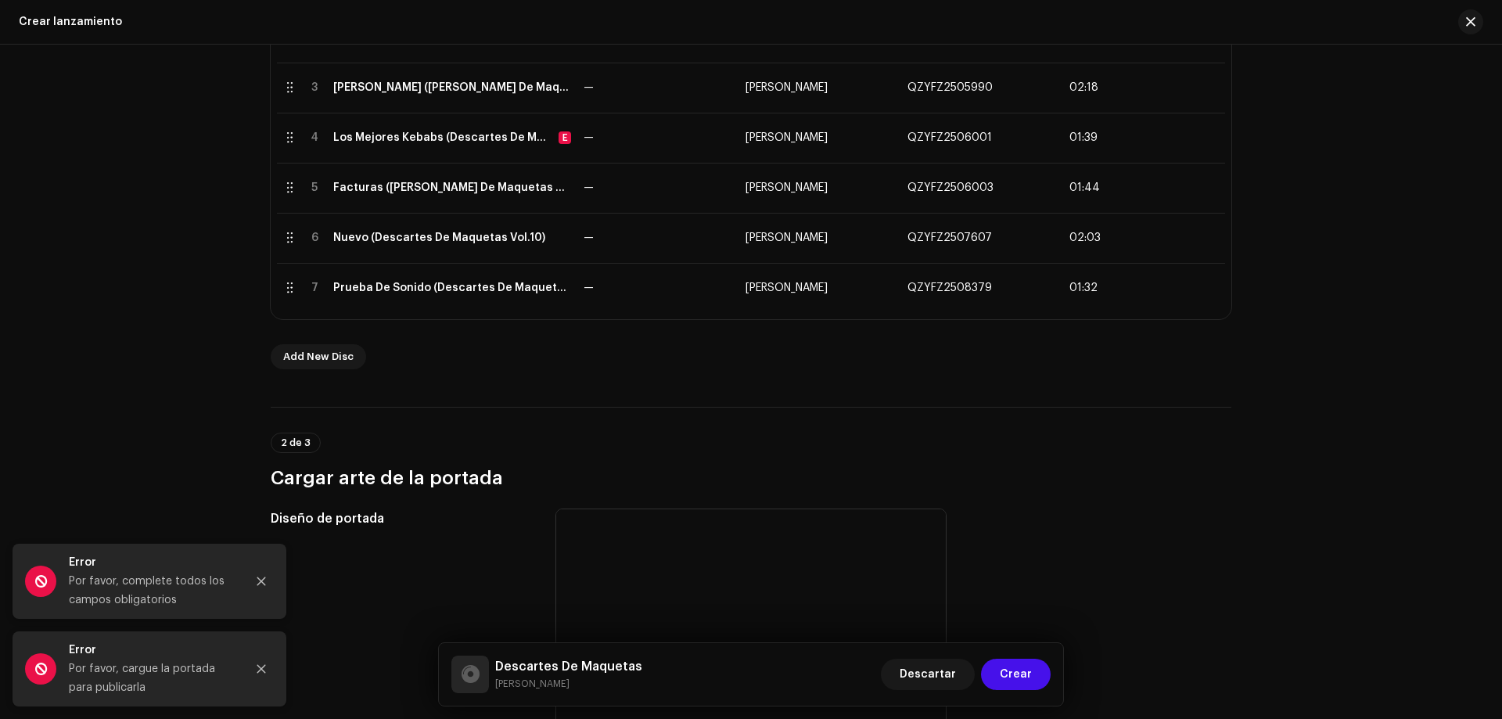
scroll to position [626, 0]
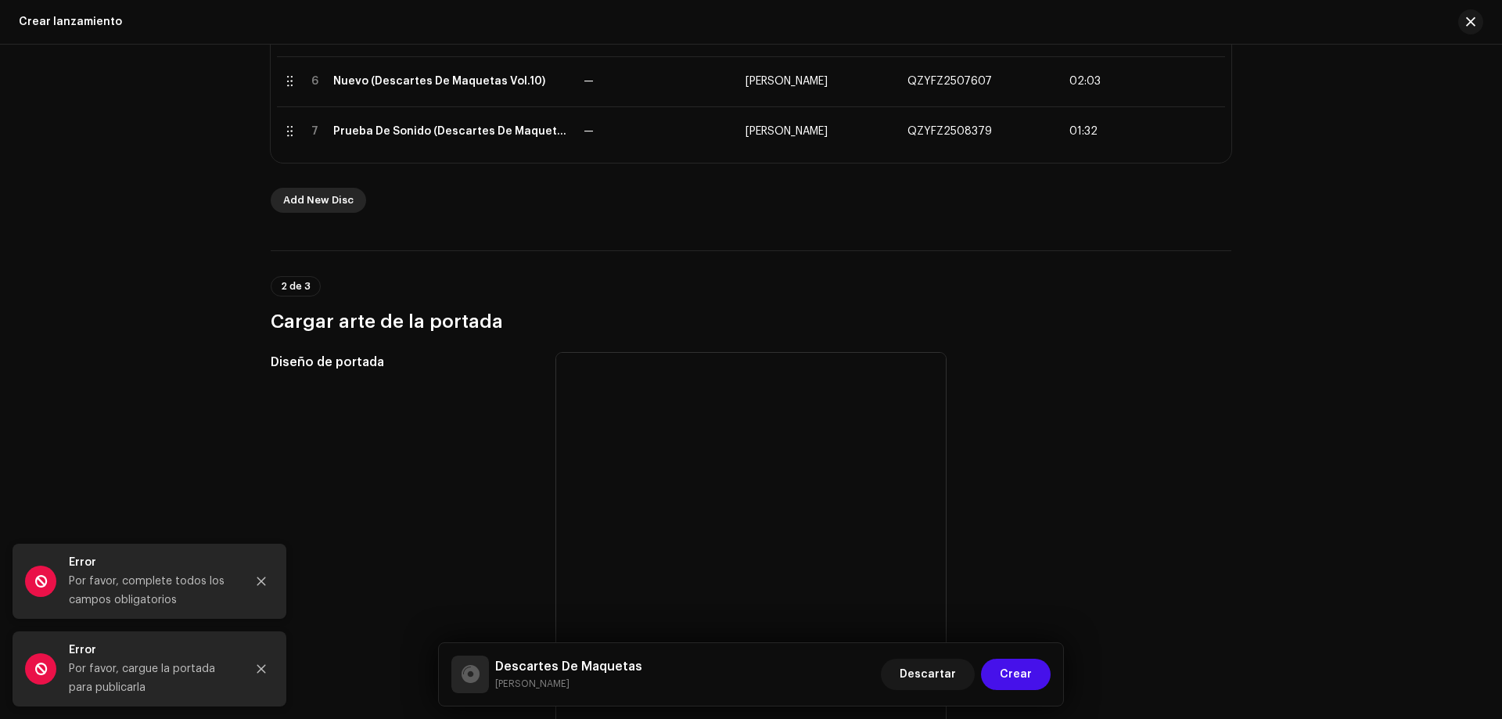
click at [329, 212] on span "Add New Disc" at bounding box center [318, 200] width 70 height 31
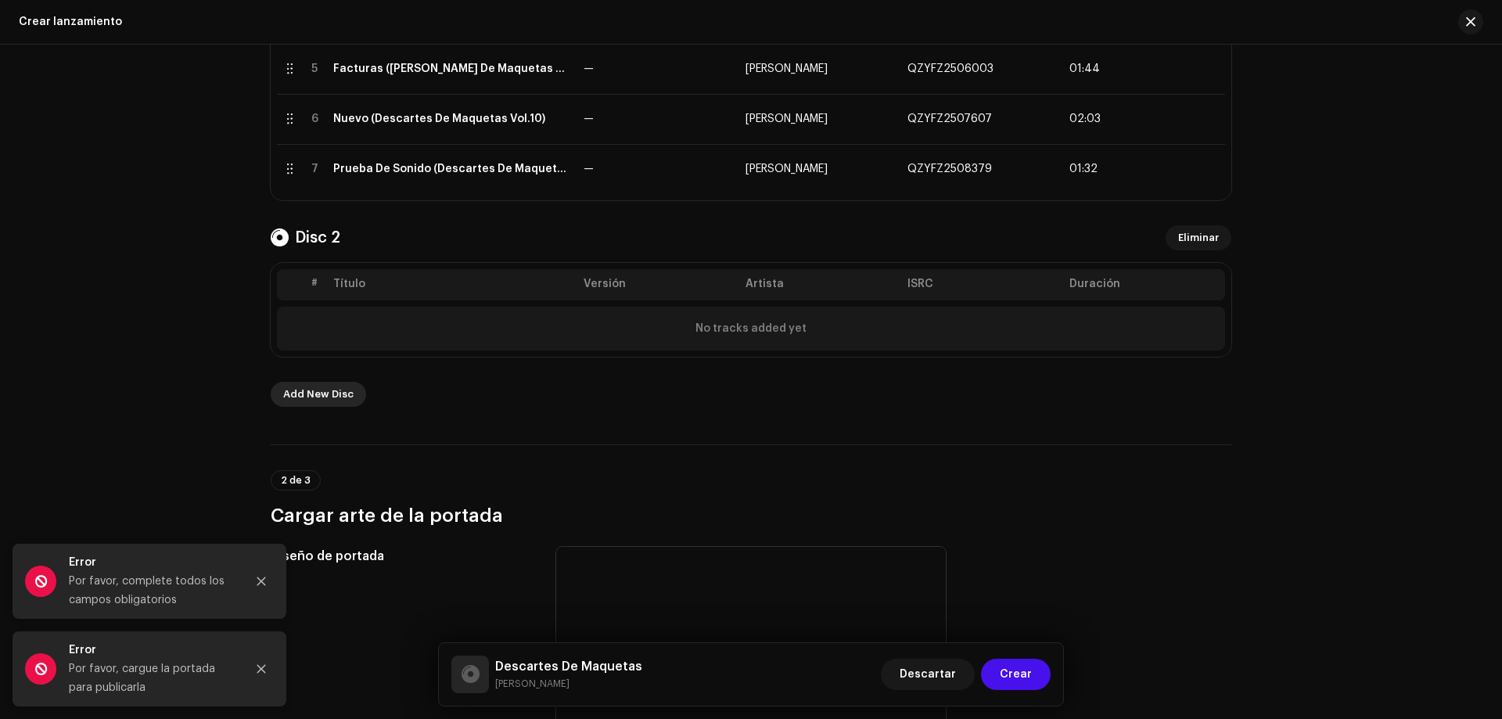
scroll to position [663, 0]
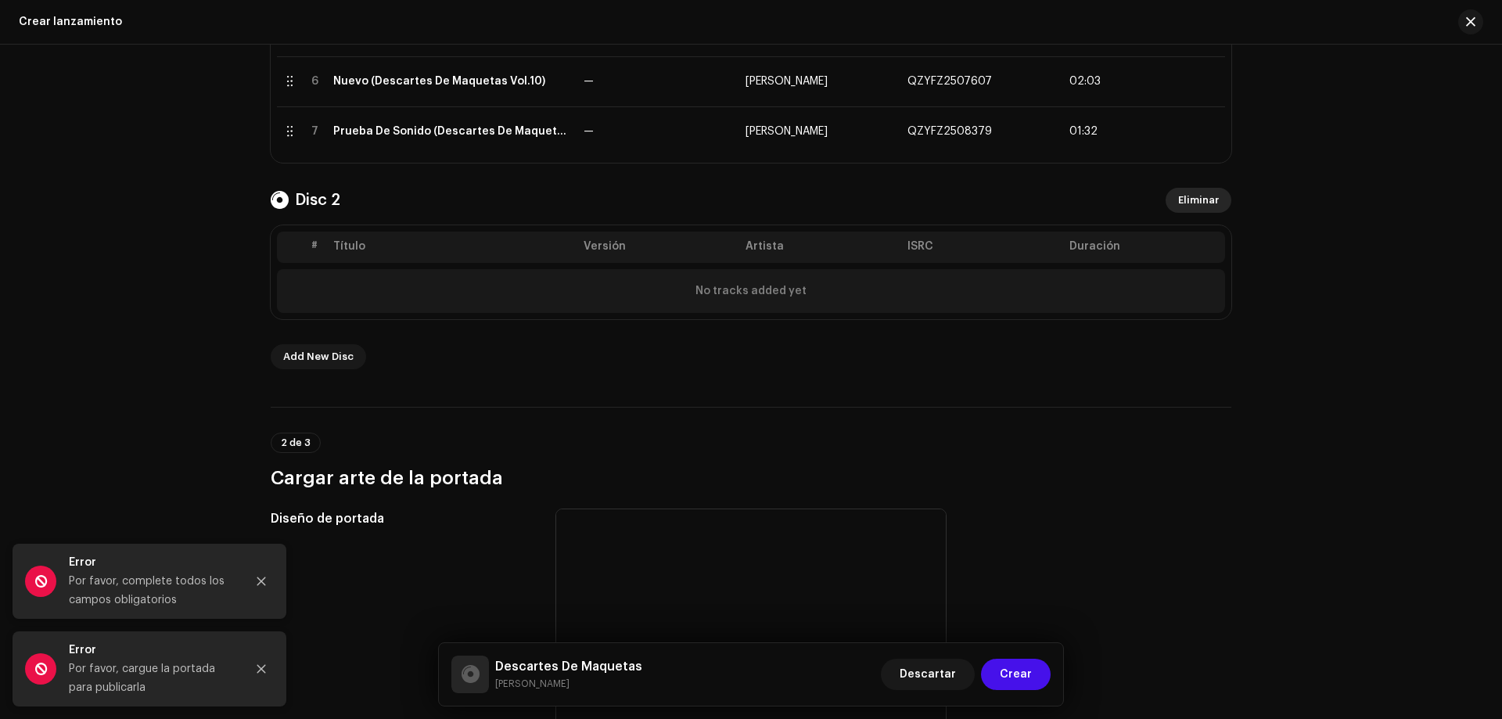
click at [1188, 192] on span "Eliminar" at bounding box center [1198, 200] width 41 height 31
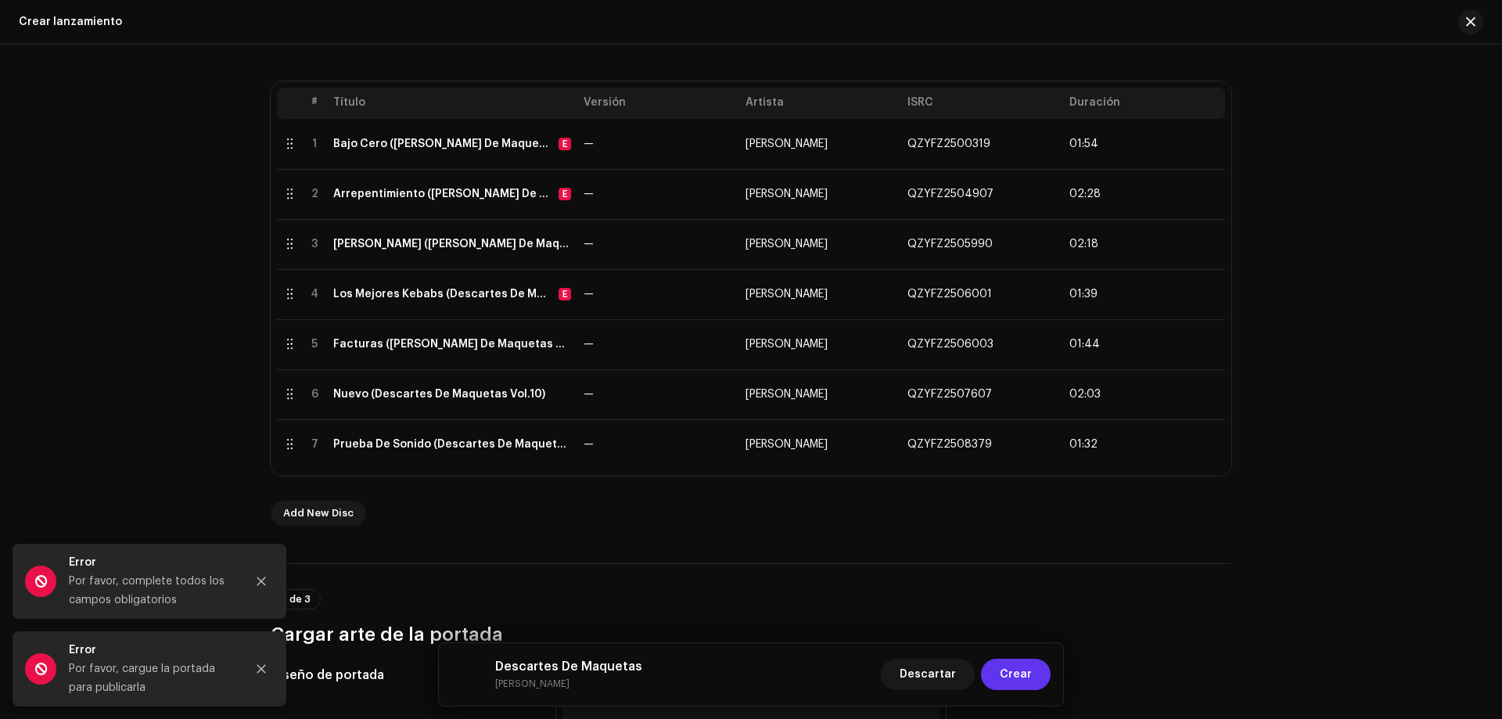
scroll to position [391, 0]
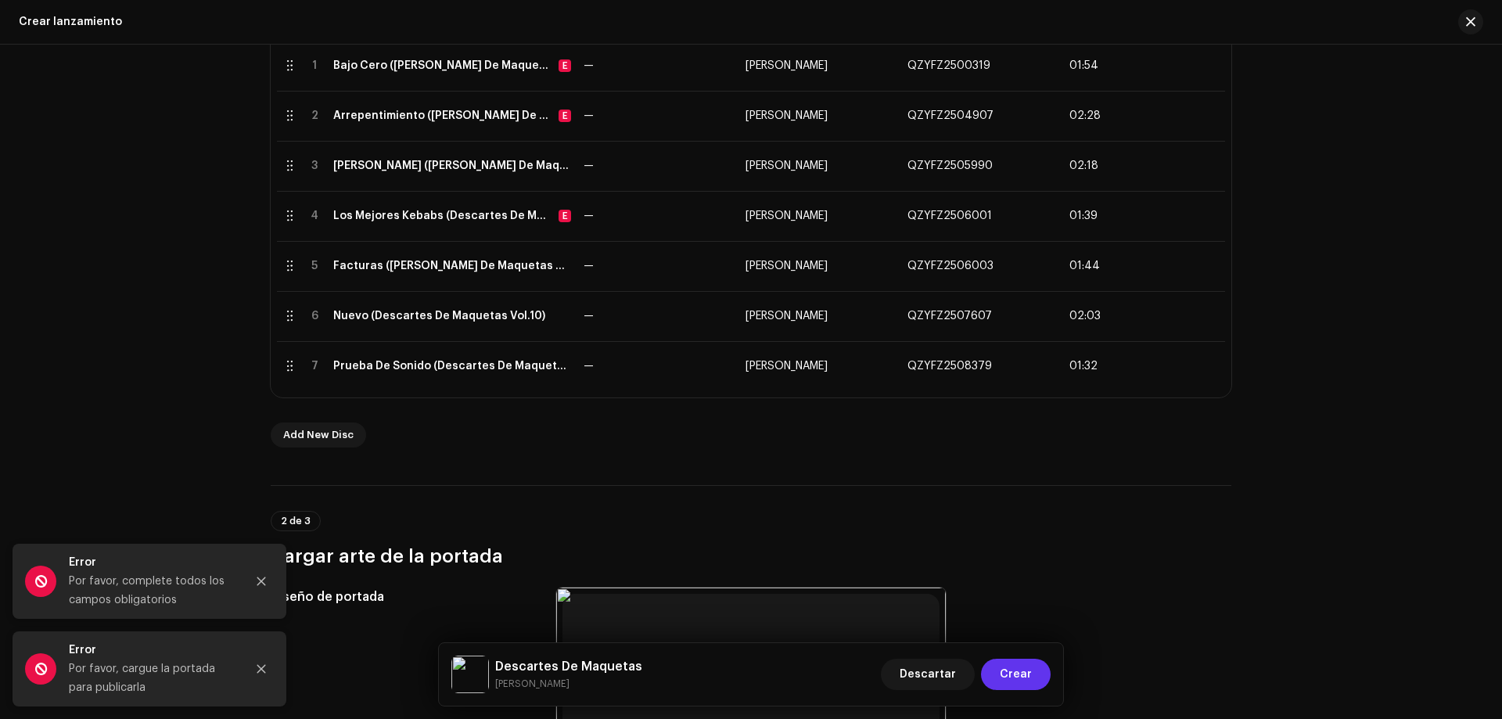
click at [1023, 673] on span "Crear" at bounding box center [1016, 674] width 32 height 31
